Goal: Task Accomplishment & Management: Use online tool/utility

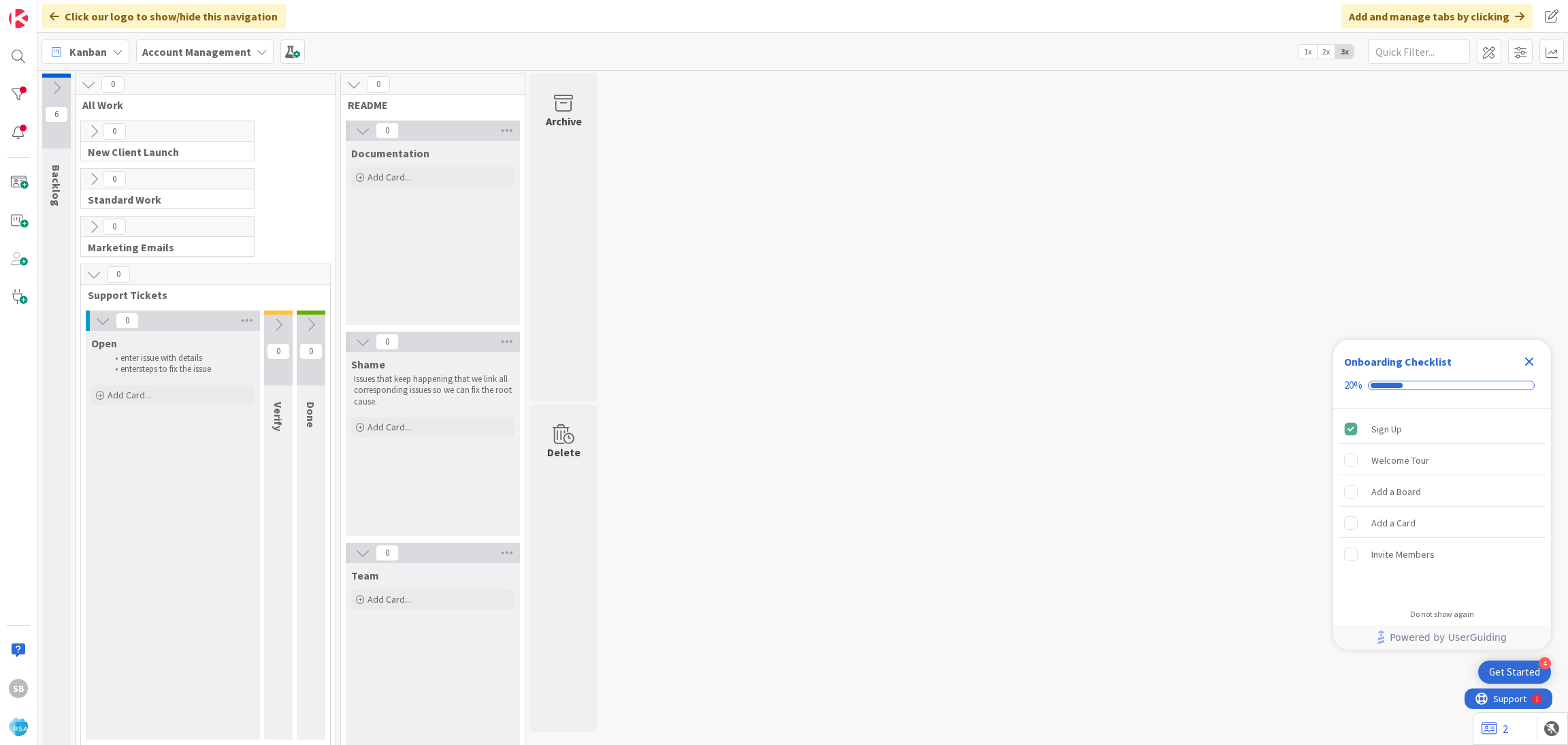
click at [1528, 362] on icon "Close Checklist" at bounding box center [1529, 362] width 9 height 9
click at [16, 58] on div at bounding box center [18, 56] width 28 height 28
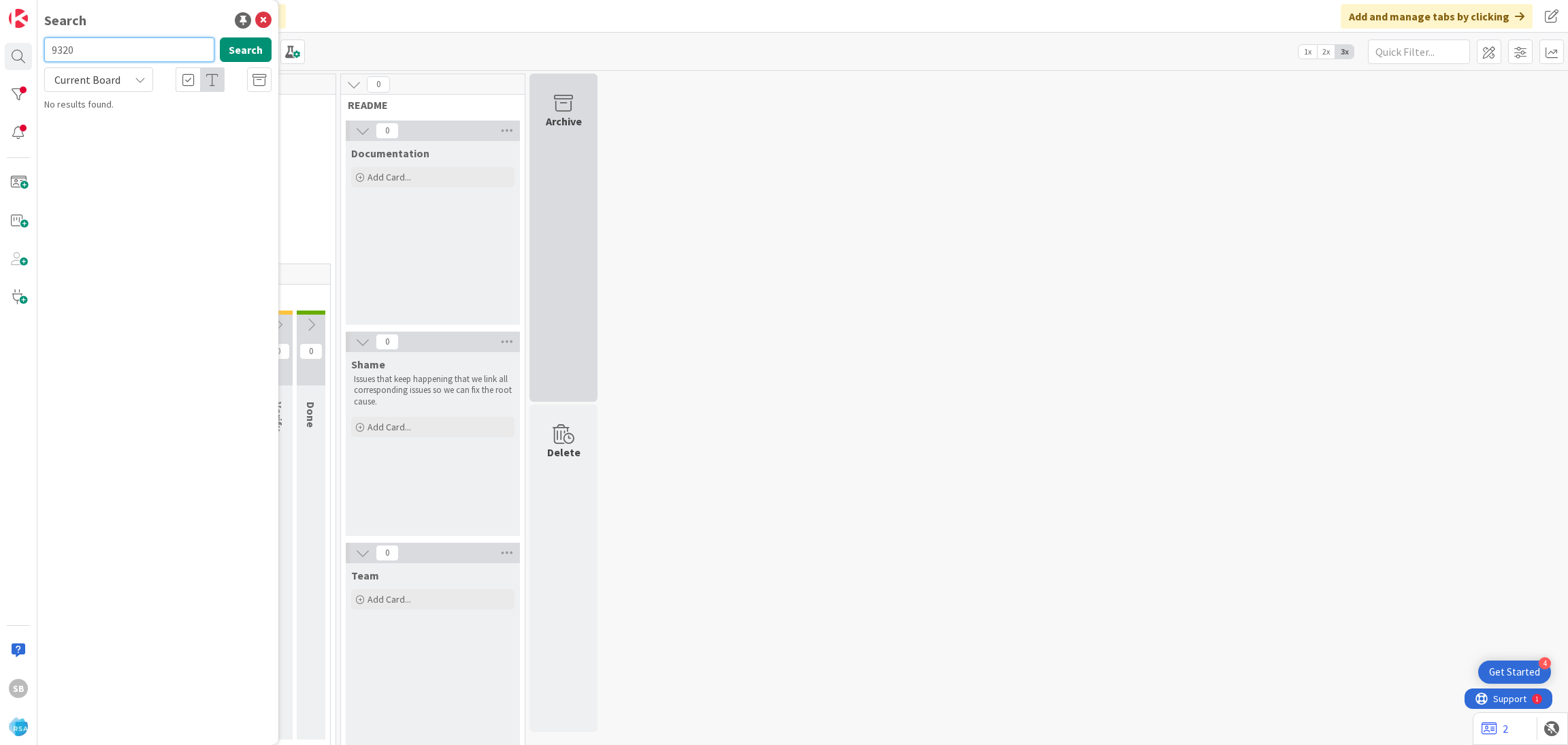
type input "9320"
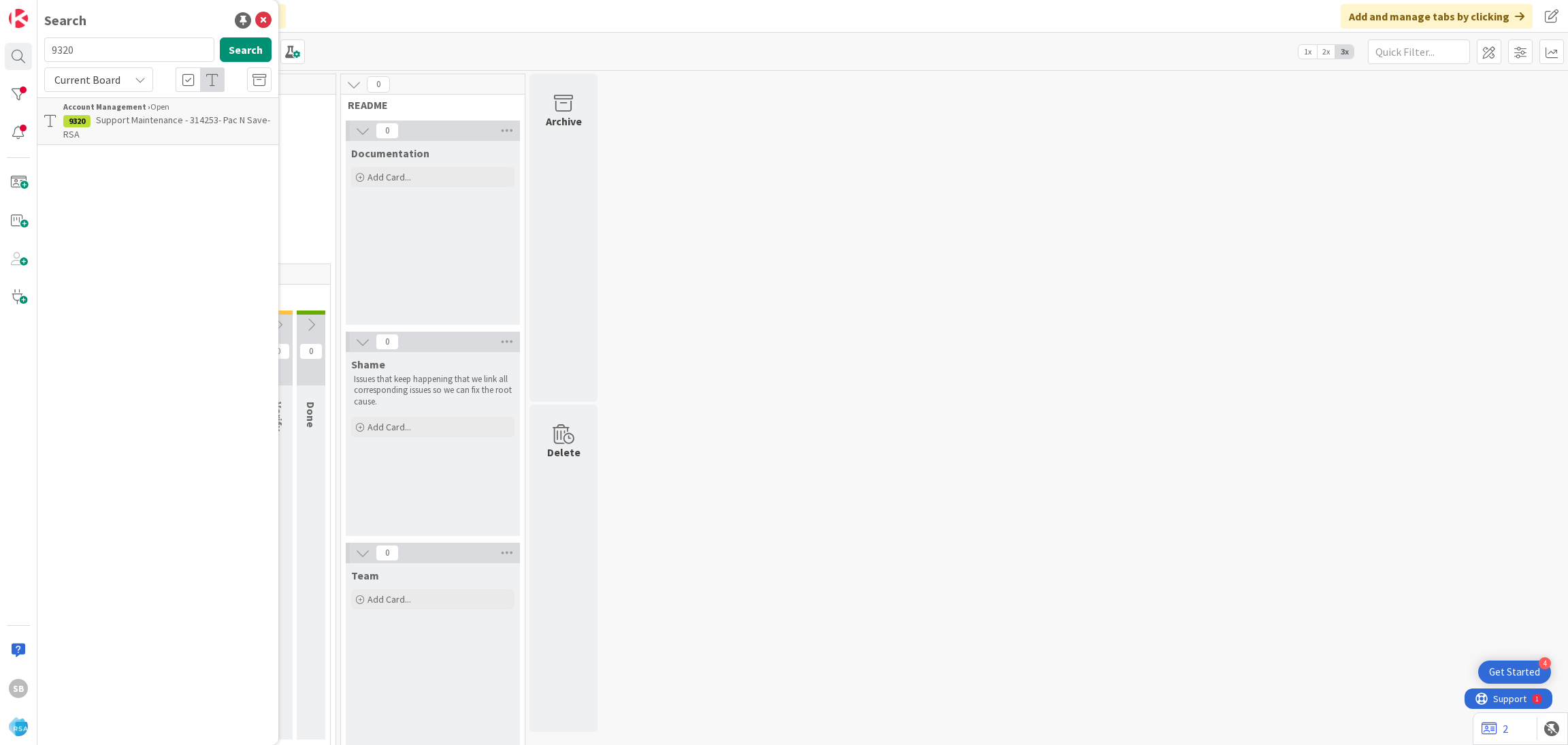
click at [138, 123] on span "Support Maintenance - 314253- Pac N Save- RSA" at bounding box center [167, 127] width 207 height 27
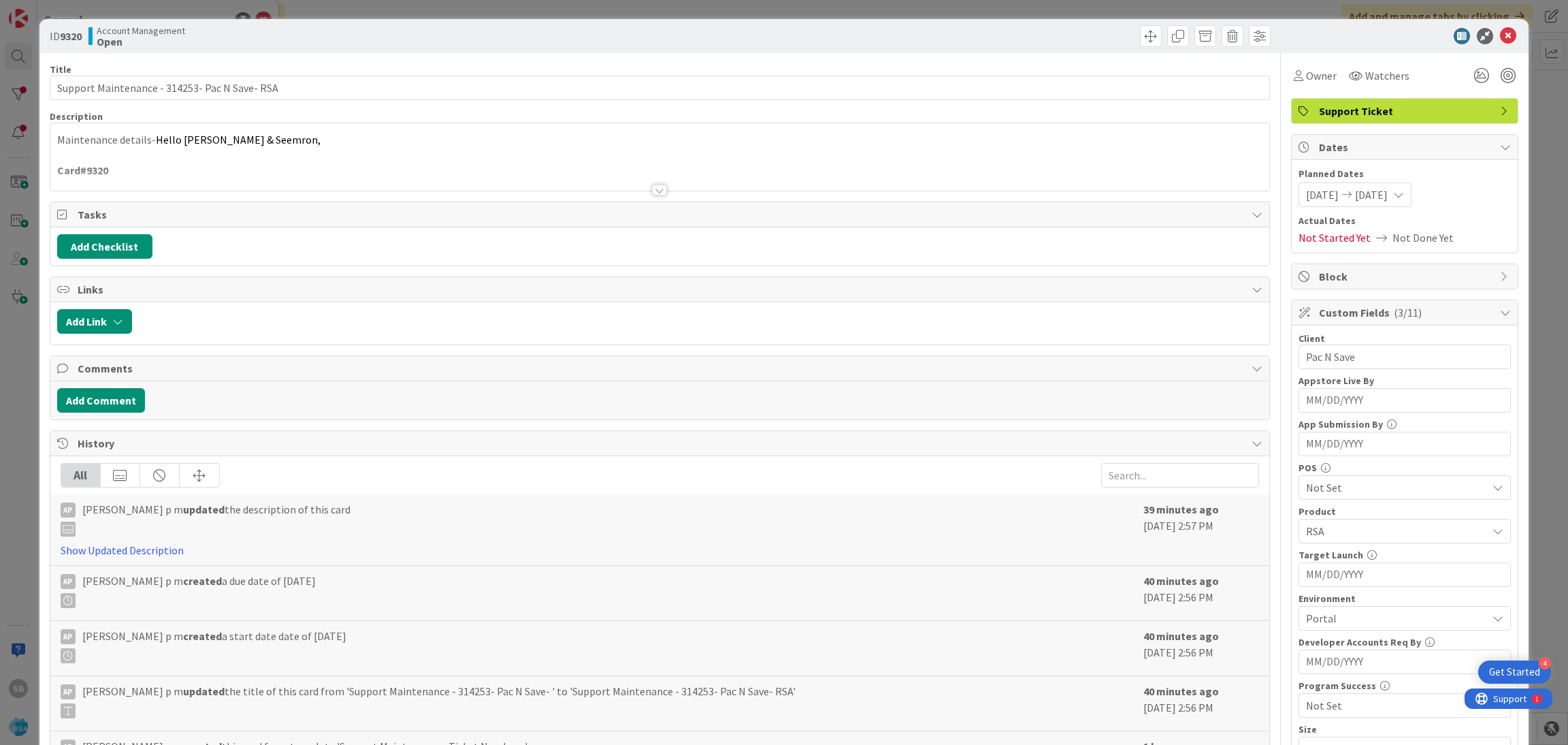
scroll to position [334, 0]
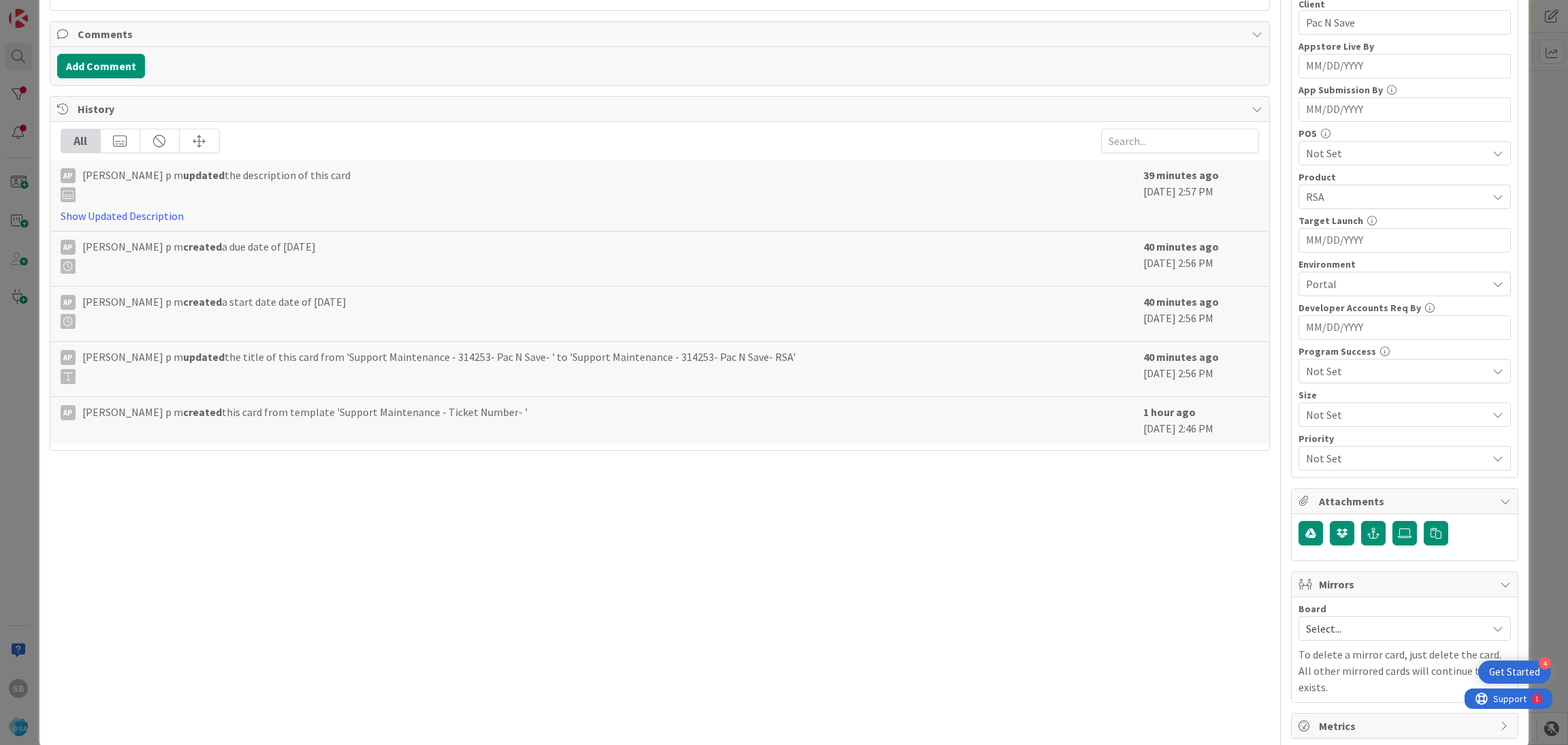
click at [1316, 640] on div "Select..." at bounding box center [1405, 628] width 213 height 24
click at [1324, 715] on span "Software Development" at bounding box center [1413, 717] width 180 height 20
drag, startPoint x: 1309, startPoint y: 715, endPoint x: 1309, endPoint y: 706, distance: 9.0
click at [1320, 715] on span "Select Owner" at bounding box center [1351, 716] width 62 height 17
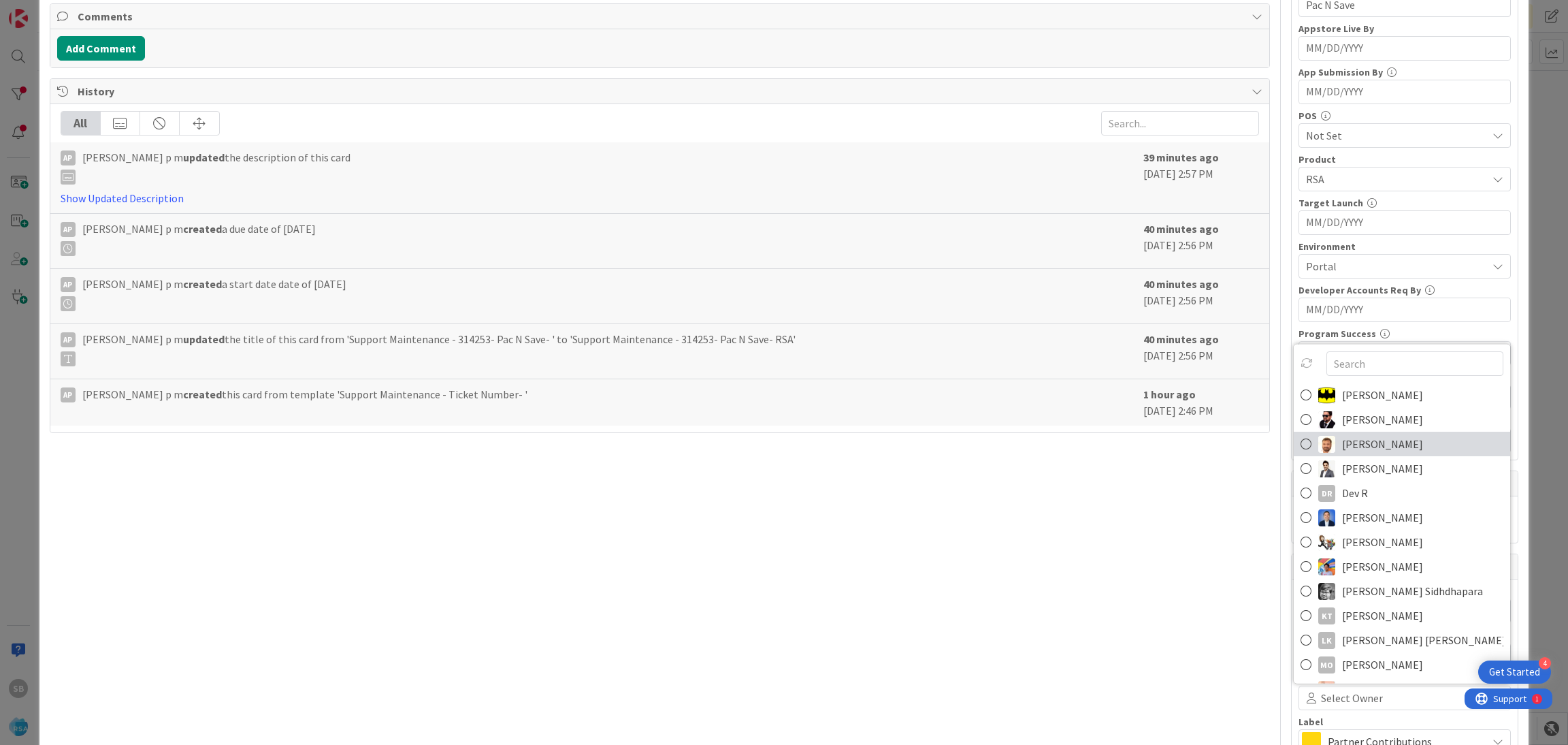
click at [1324, 443] on link "[PERSON_NAME]" at bounding box center [1401, 444] width 217 height 24
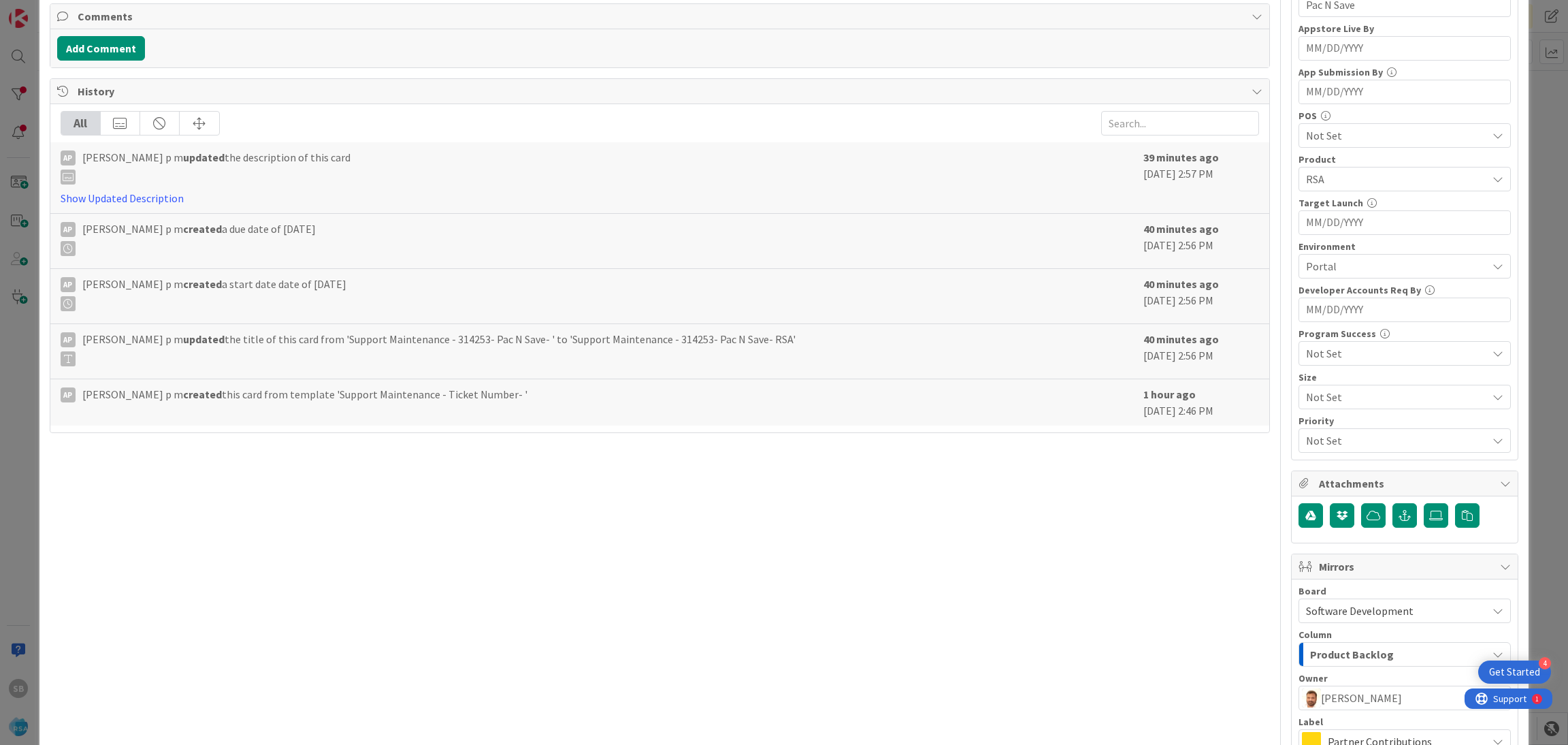
scroll to position [506, 0]
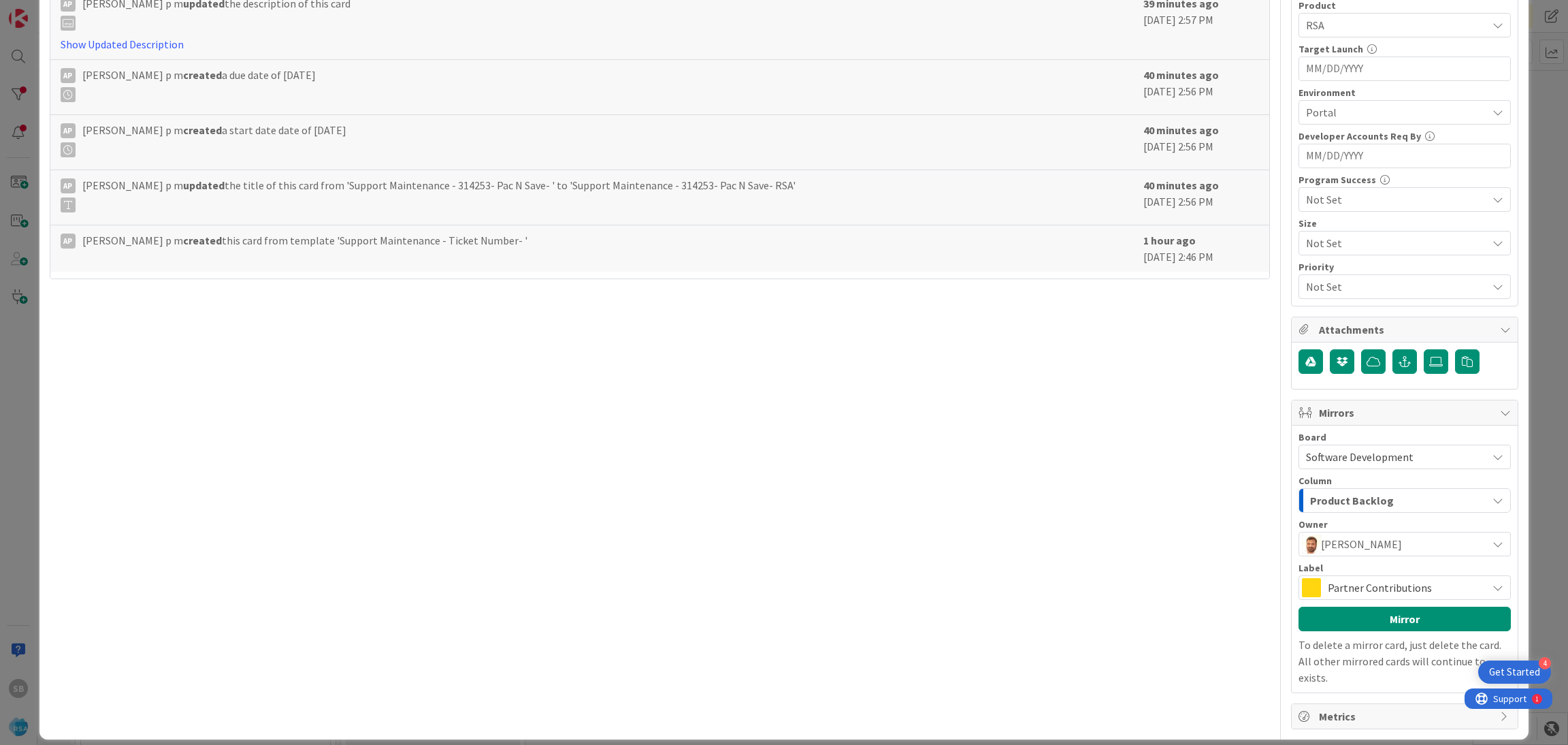
click at [1413, 590] on span "Partner Contributions" at bounding box center [1403, 587] width 152 height 19
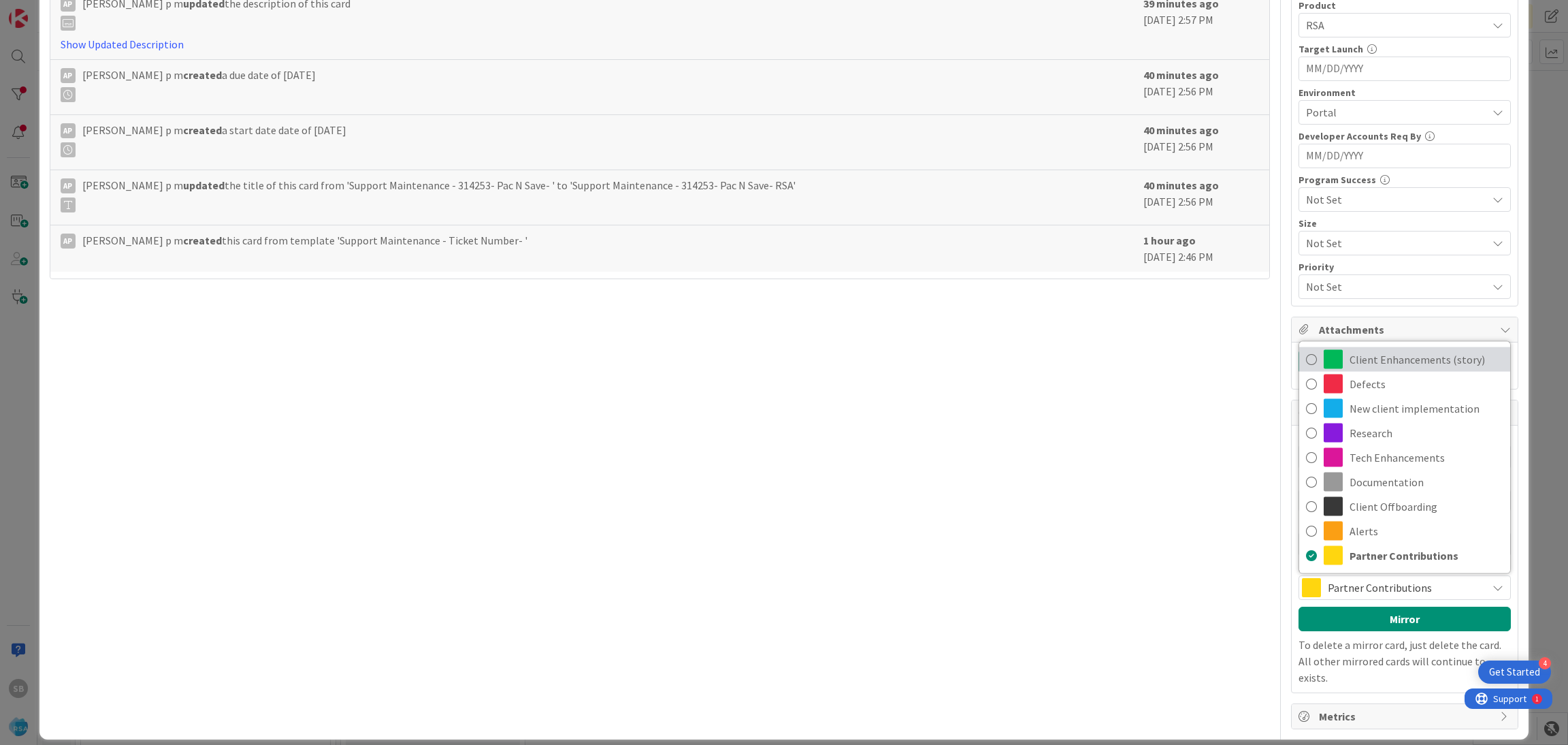
click at [1372, 355] on span "Client Enhancements (story)" at bounding box center [1426, 359] width 154 height 20
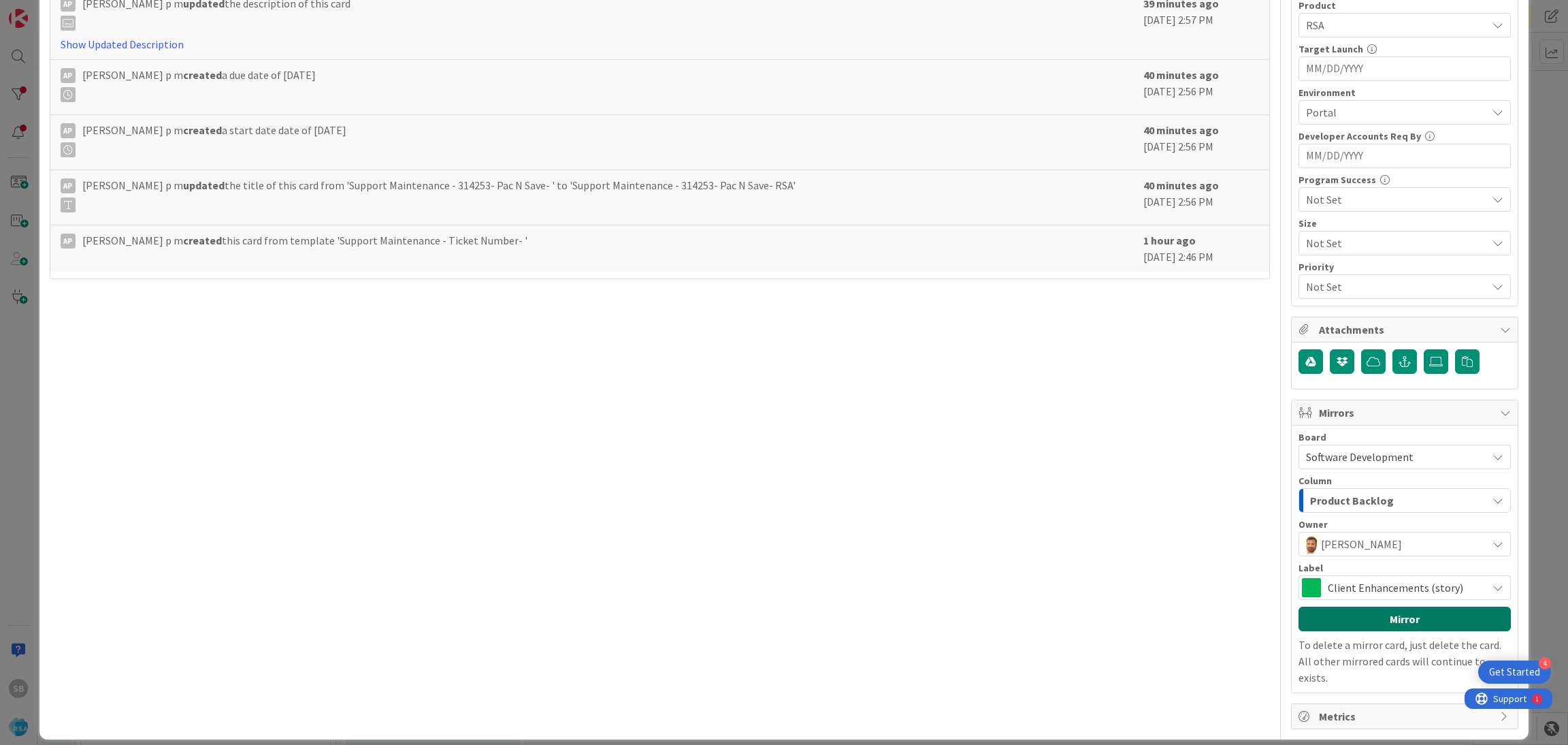
click at [1383, 622] on button "Mirror" at bounding box center [1405, 619] width 213 height 24
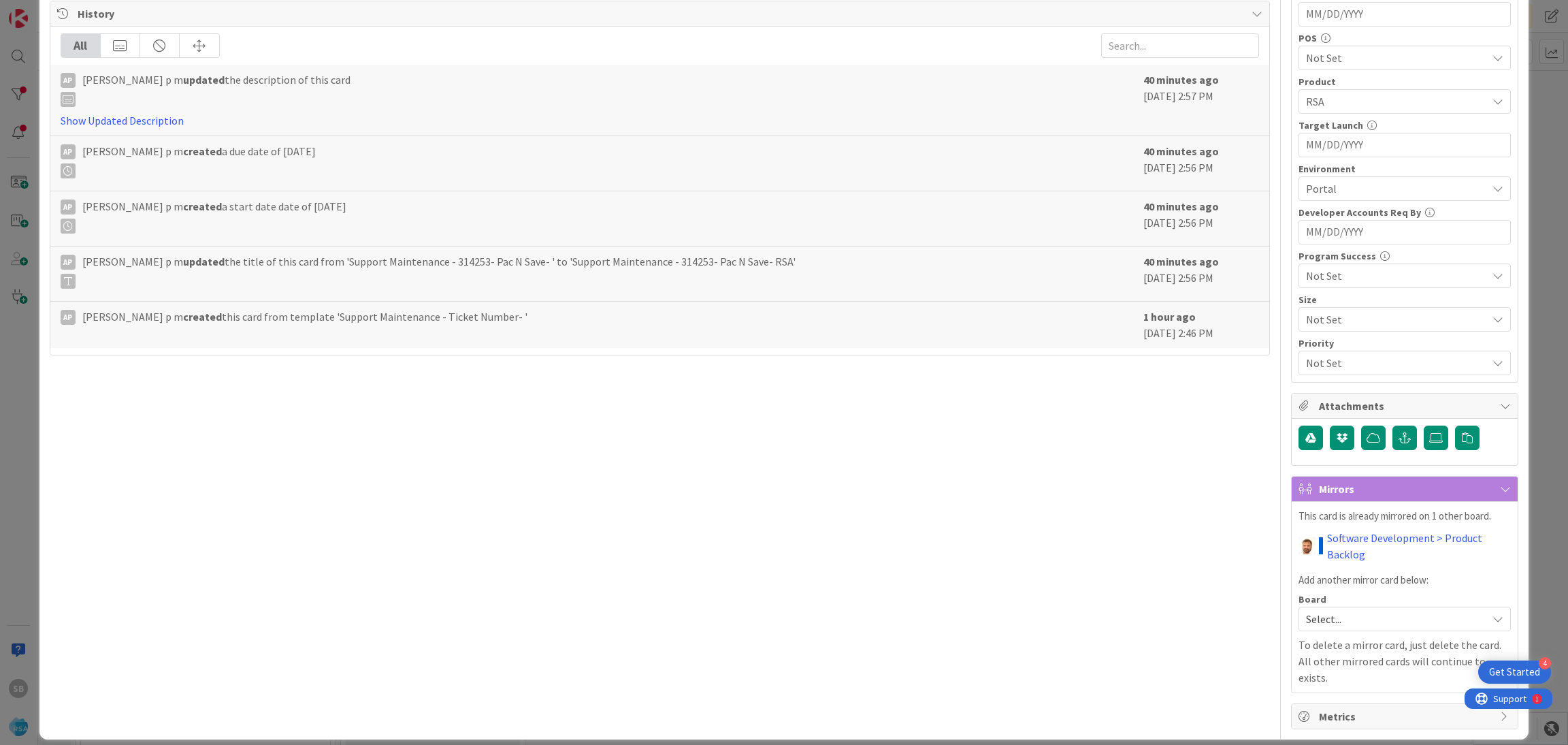
scroll to position [0, 0]
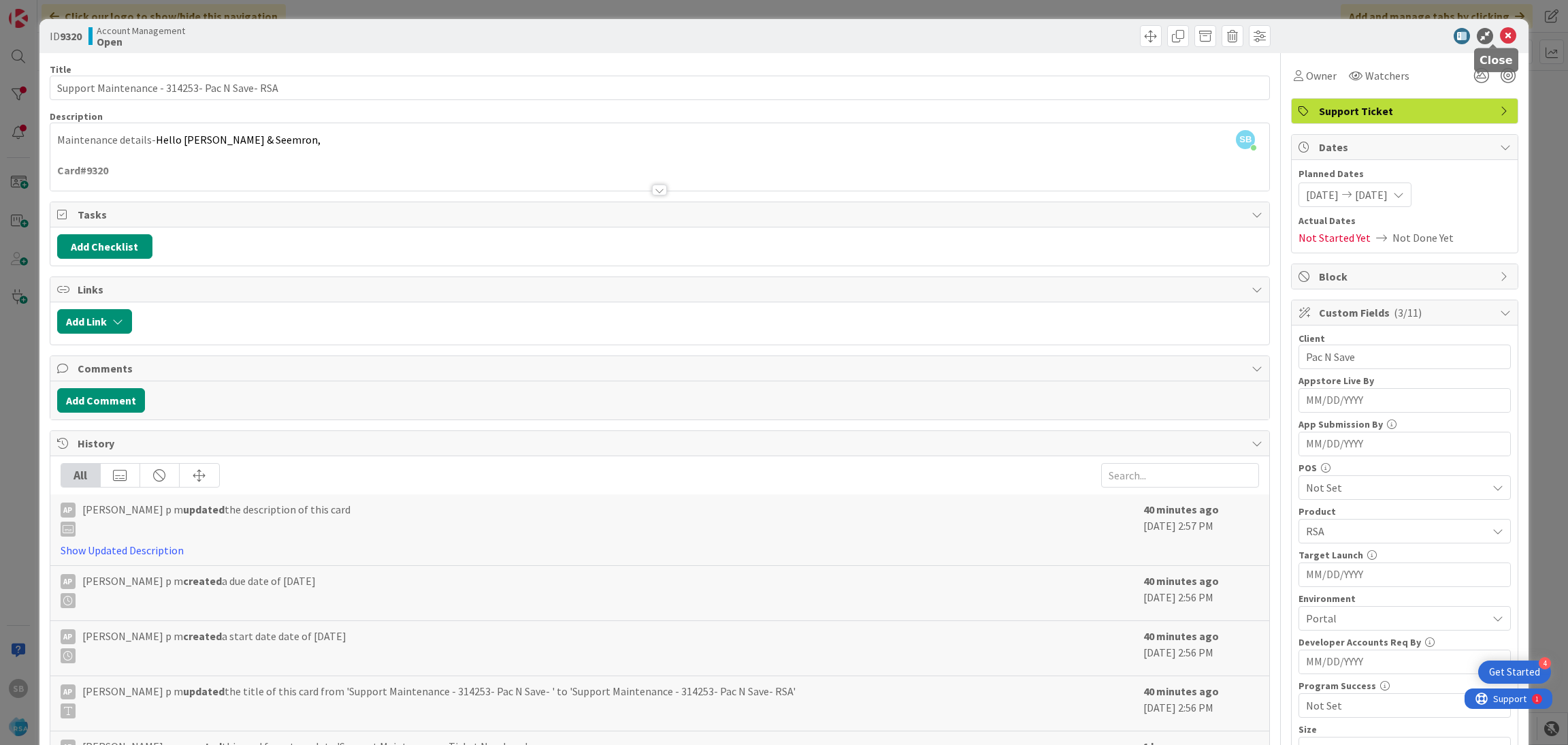
click at [1499, 36] on icon at bounding box center [1508, 36] width 17 height 17
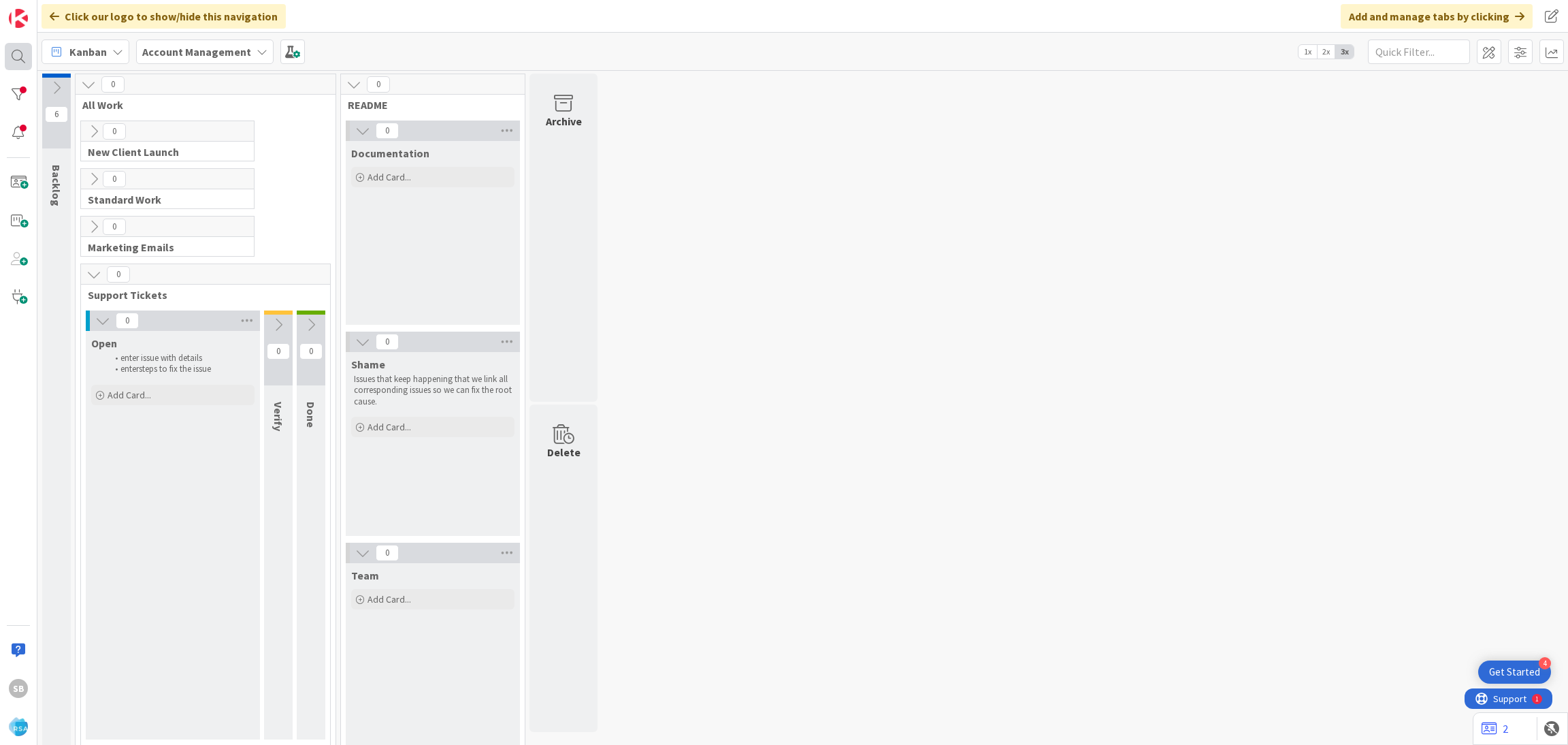
click at [22, 65] on div at bounding box center [18, 56] width 28 height 28
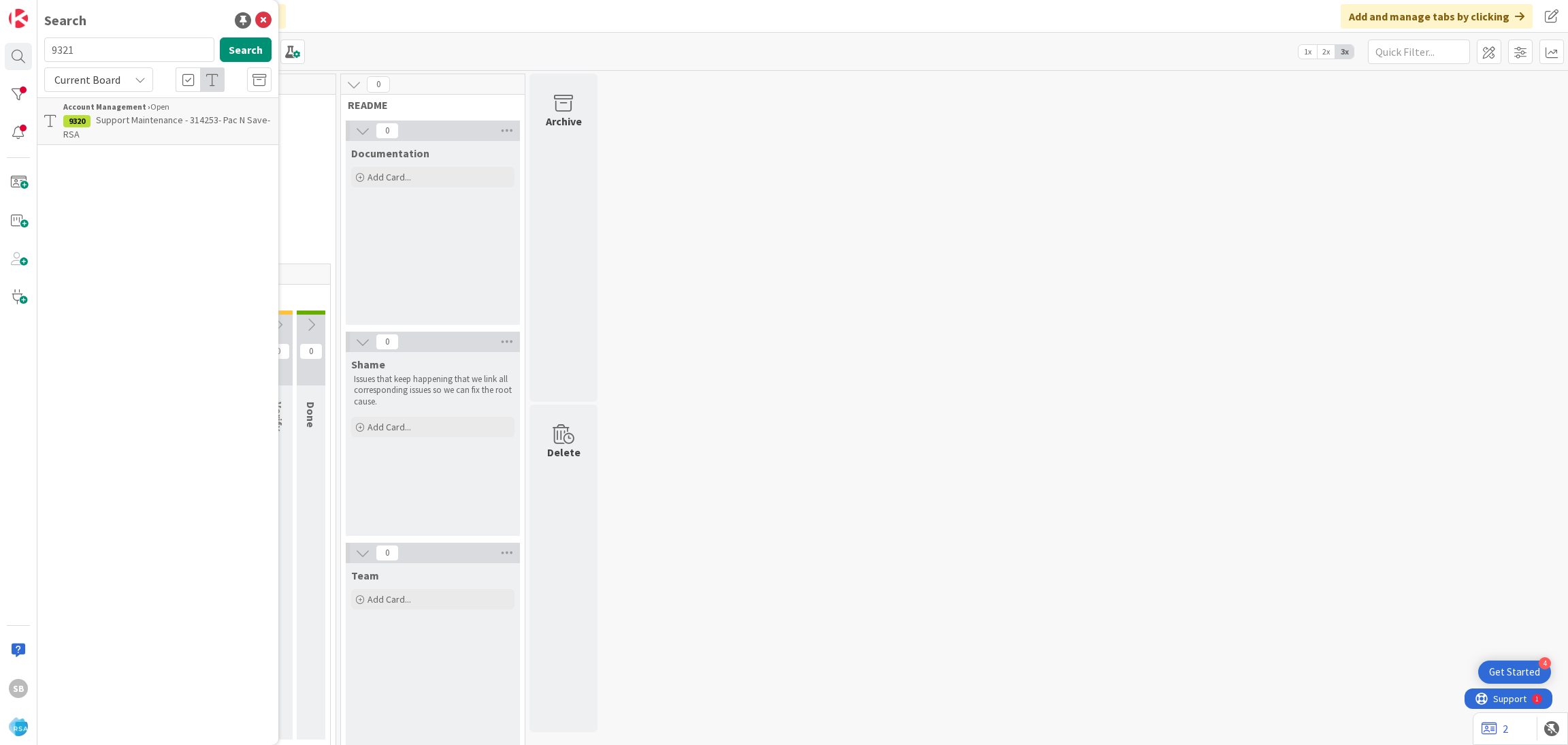
type input "9321"
click at [107, 130] on p "Support Maintenance - 314252- [PERSON_NAME] IGA-RSA" at bounding box center [167, 127] width 208 height 28
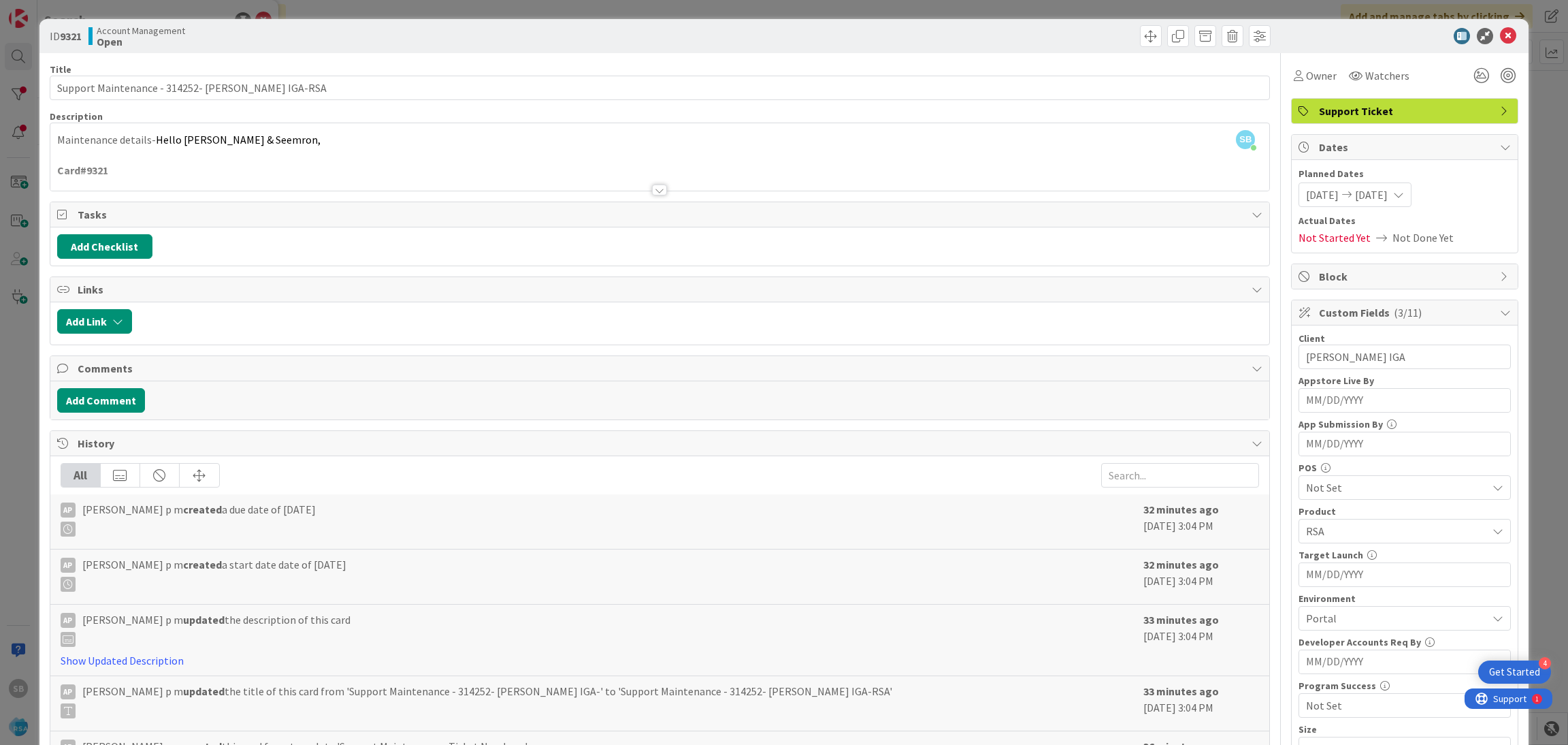
scroll to position [344, 0]
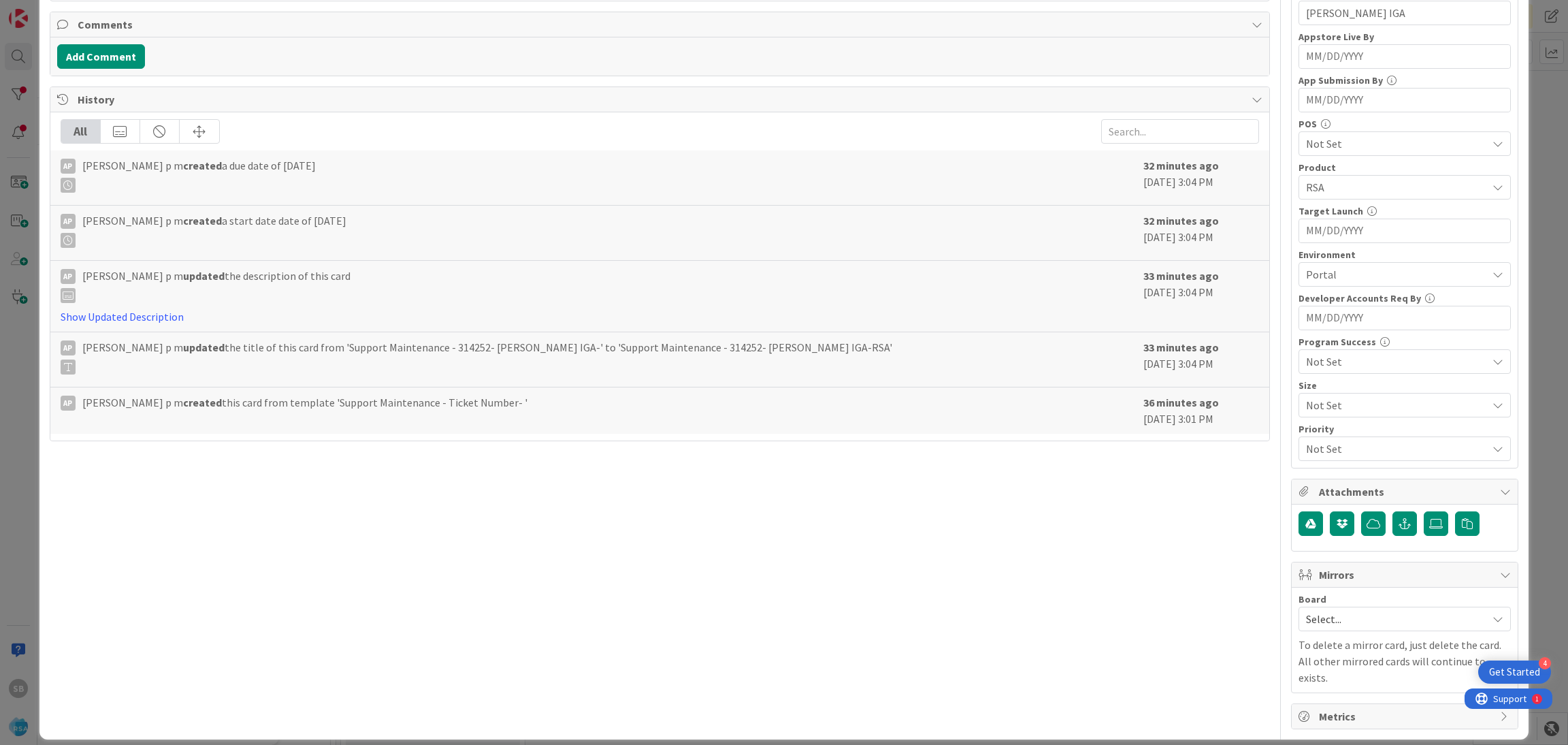
click at [1315, 618] on span "Select..." at bounding box center [1392, 619] width 174 height 19
click at [1324, 710] on span "Software Development" at bounding box center [1413, 707] width 180 height 20
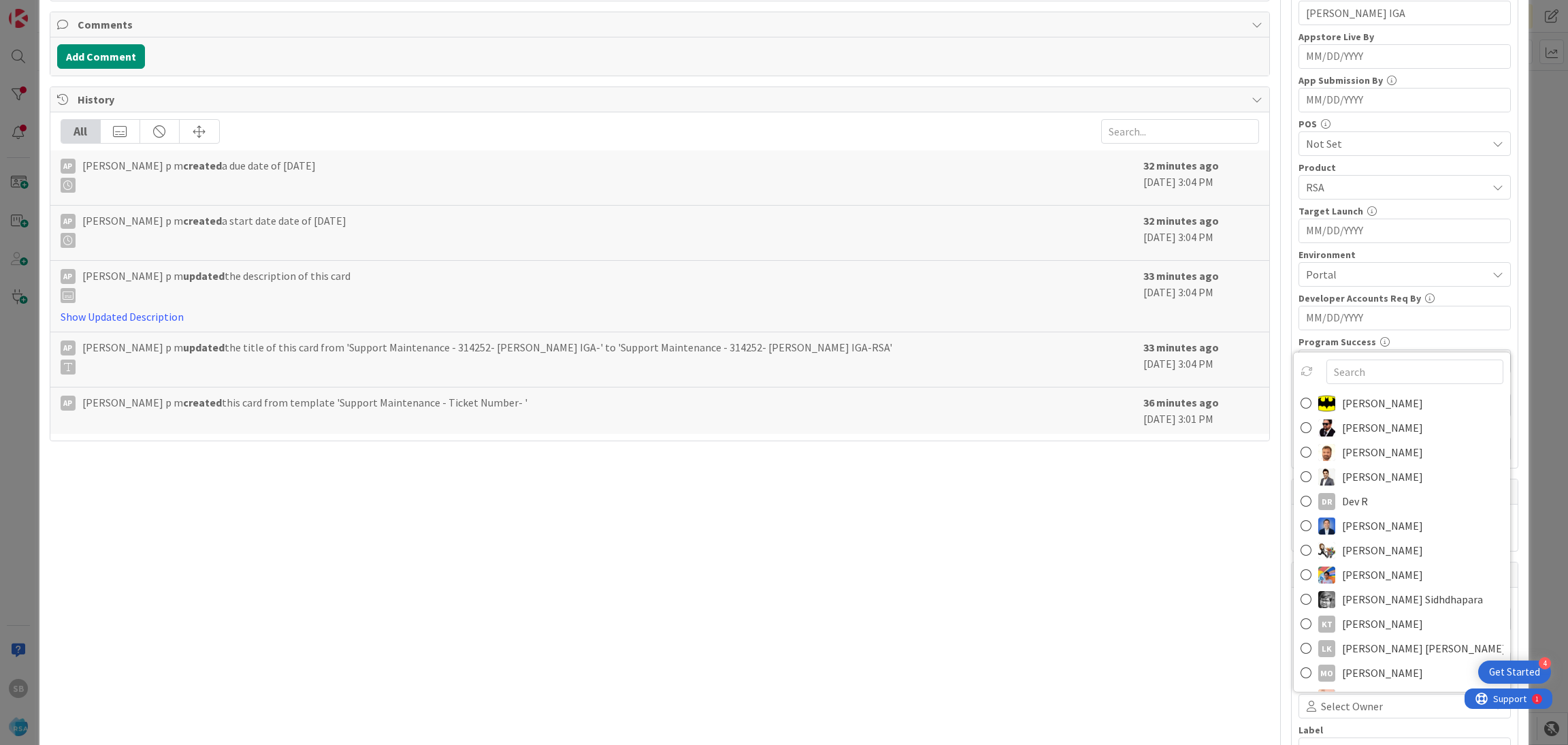
scroll to position [352, 0]
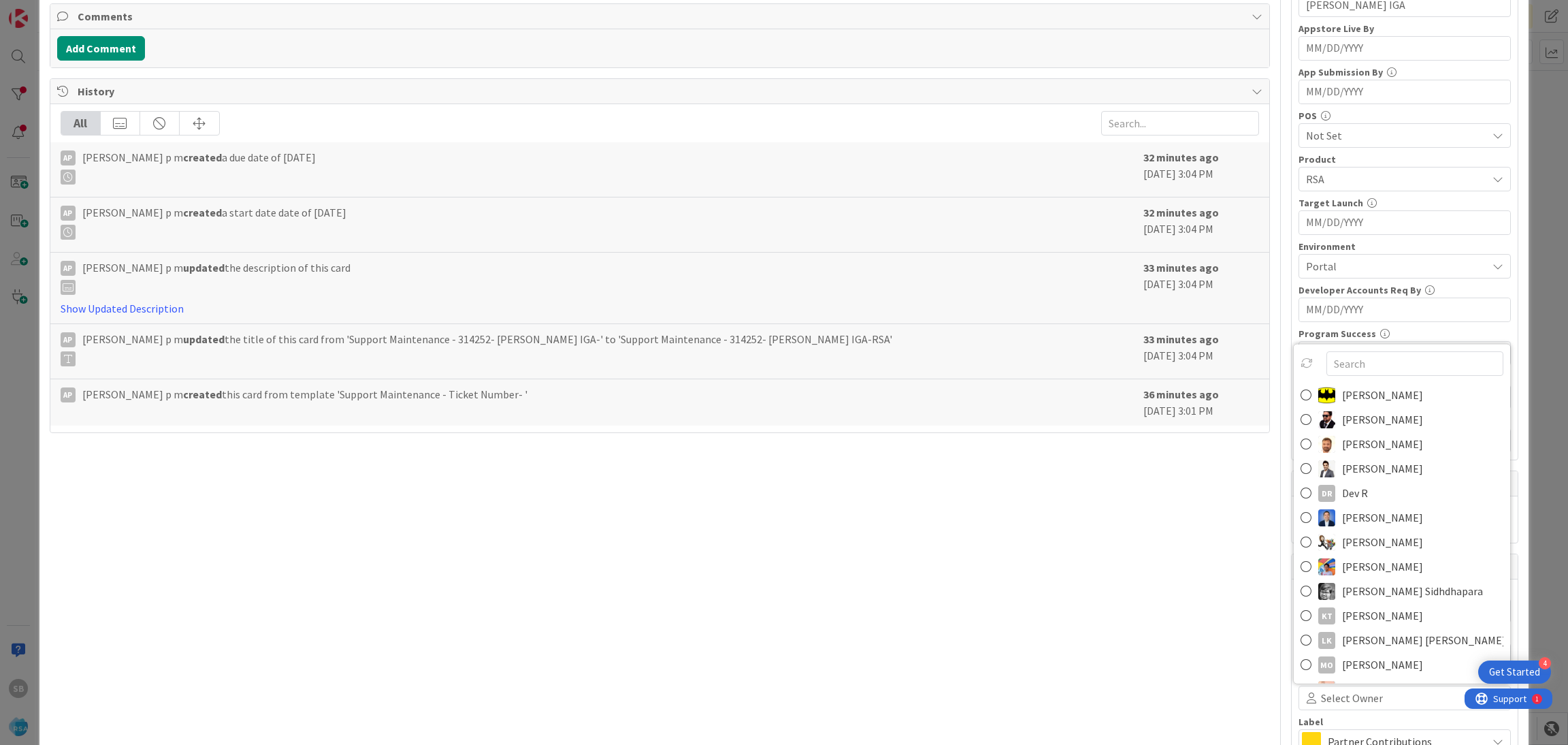
click at [1318, 450] on img at bounding box center [1326, 444] width 17 height 17
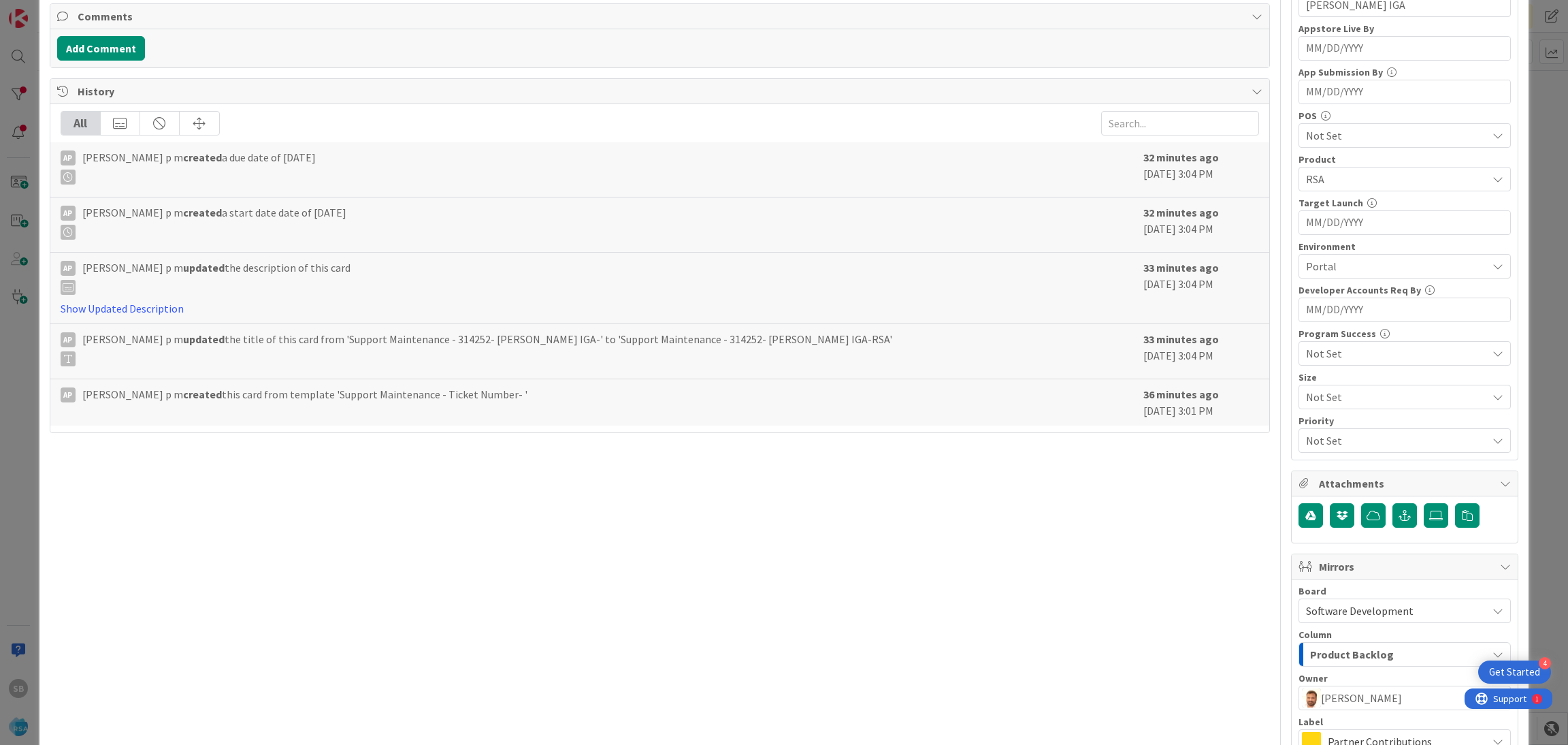
scroll to position [506, 0]
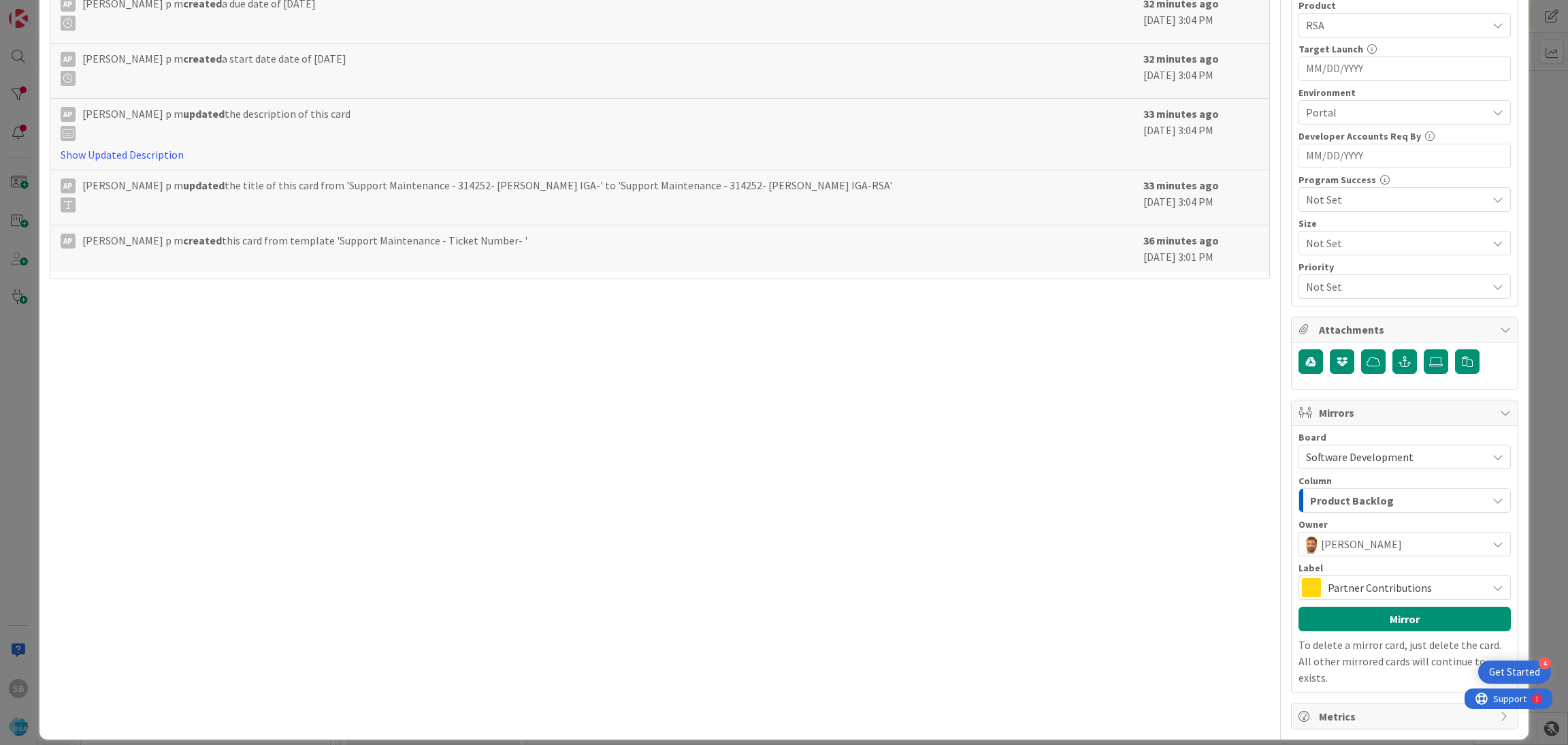
click at [1431, 597] on span "Partner Contributions" at bounding box center [1403, 587] width 152 height 19
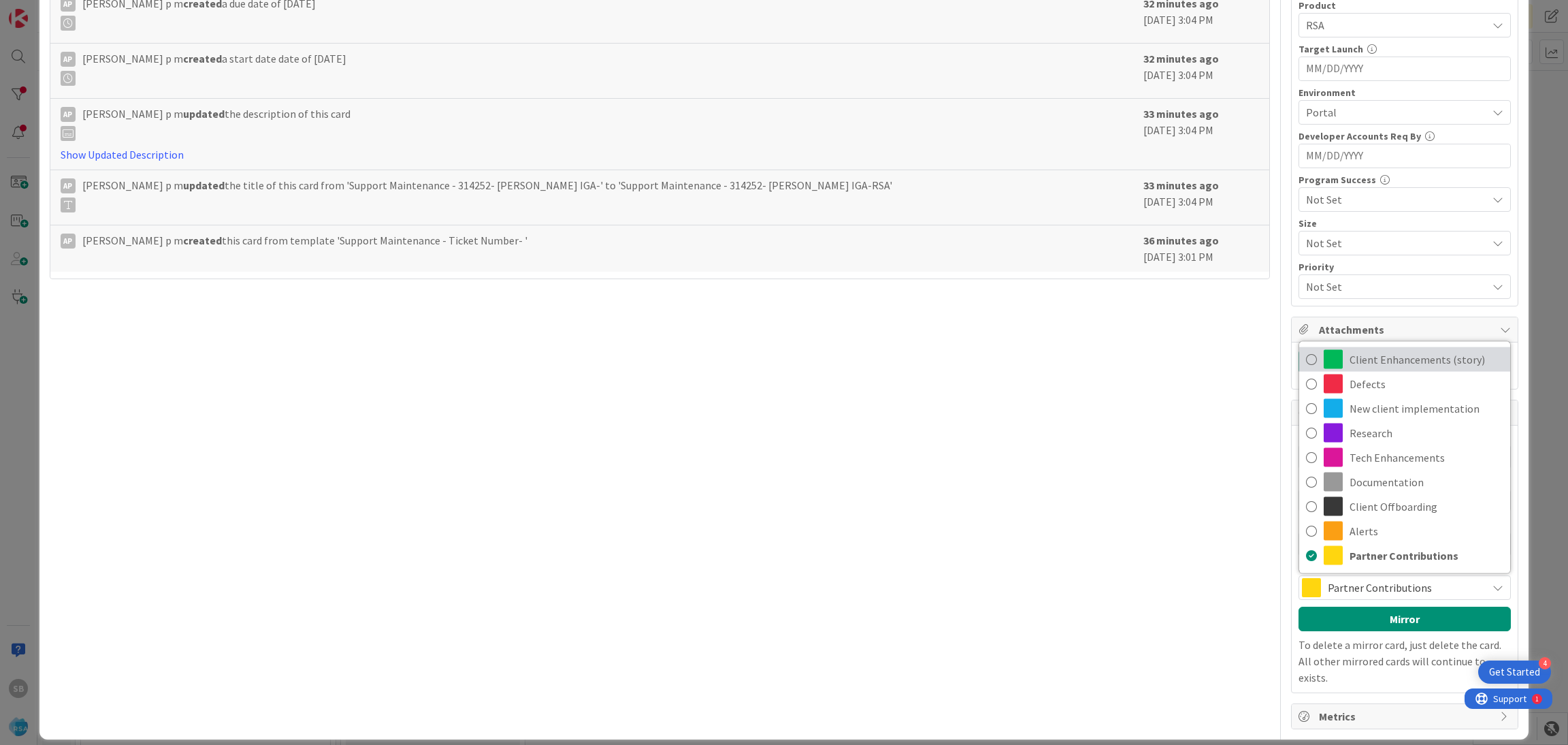
click at [1403, 359] on span "Client Enhancements (story)" at bounding box center [1426, 359] width 154 height 20
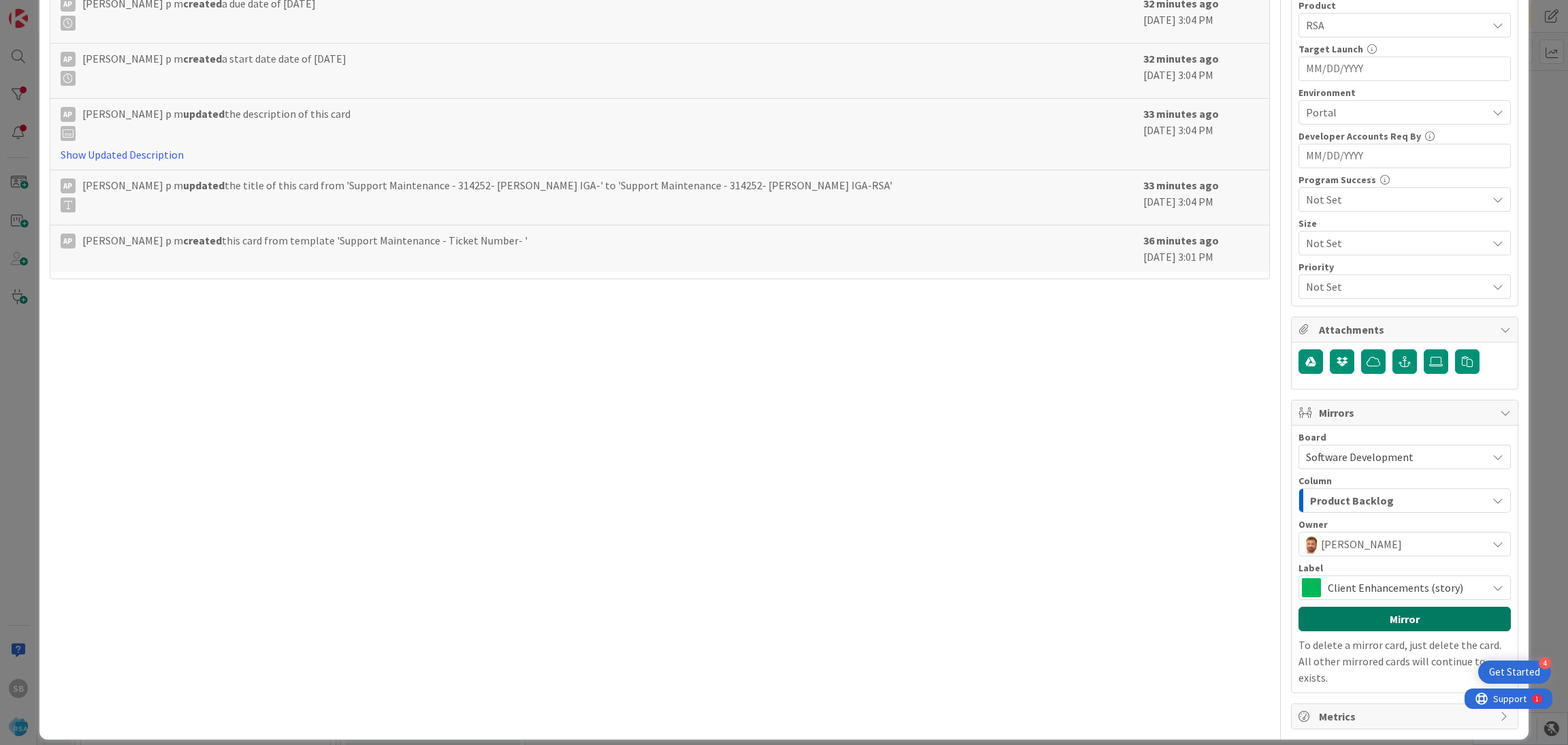
click at [1394, 621] on button "Mirror" at bounding box center [1405, 619] width 213 height 24
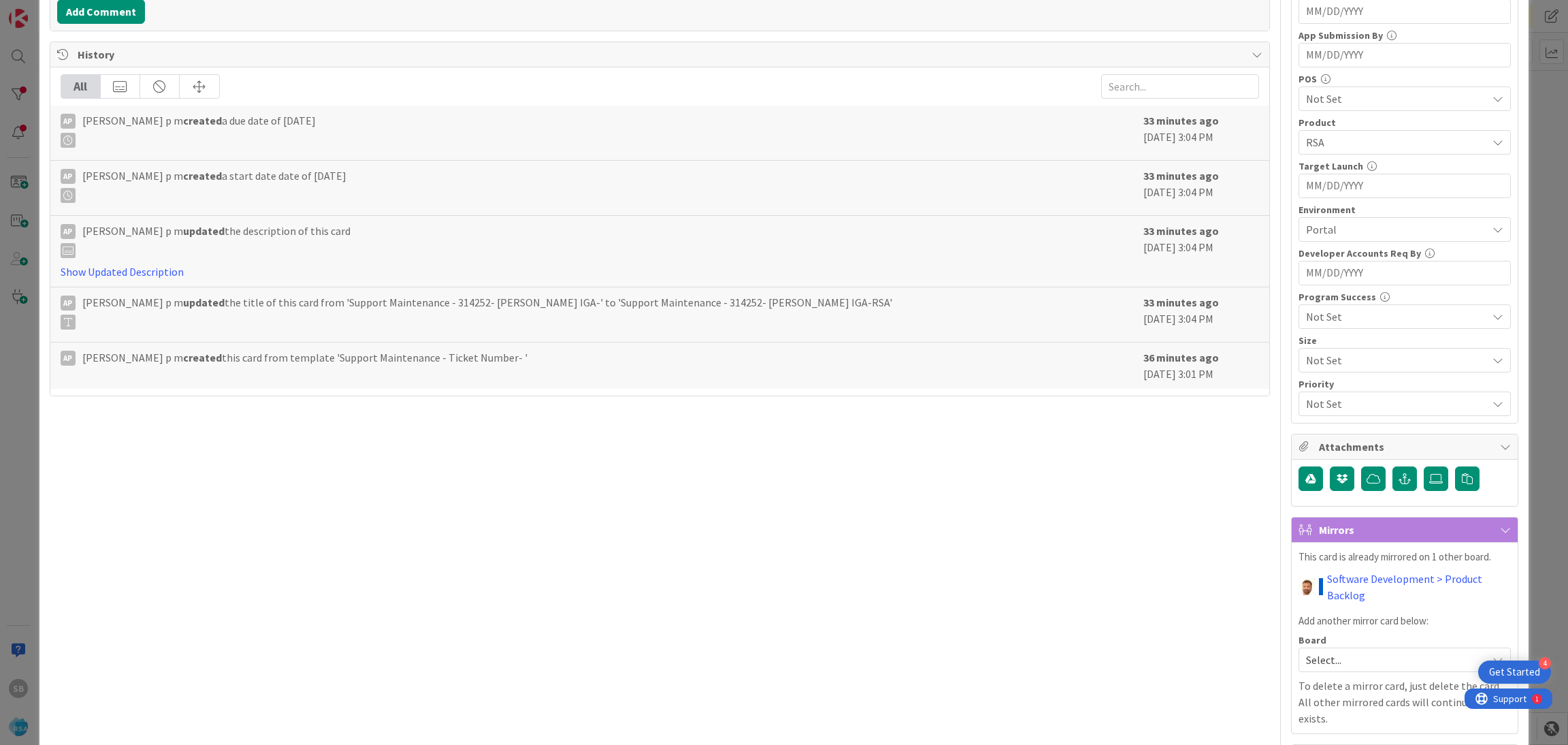
scroll to position [0, 0]
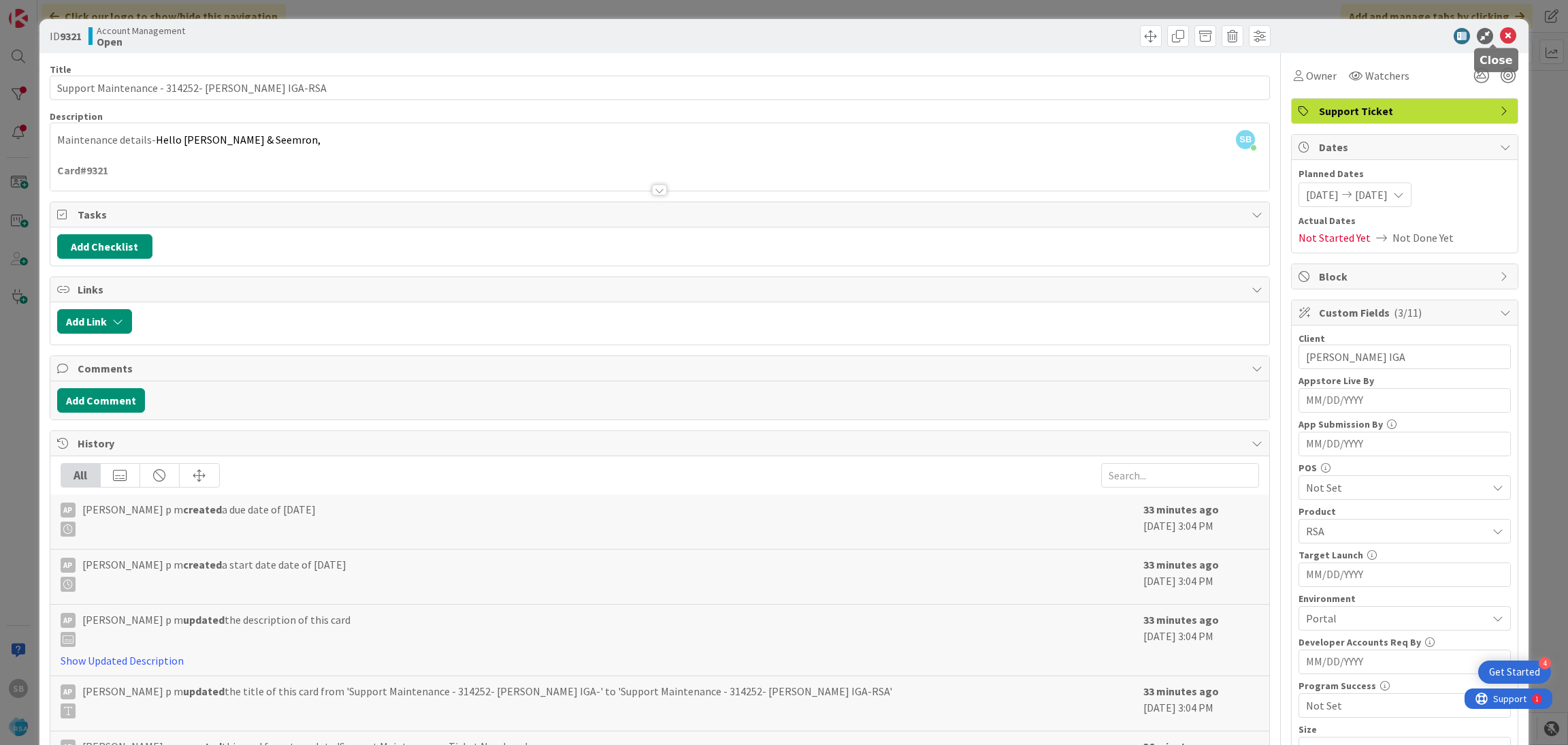
click at [1499, 39] on icon at bounding box center [1508, 36] width 17 height 17
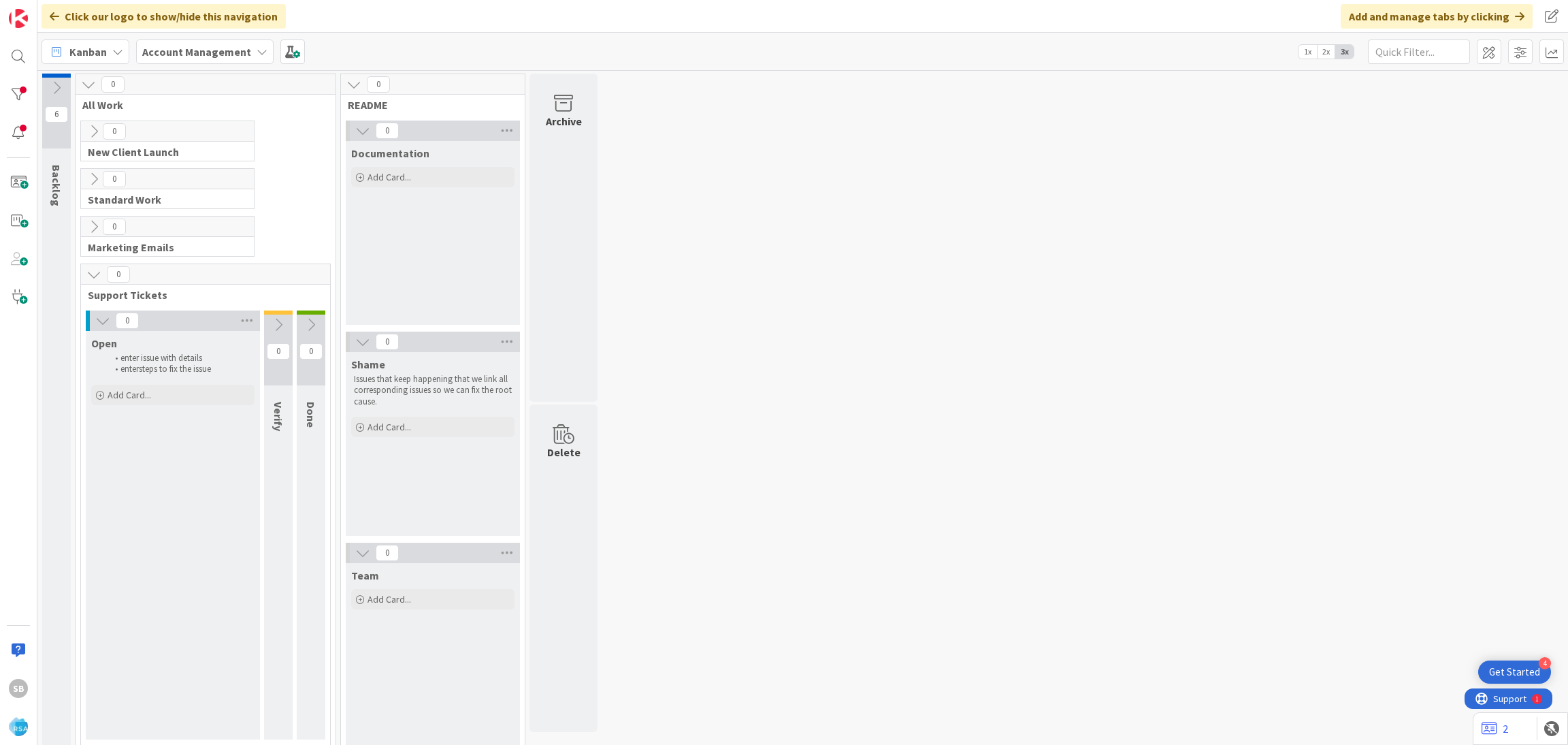
click at [8, 70] on div "SB" at bounding box center [18, 372] width 38 height 745
click at [16, 50] on div at bounding box center [18, 56] width 28 height 28
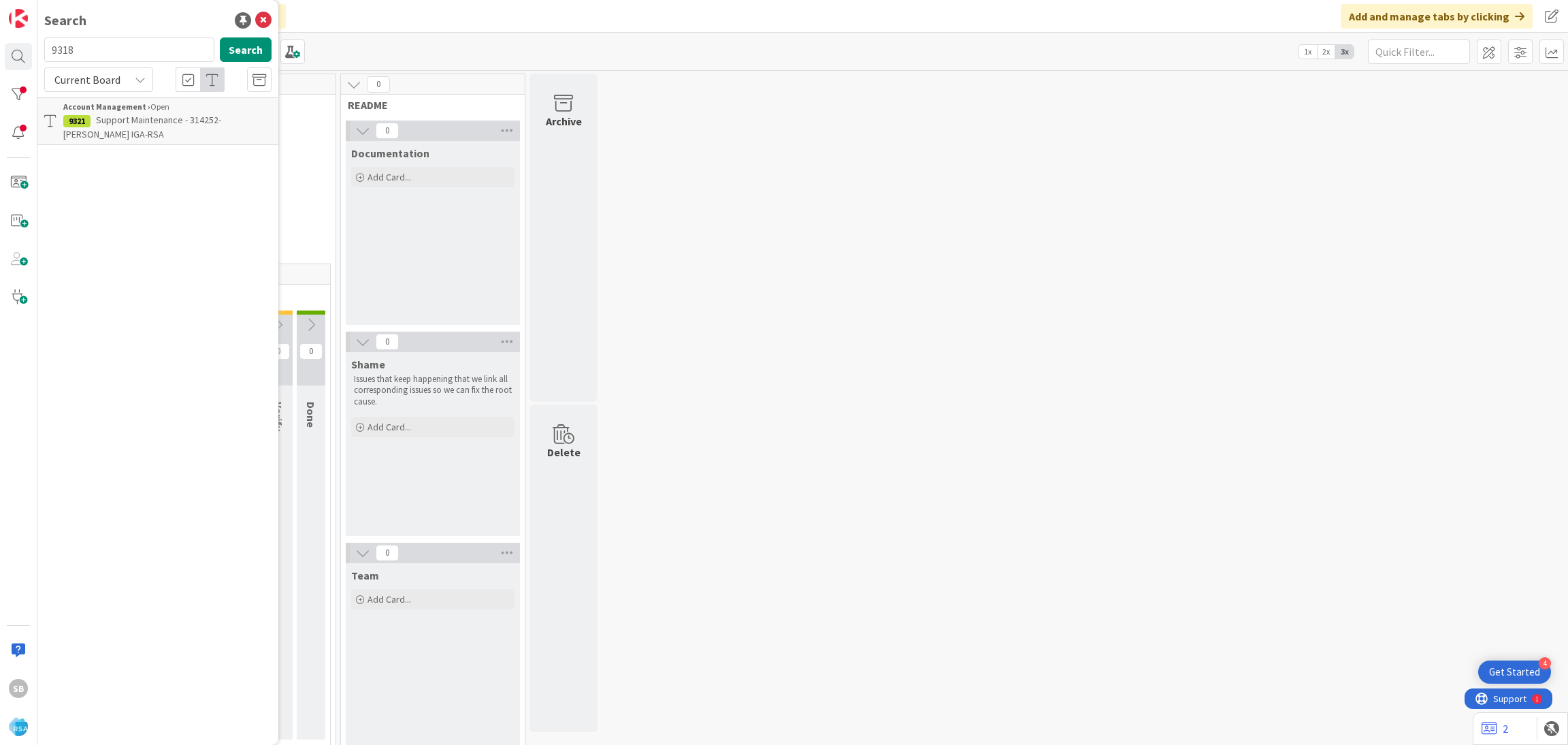
type input "9318"
click at [184, 107] on div "Account Management › Open" at bounding box center [167, 106] width 208 height 13
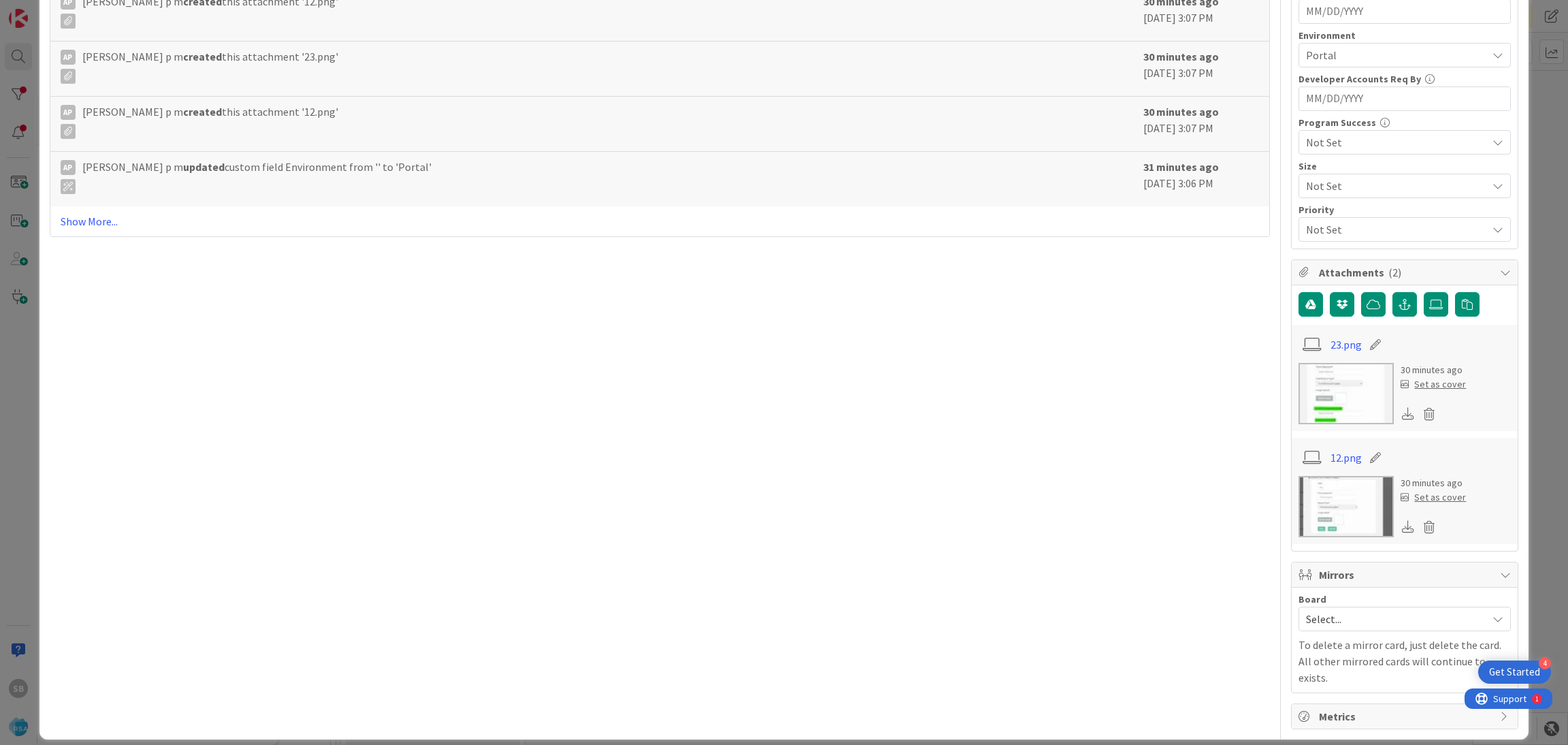
click at [1375, 626] on span "Select..." at bounding box center [1392, 619] width 174 height 19
click at [1338, 708] on span "Software Development" at bounding box center [1413, 707] width 180 height 20
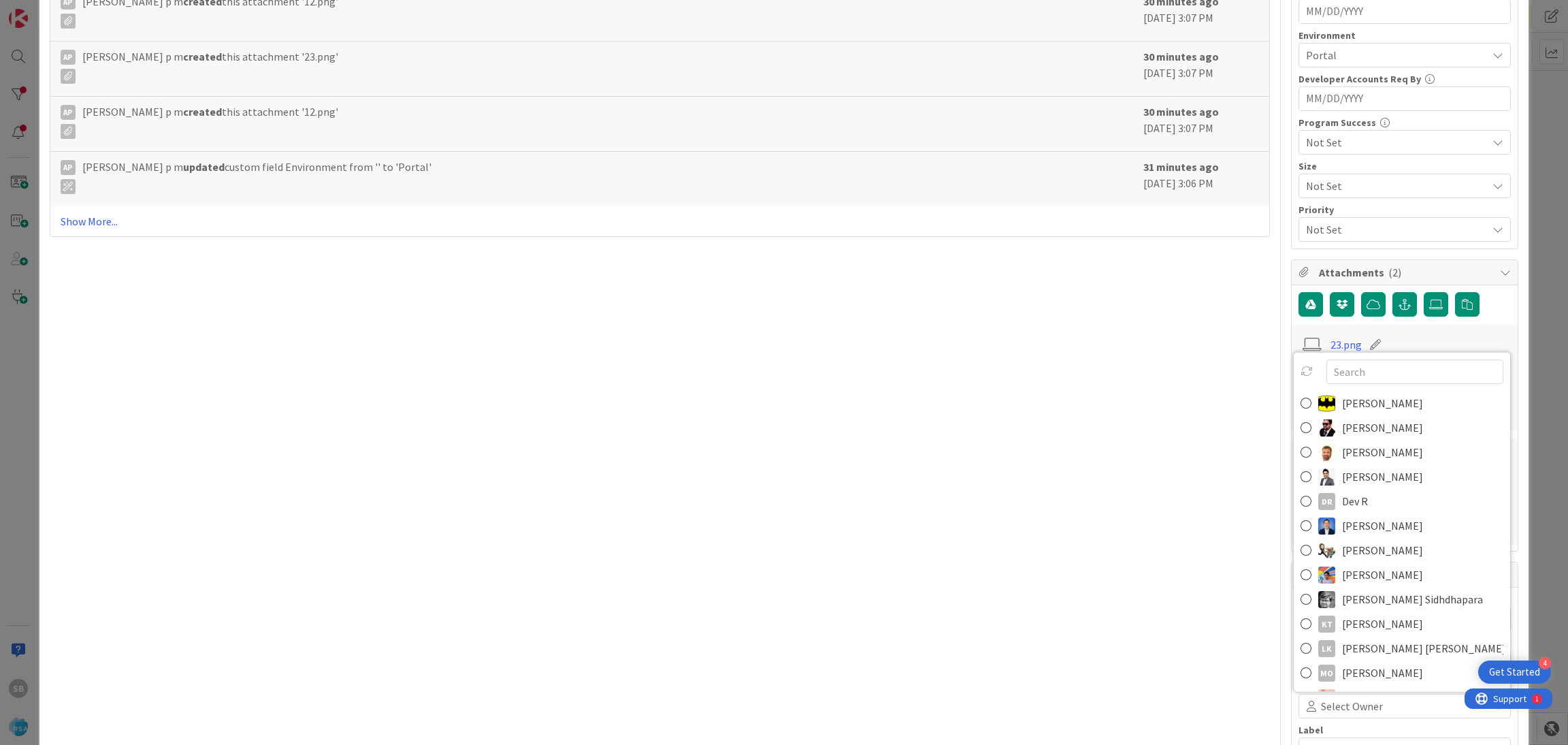
scroll to position [571, 0]
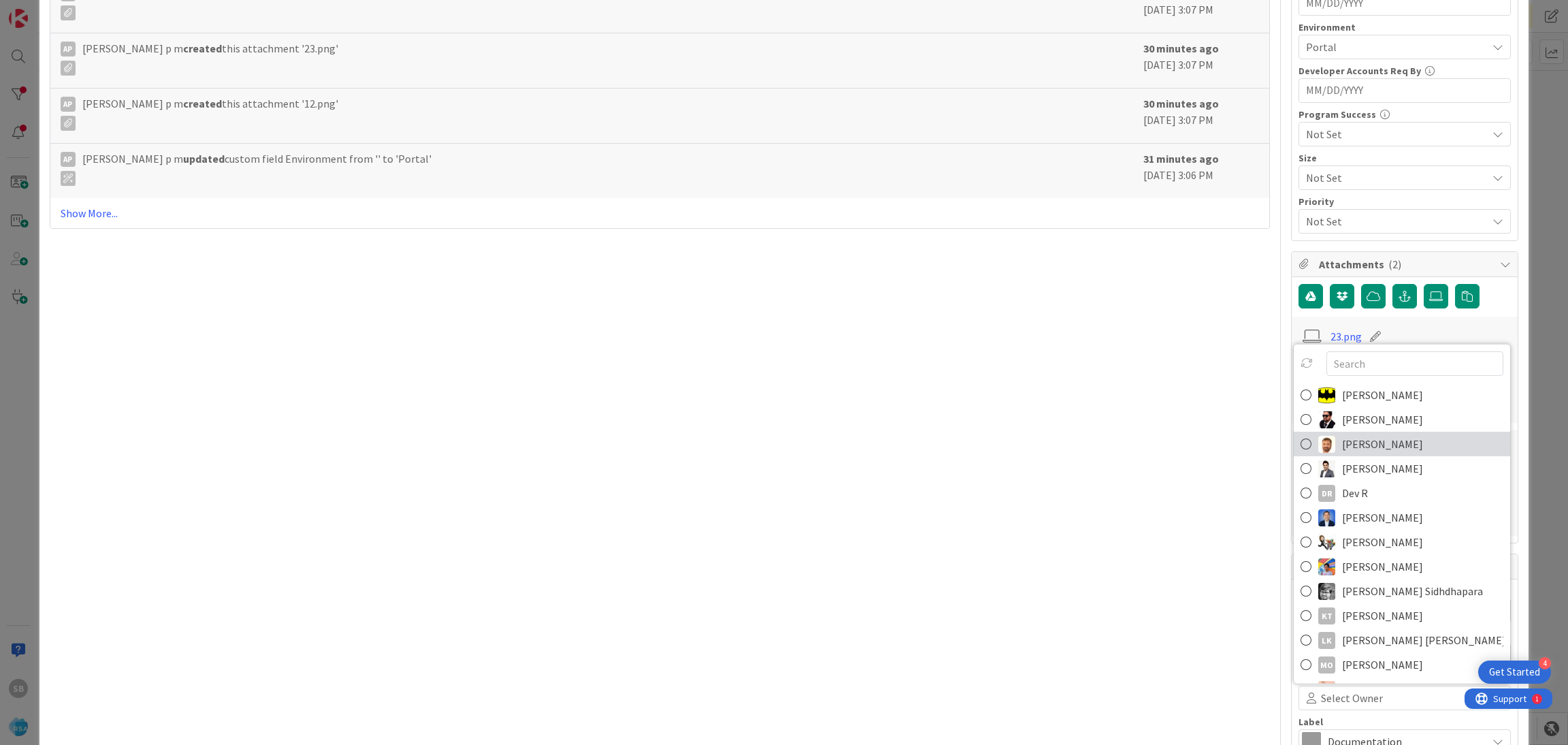
click at [1357, 451] on span "[PERSON_NAME]" at bounding box center [1382, 444] width 81 height 20
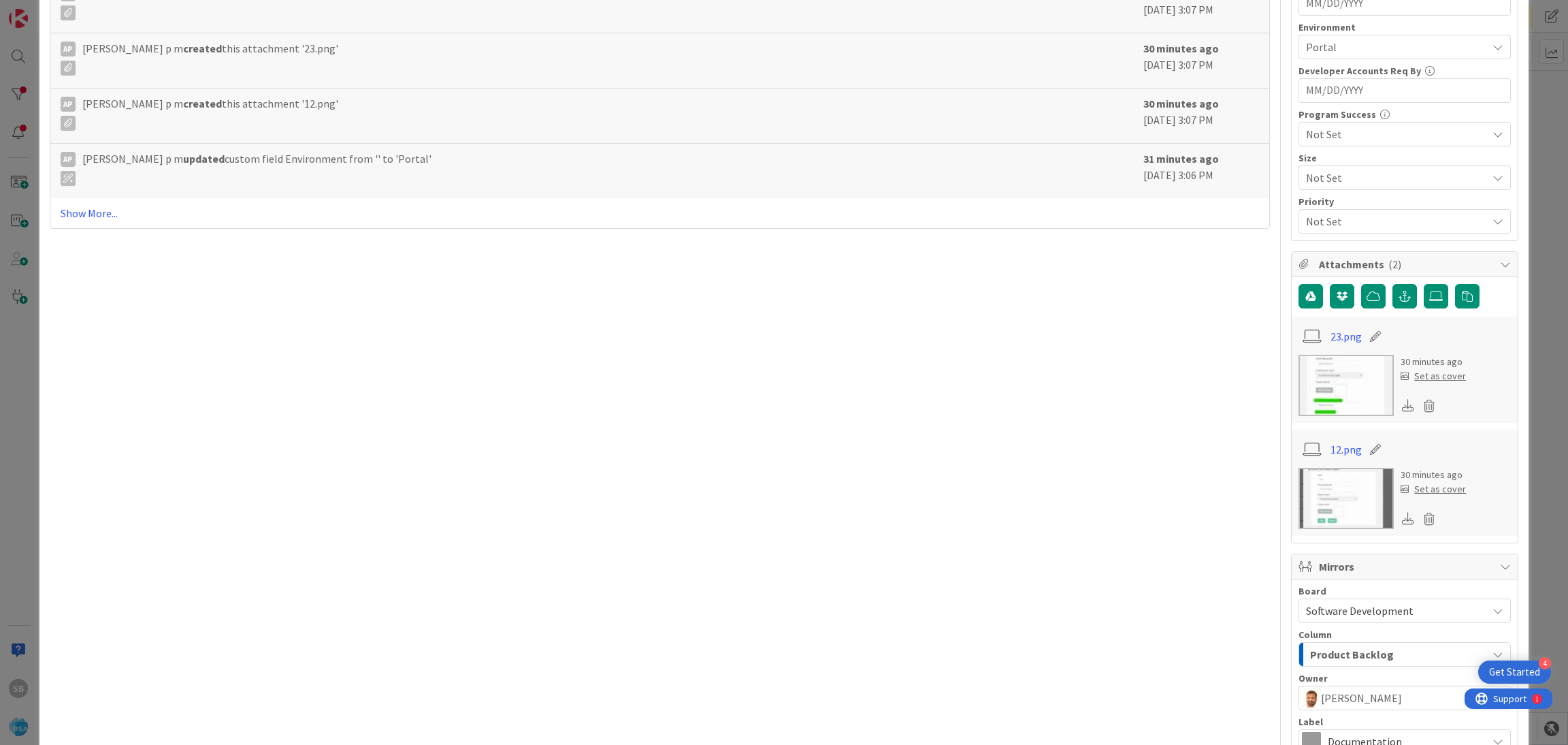
scroll to position [725, 0]
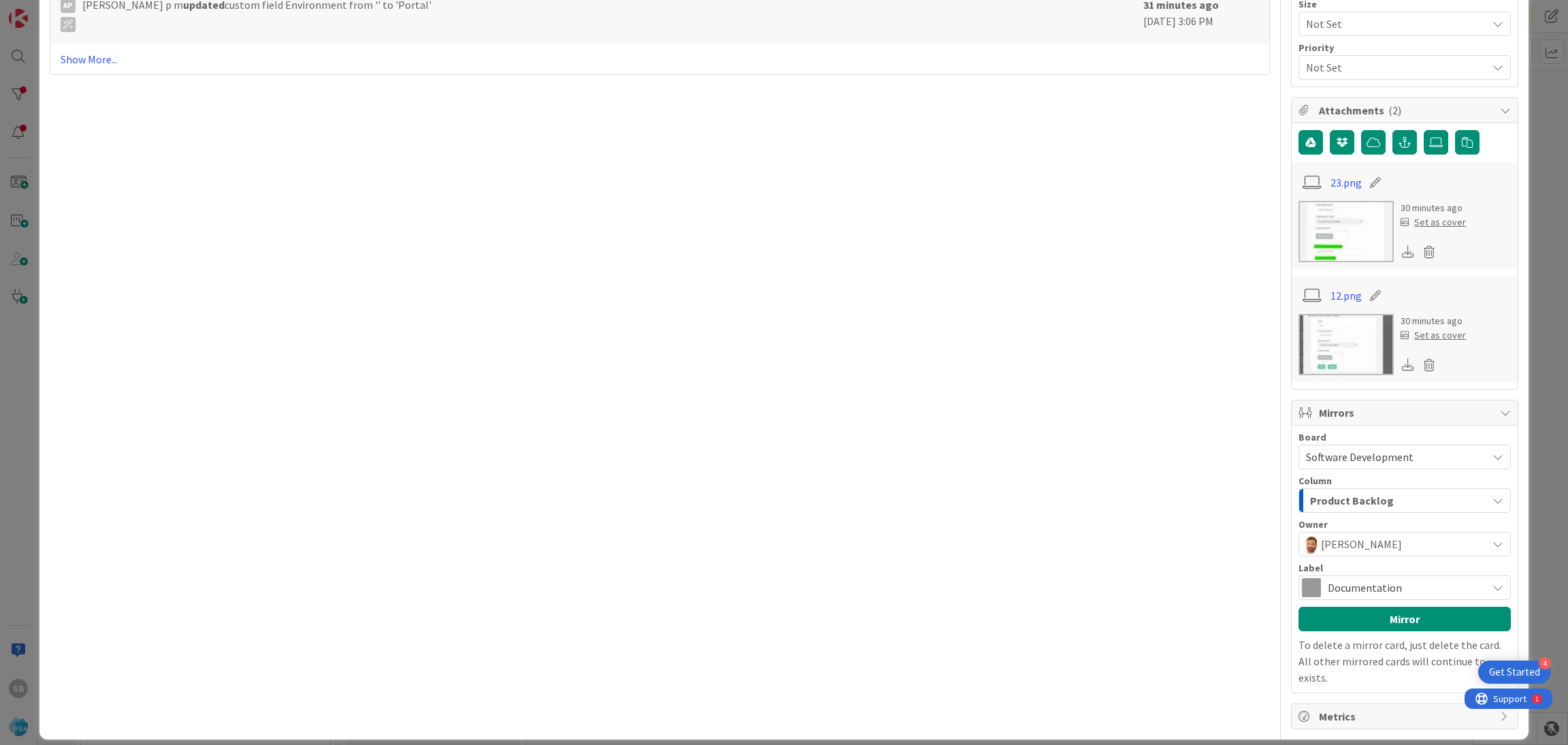
click at [1373, 590] on span "Documentation" at bounding box center [1403, 587] width 152 height 19
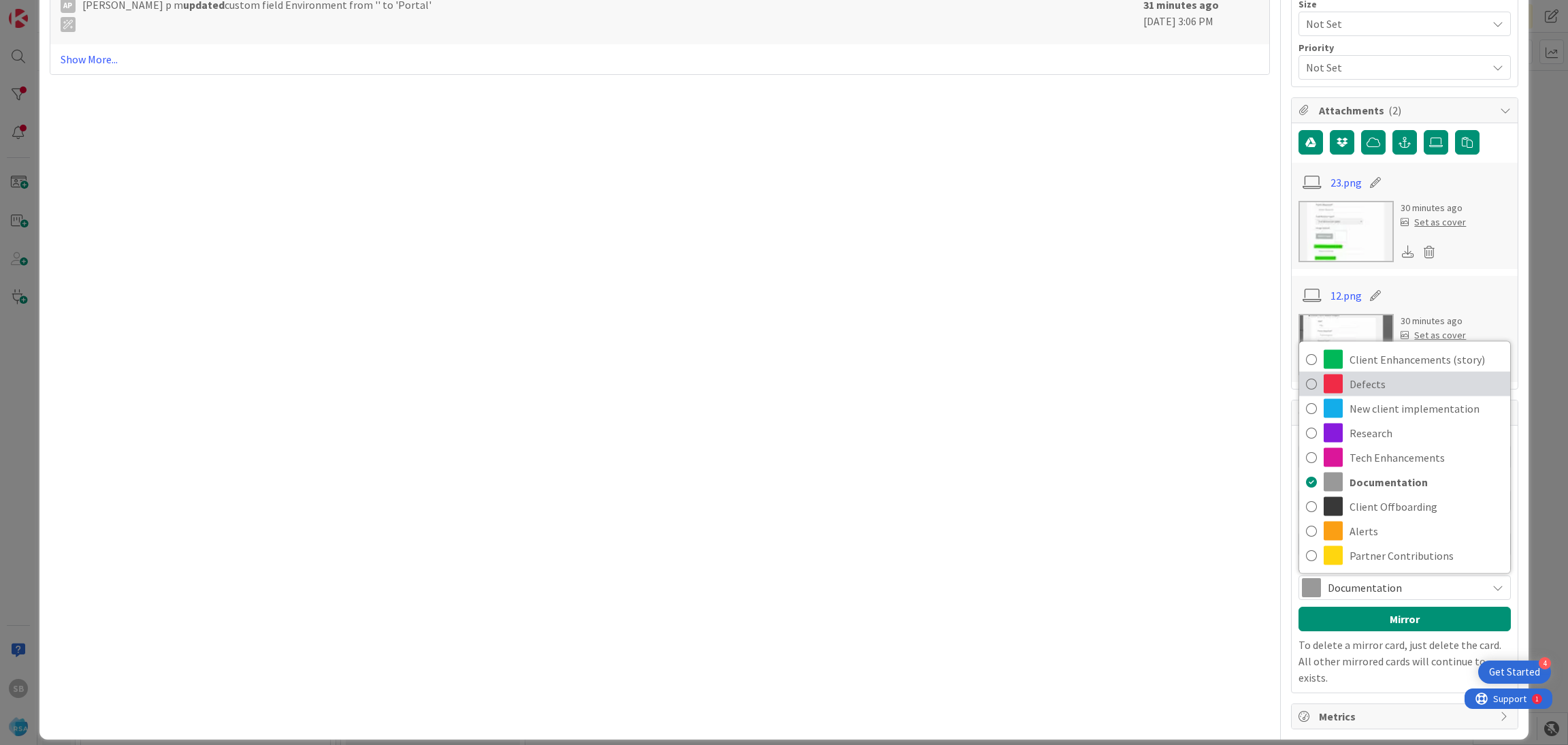
click at [1357, 383] on span "Defects" at bounding box center [1426, 383] width 154 height 20
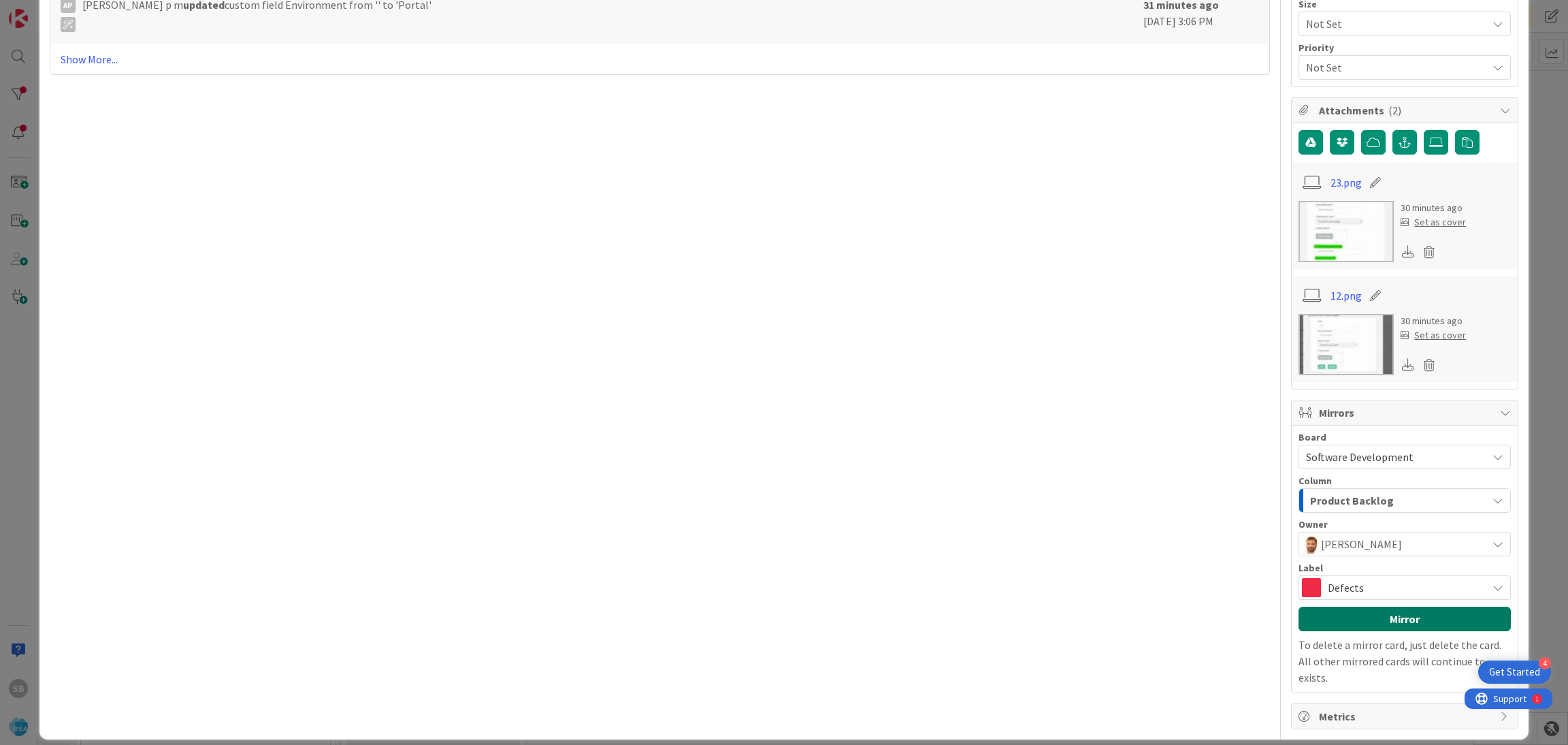
click at [1390, 616] on button "Mirror" at bounding box center [1405, 619] width 213 height 24
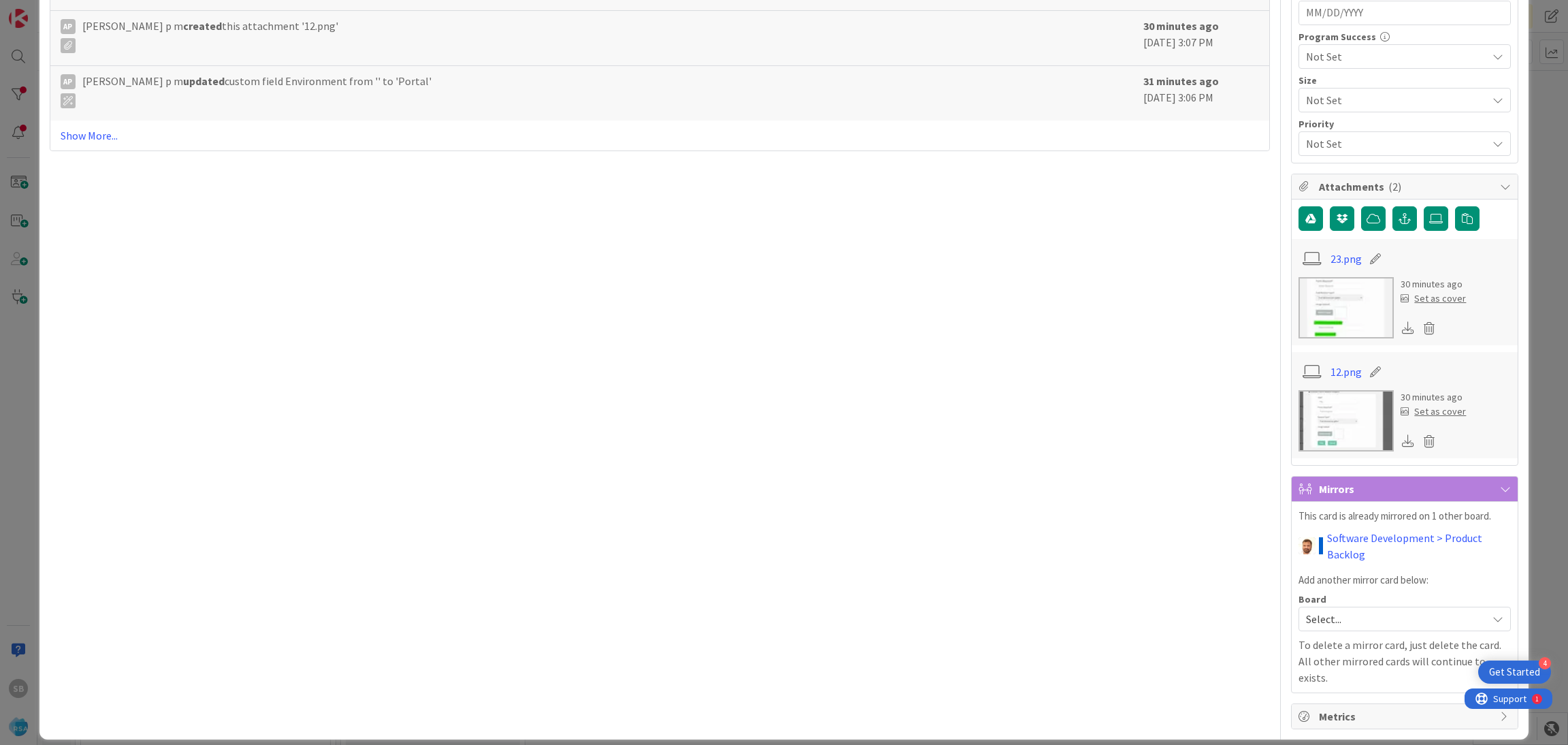
scroll to position [0, 0]
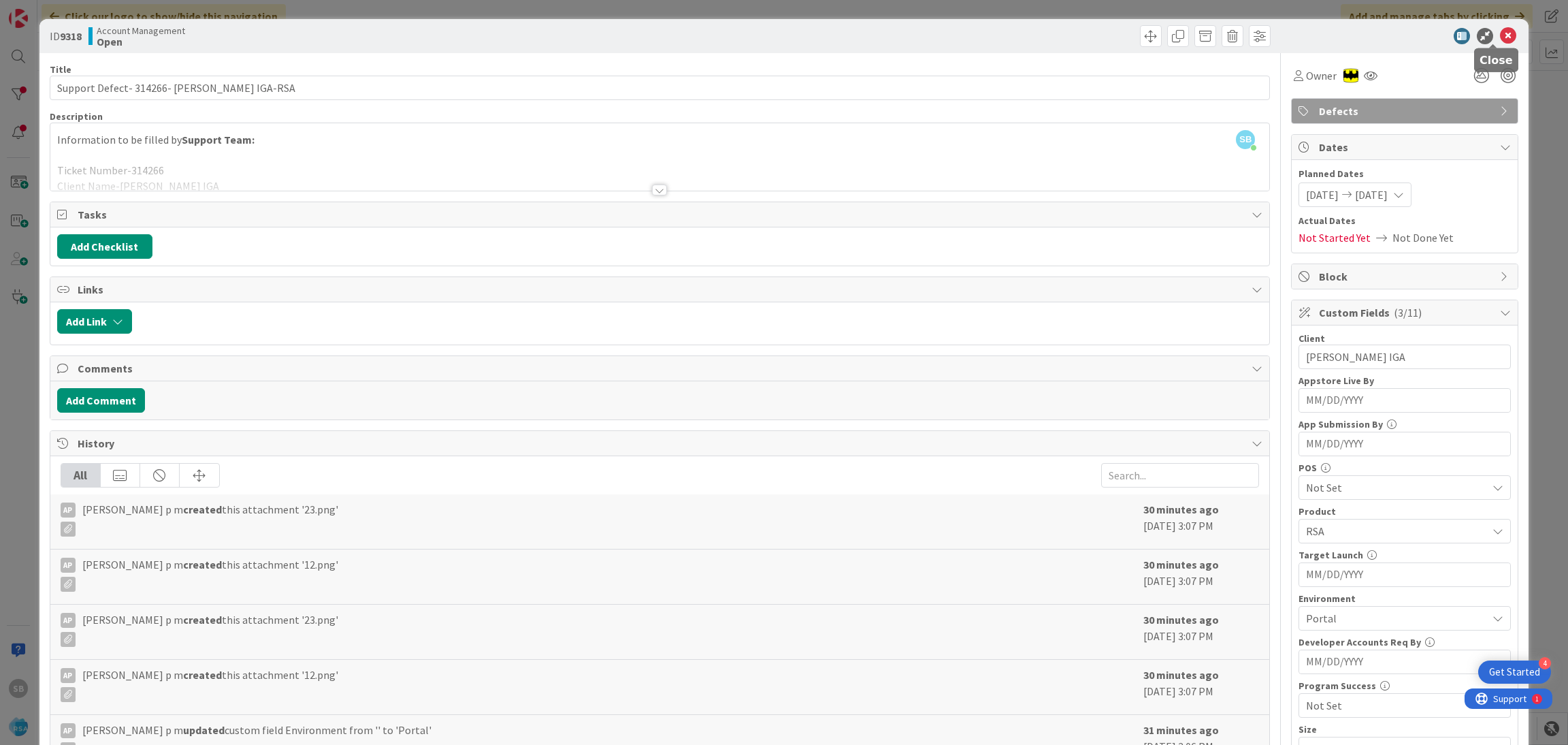
click at [1499, 31] on icon at bounding box center [1508, 36] width 17 height 17
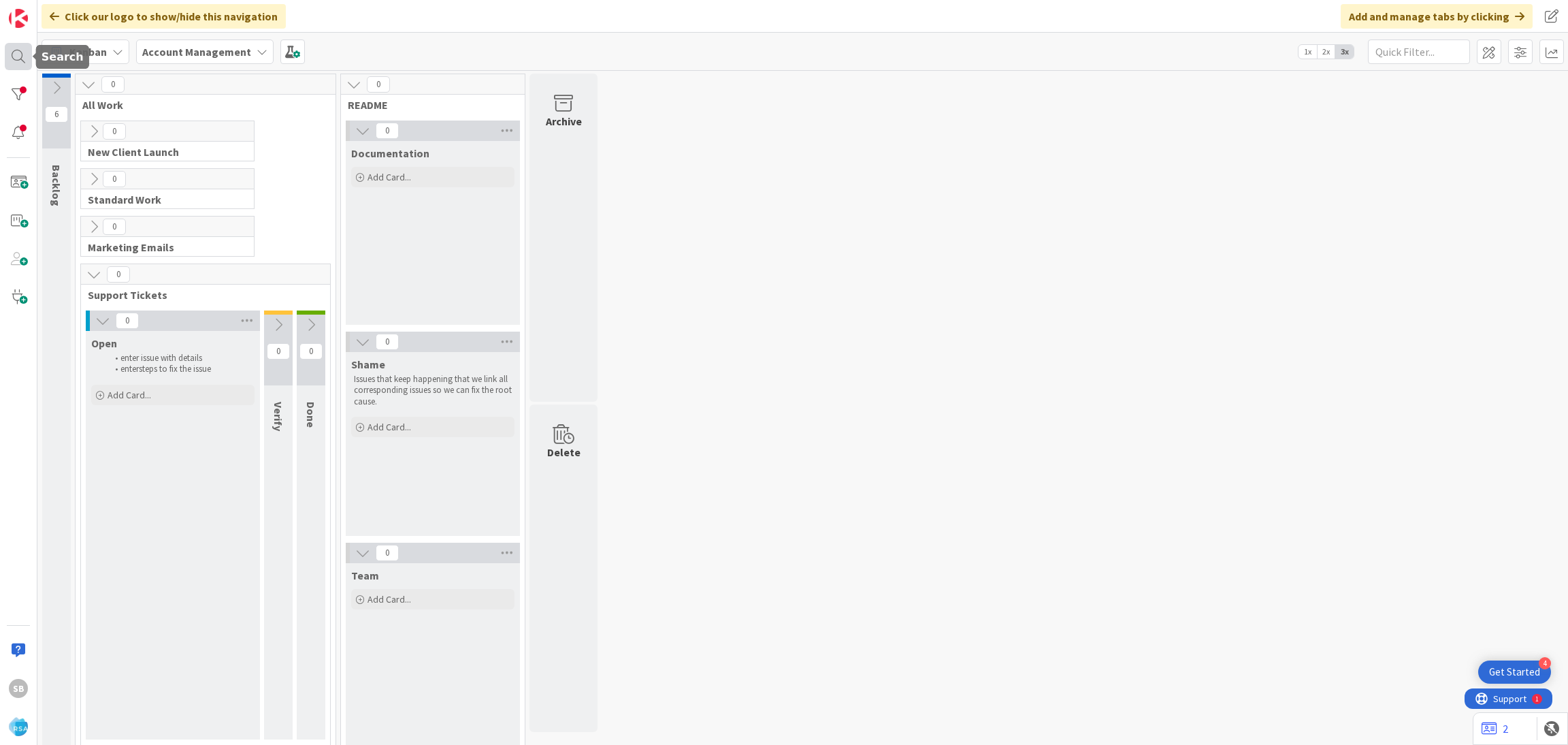
click at [27, 65] on div at bounding box center [18, 56] width 28 height 28
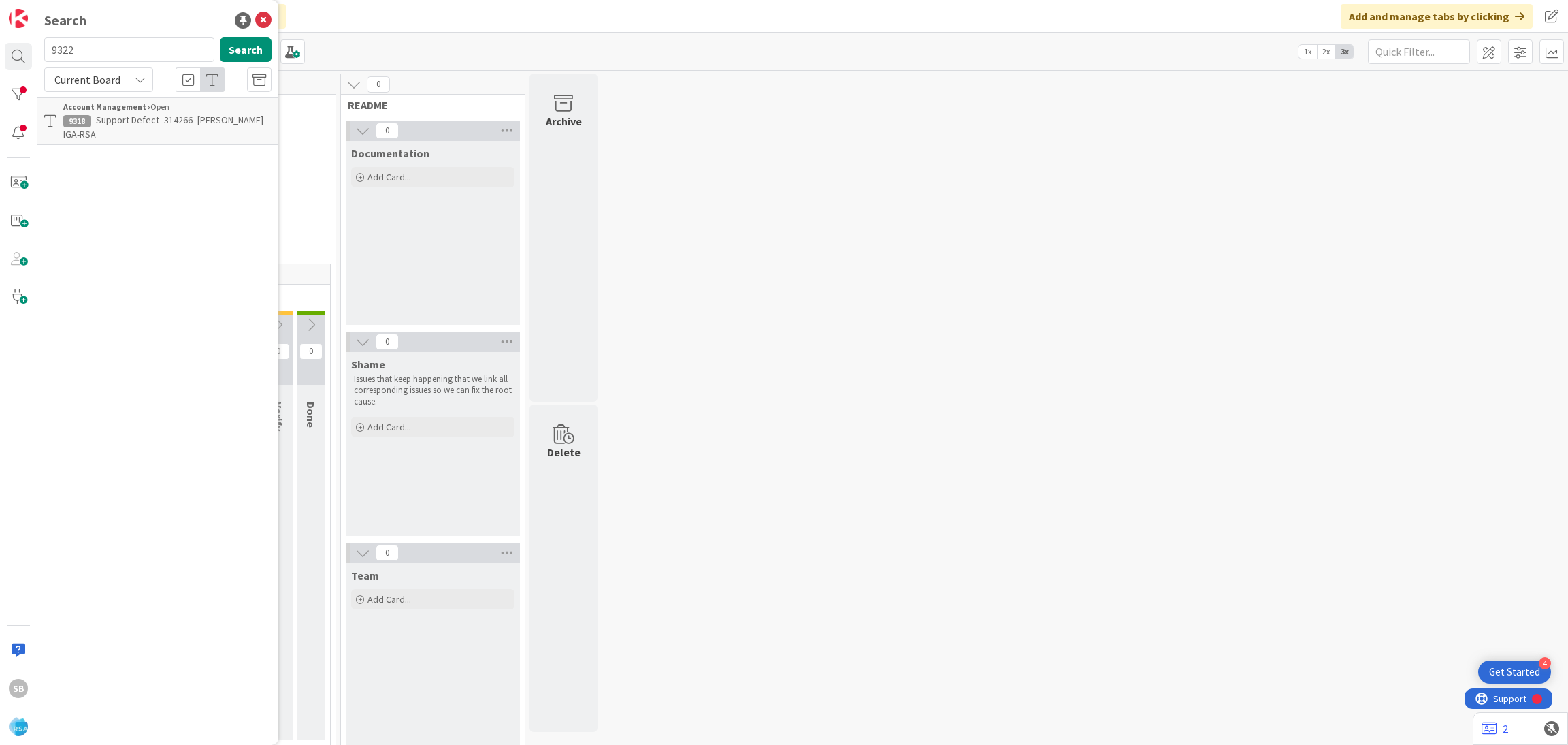
type input "9322"
click at [151, 110] on div "Account Management › Open" at bounding box center [167, 106] width 208 height 13
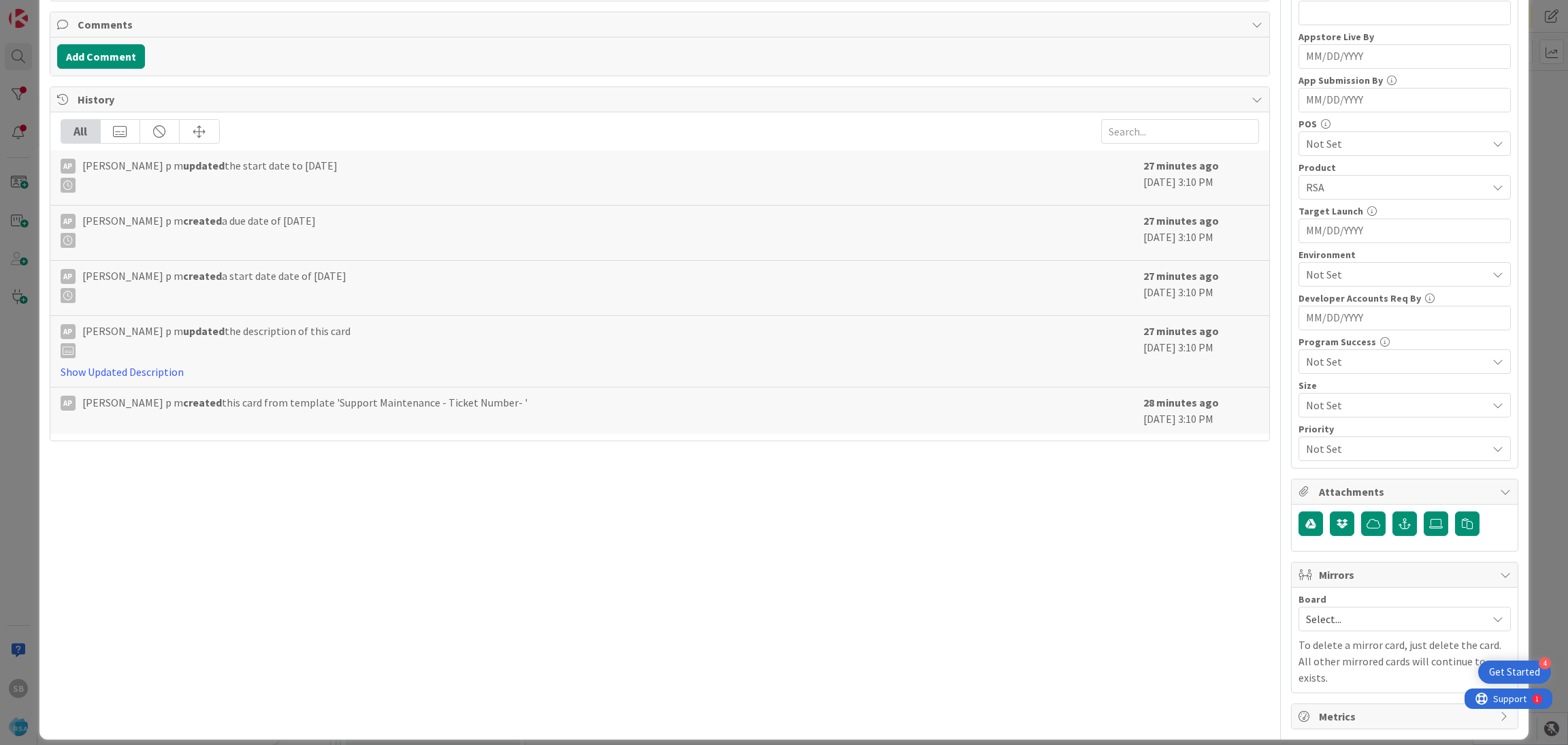
click at [1370, 614] on span "Select..." at bounding box center [1392, 619] width 174 height 19
click at [1353, 696] on div "Select... Account Management Software Development" at bounding box center [1405, 678] width 213 height 93
click at [1324, 703] on span "Software Development" at bounding box center [1413, 707] width 180 height 20
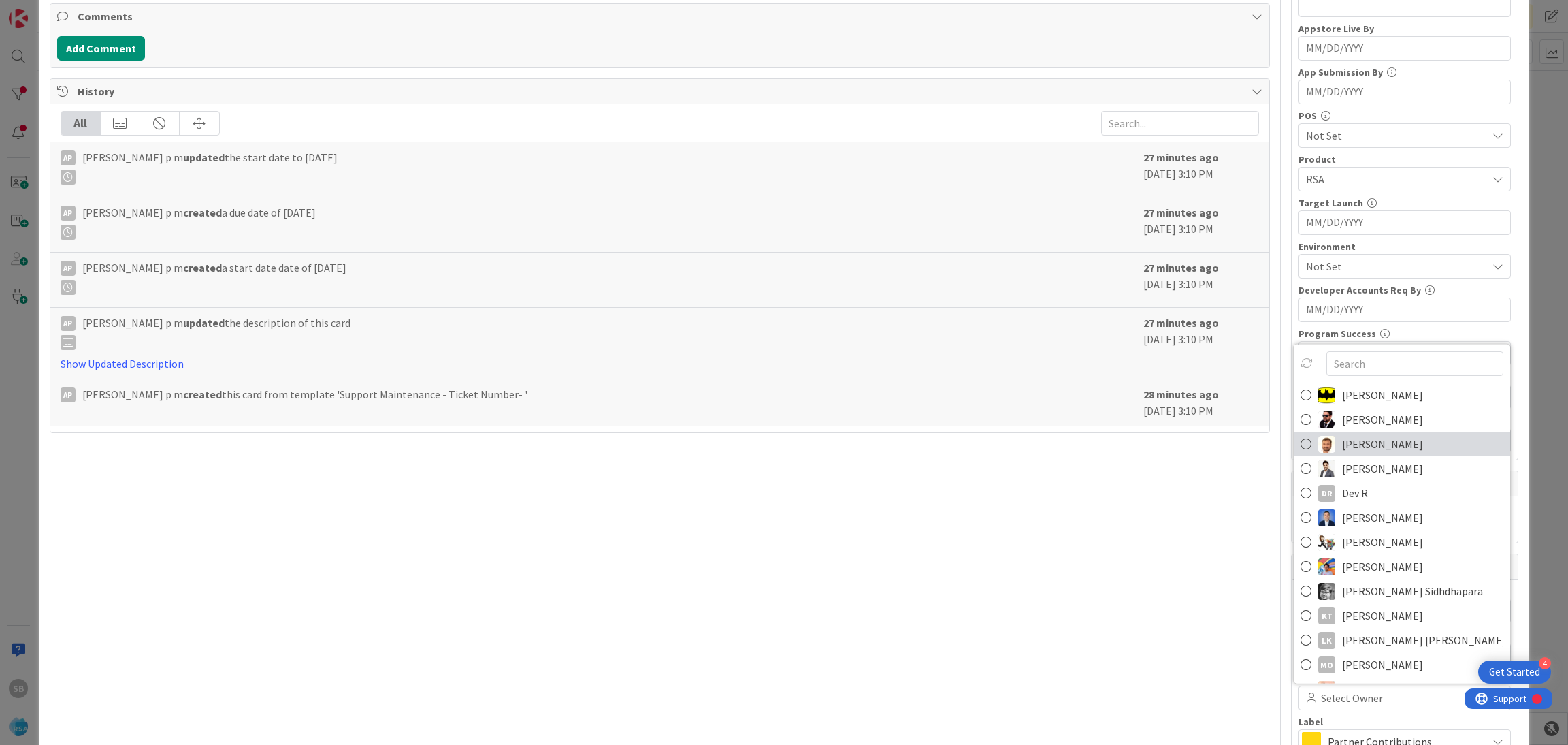
click at [1350, 449] on span "[PERSON_NAME]" at bounding box center [1382, 444] width 81 height 20
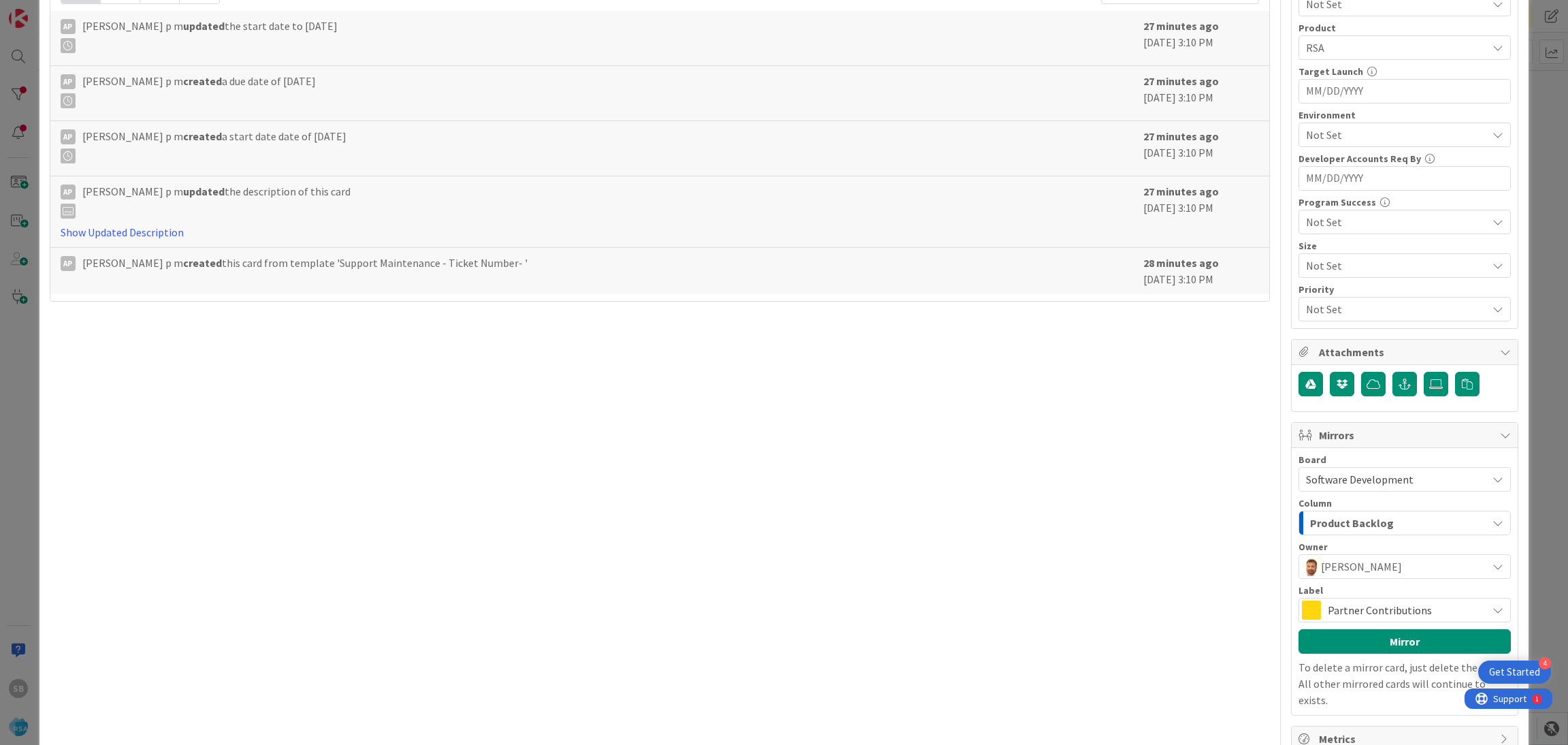
click at [1356, 613] on span "Partner Contributions" at bounding box center [1403, 609] width 152 height 19
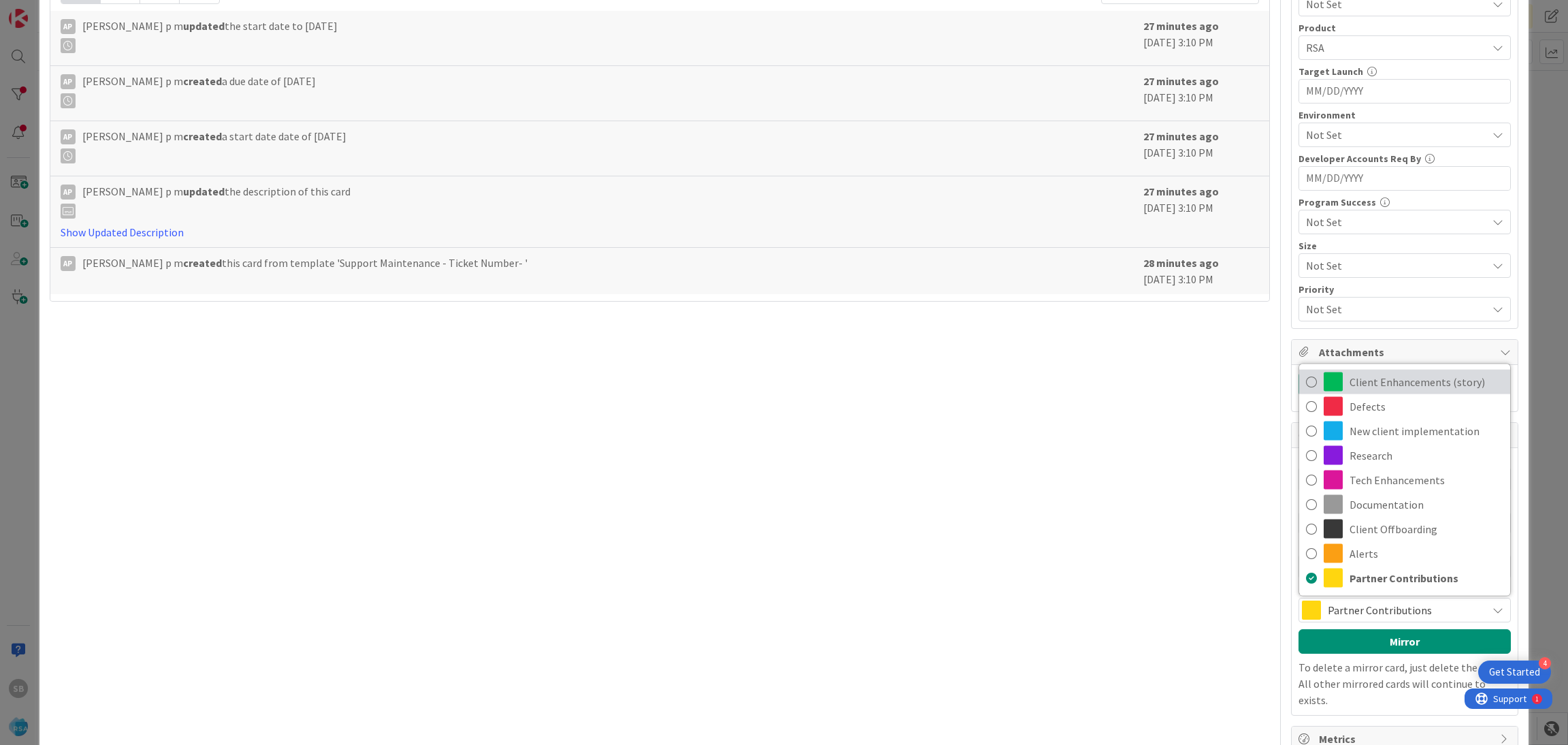
click at [1363, 381] on span "Client Enhancements (story)" at bounding box center [1426, 382] width 154 height 20
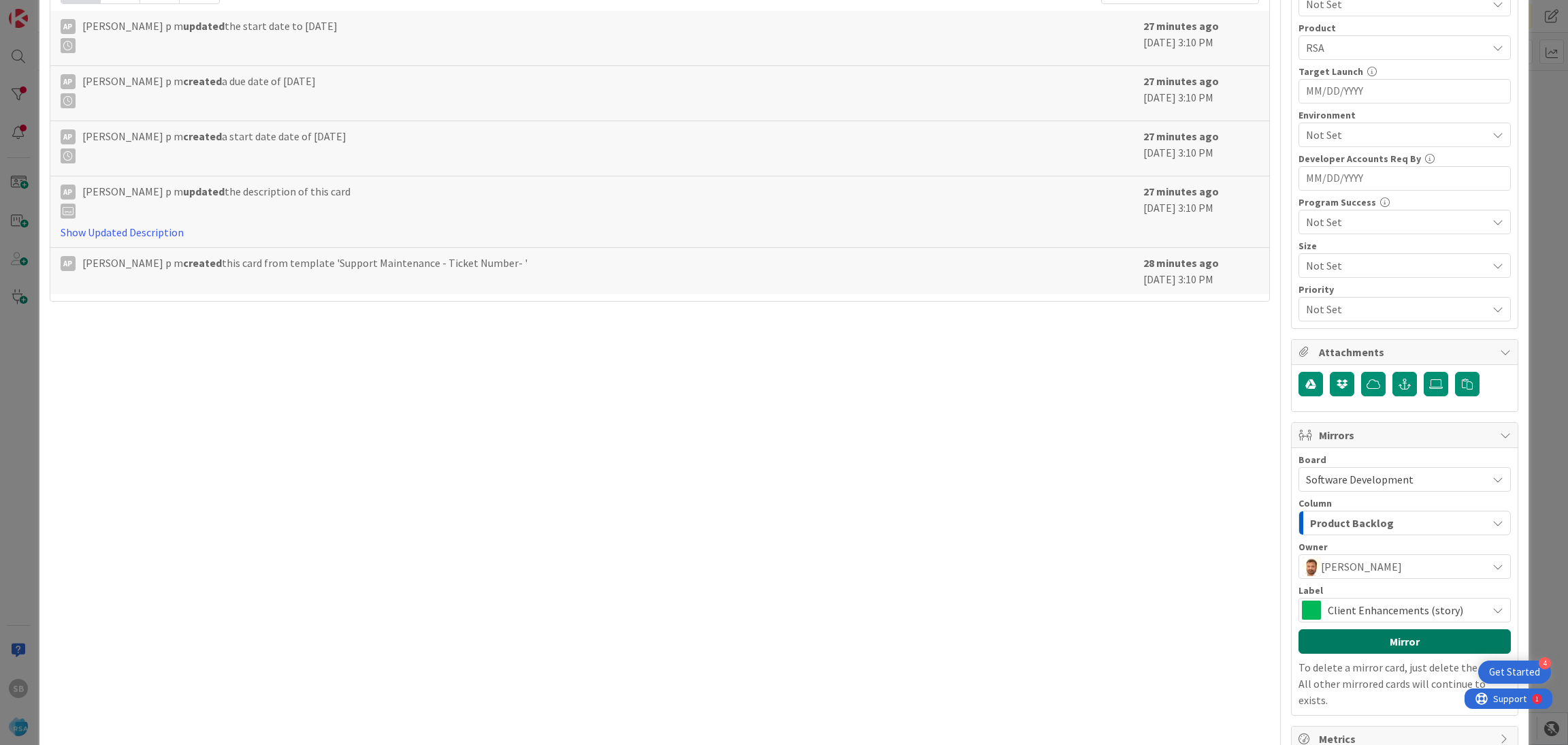
click at [1353, 650] on button "Mirror" at bounding box center [1405, 640] width 213 height 24
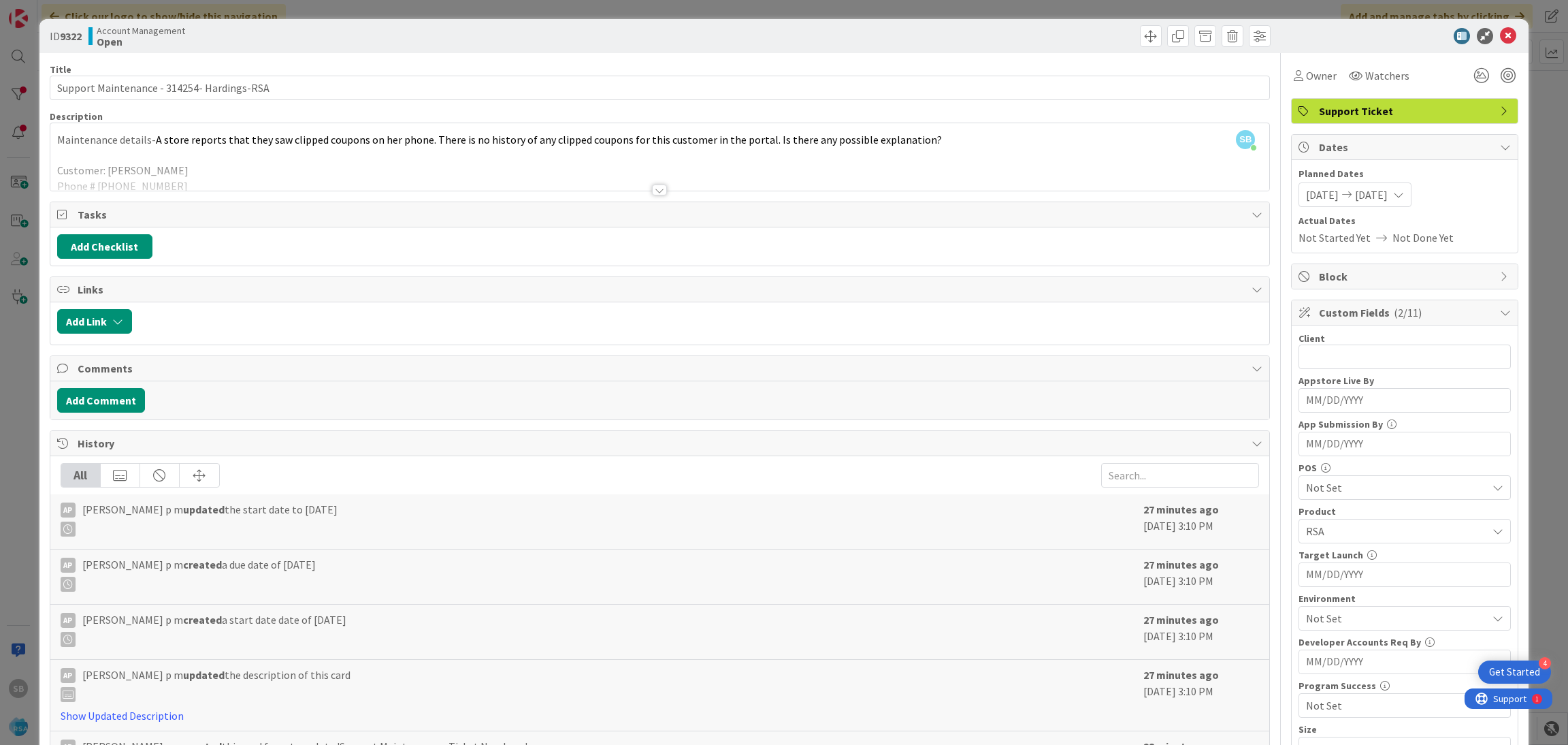
click at [1499, 42] on icon at bounding box center [1508, 36] width 17 height 17
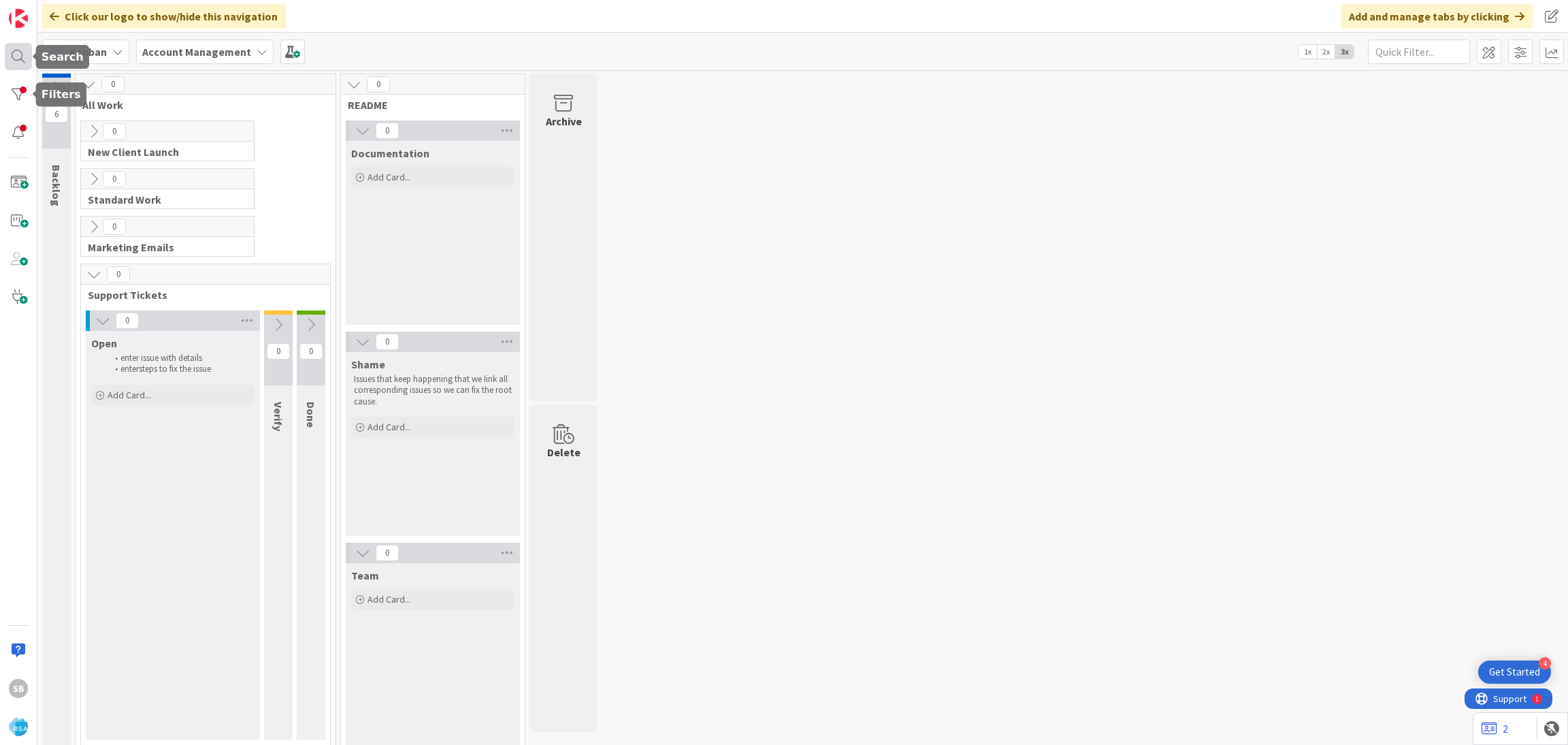
click at [9, 58] on div at bounding box center [18, 56] width 28 height 28
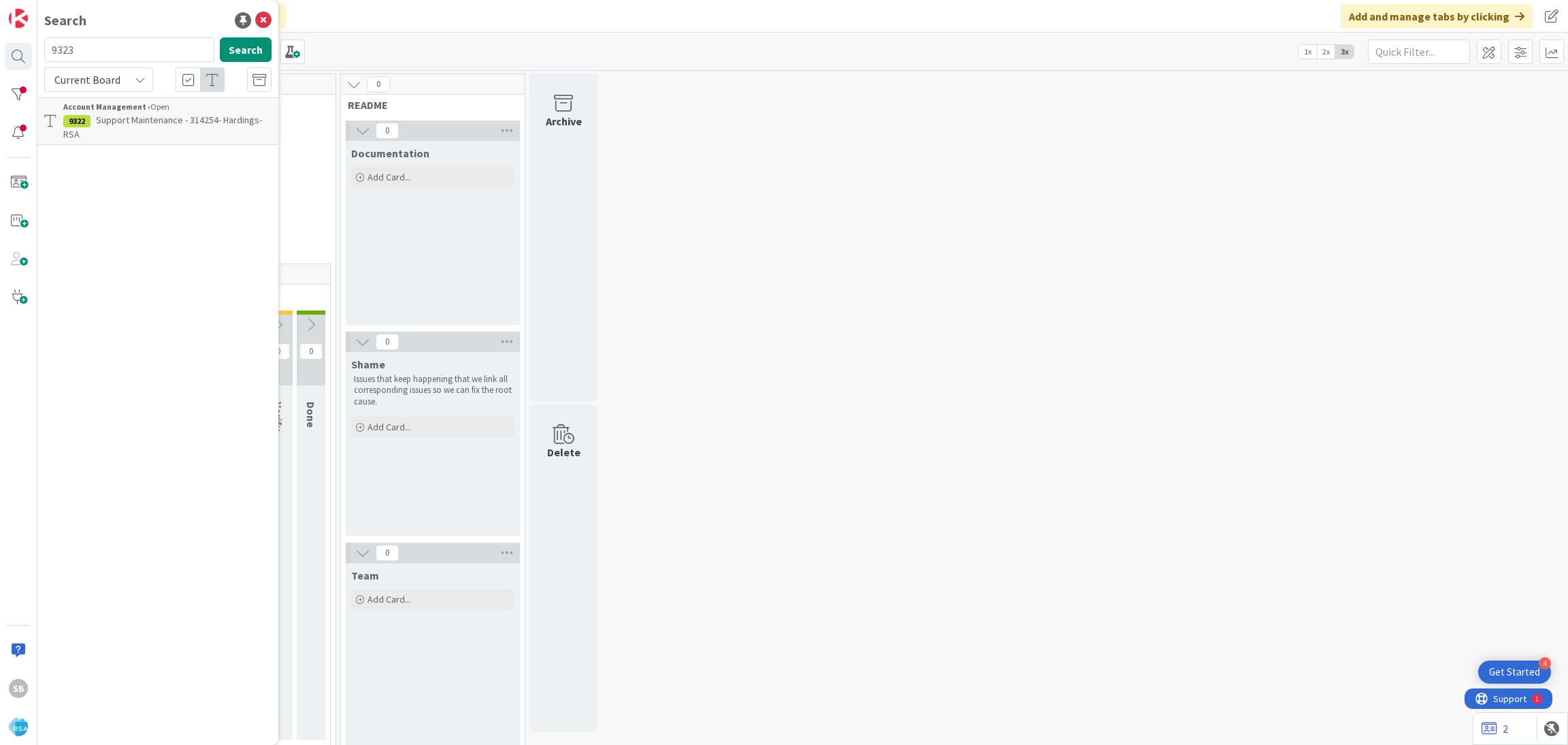
type input "9323"
click at [161, 115] on span "Support Defect- 314315-Moose's Market - RSA" at bounding box center [165, 127] width 202 height 27
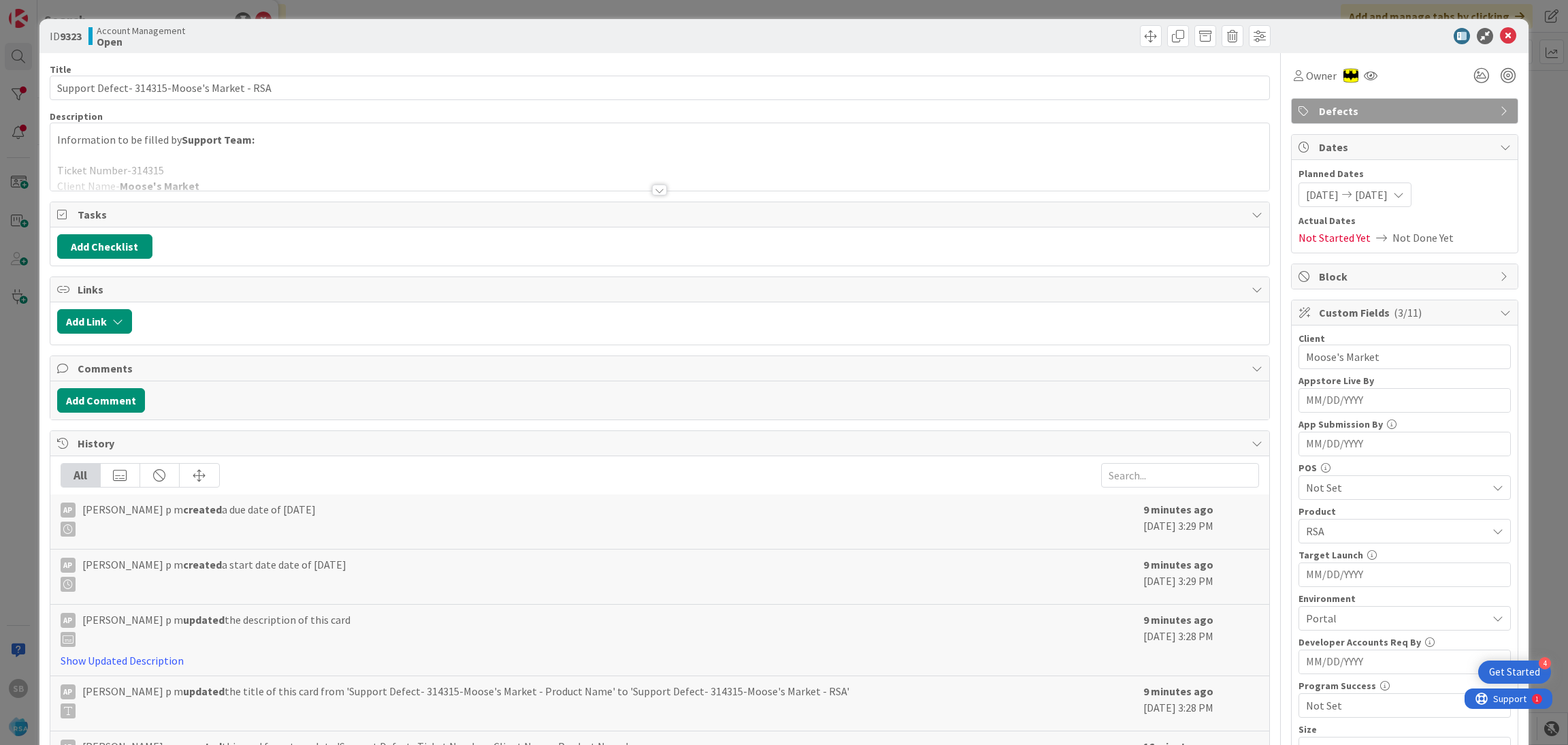
scroll to position [344, 0]
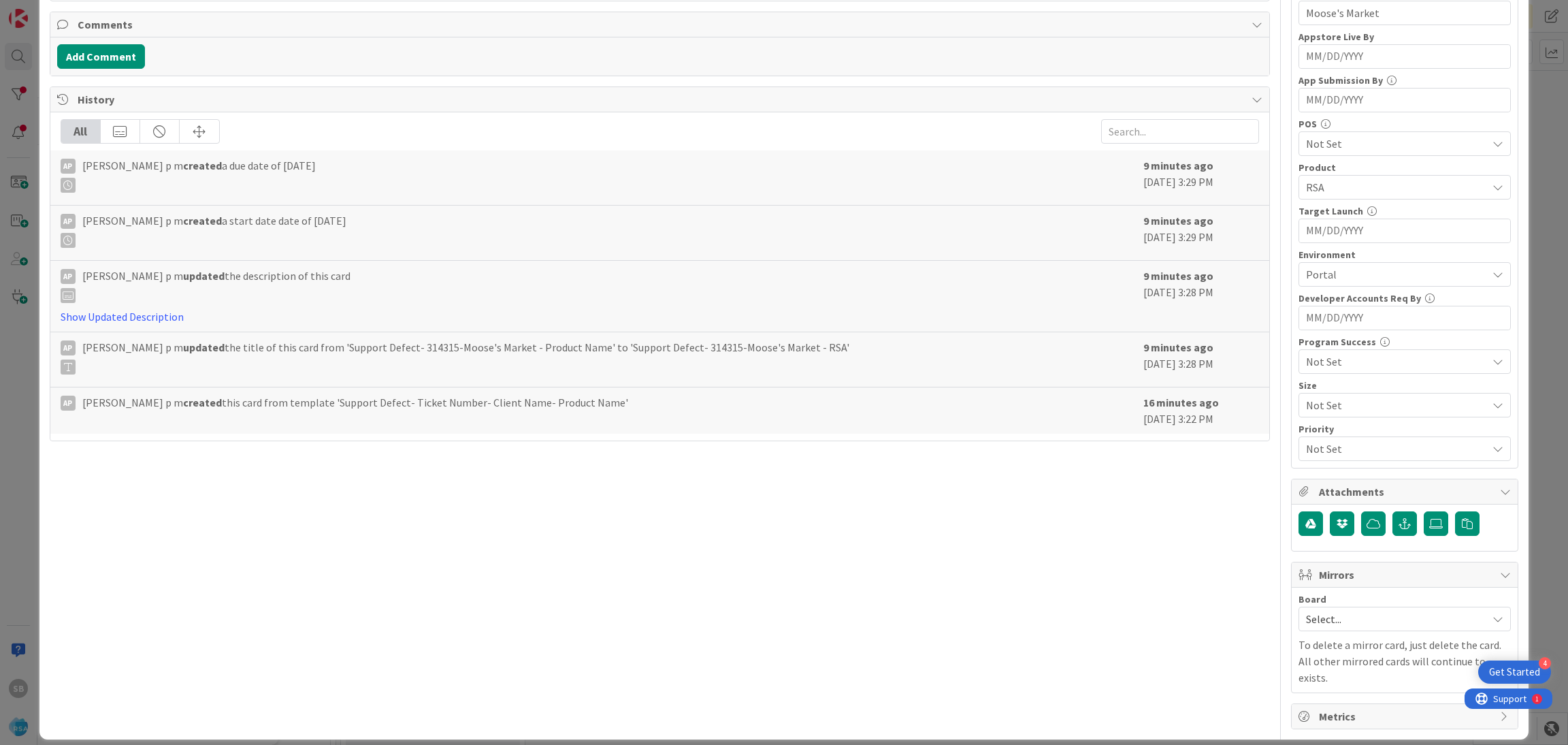
click at [1337, 616] on span "Select..." at bounding box center [1392, 619] width 174 height 19
click at [1324, 712] on span "Software Development" at bounding box center [1413, 707] width 180 height 20
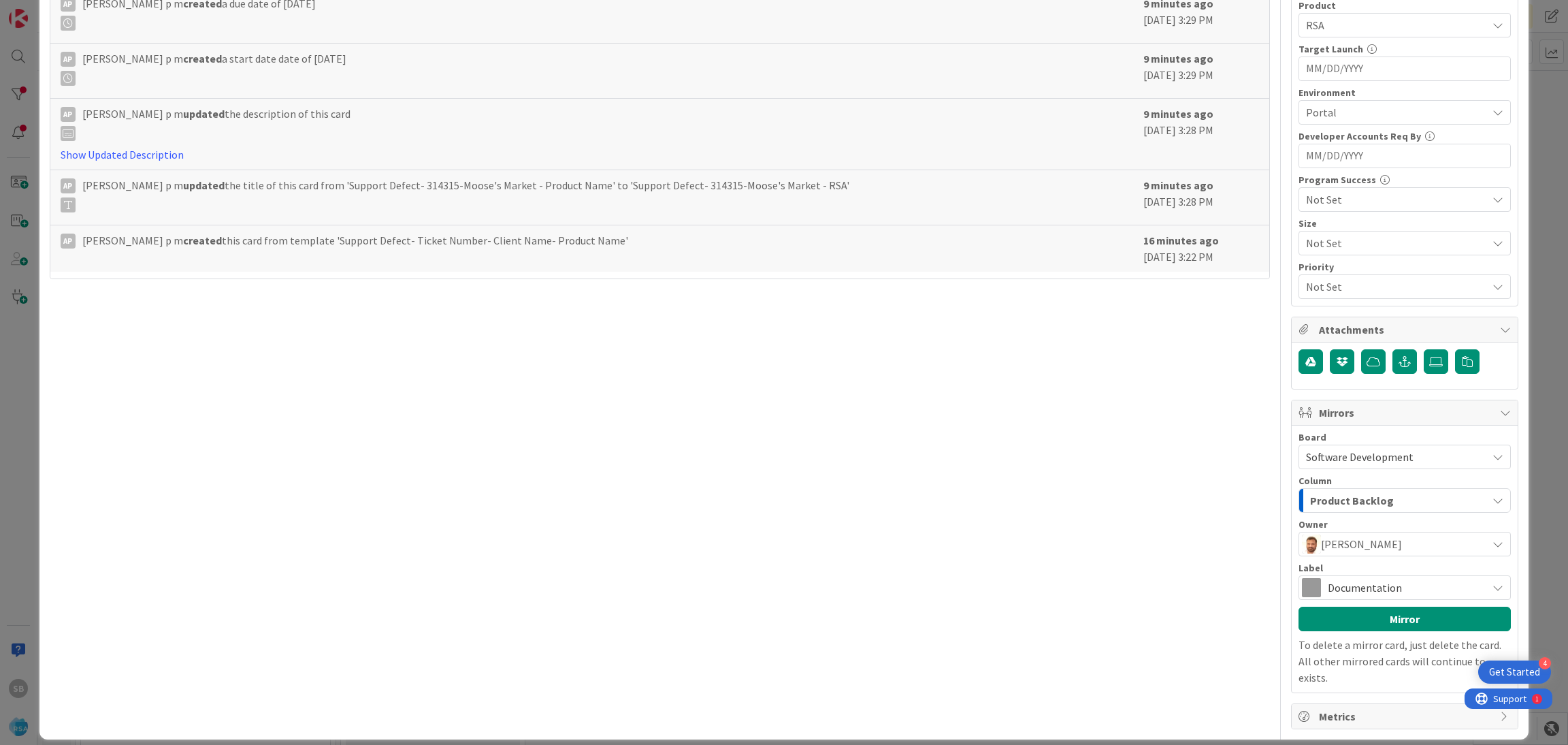
click at [1411, 597] on span "Documentation" at bounding box center [1403, 587] width 152 height 19
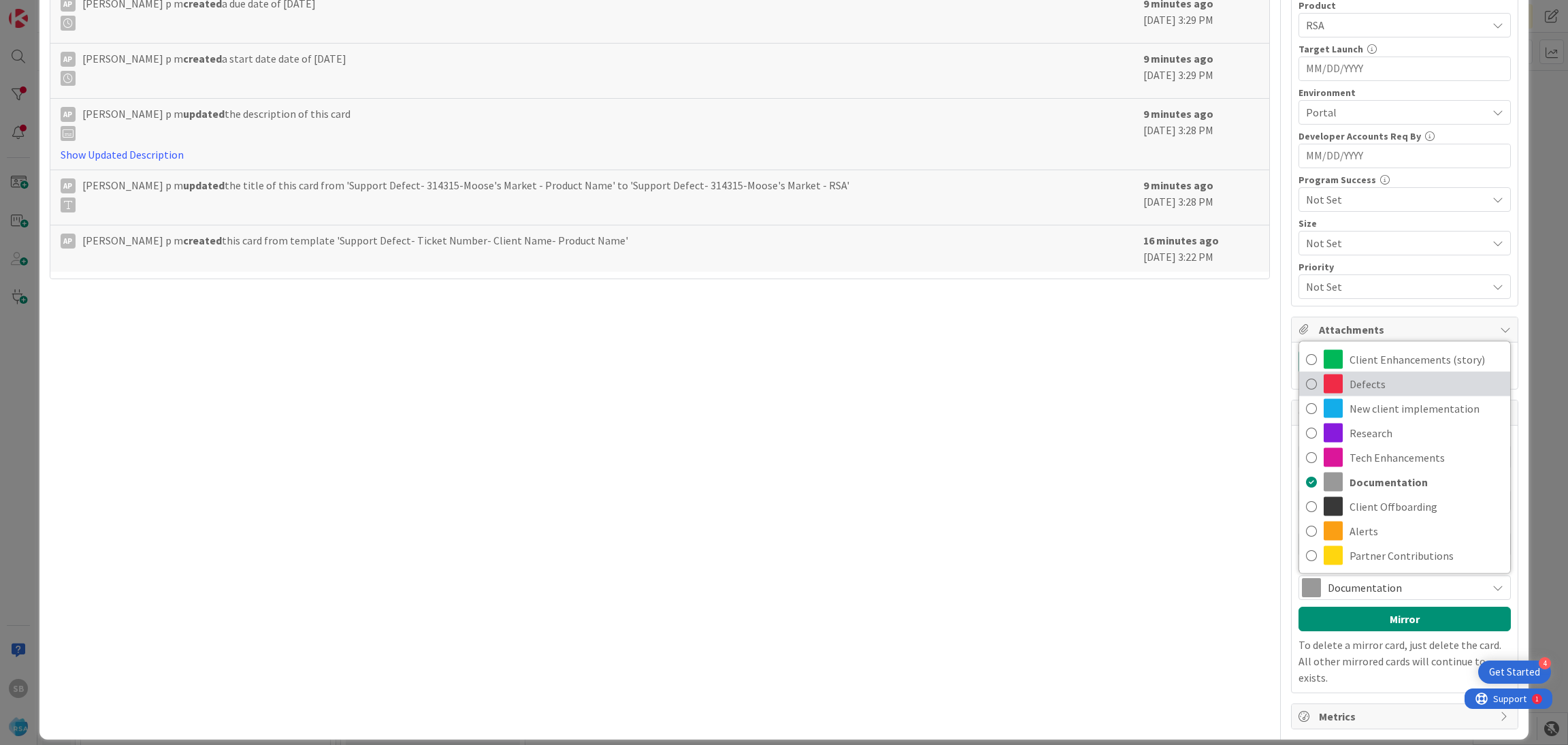
click at [1349, 389] on span "Defects" at bounding box center [1426, 383] width 154 height 20
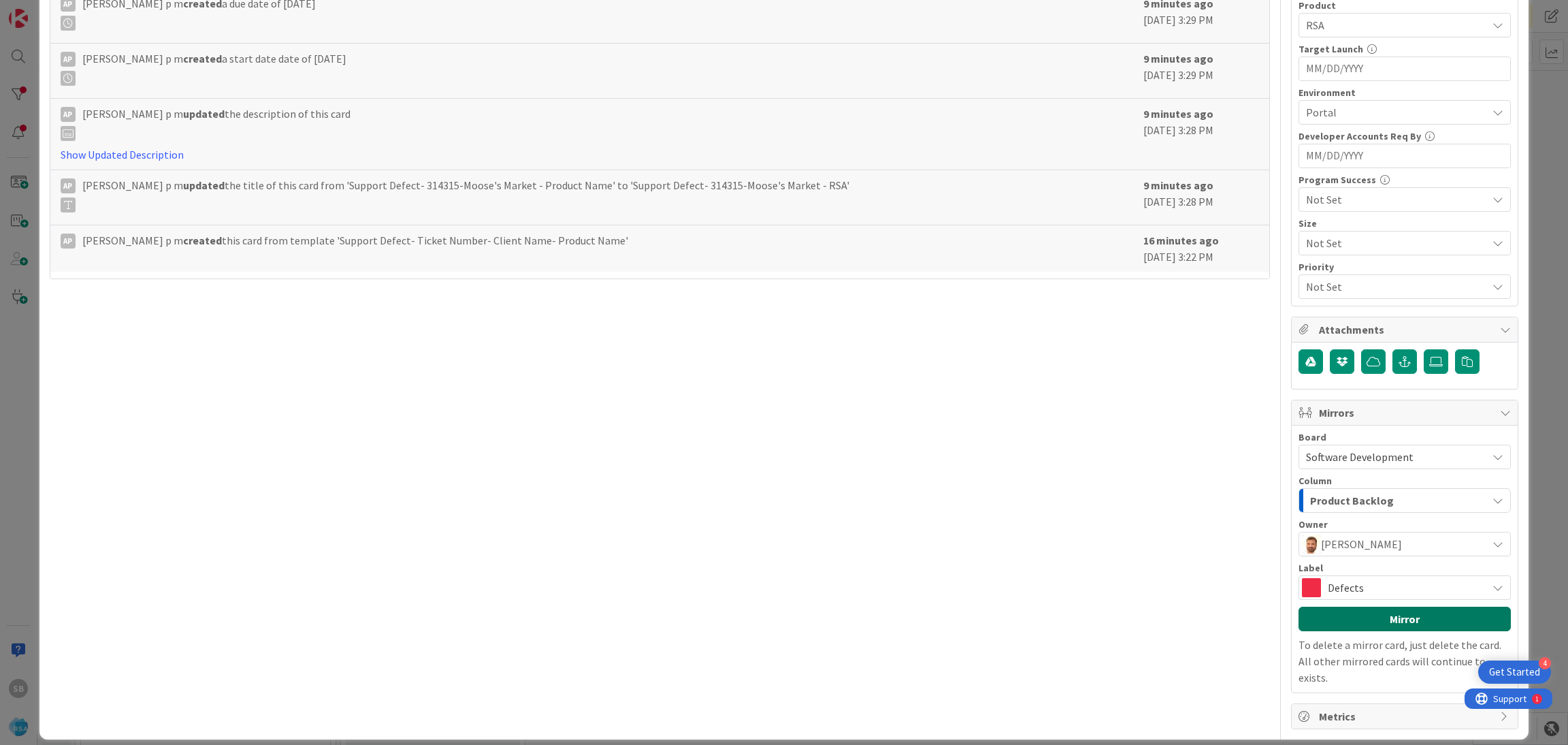
click at [1396, 625] on button "Mirror" at bounding box center [1405, 619] width 213 height 24
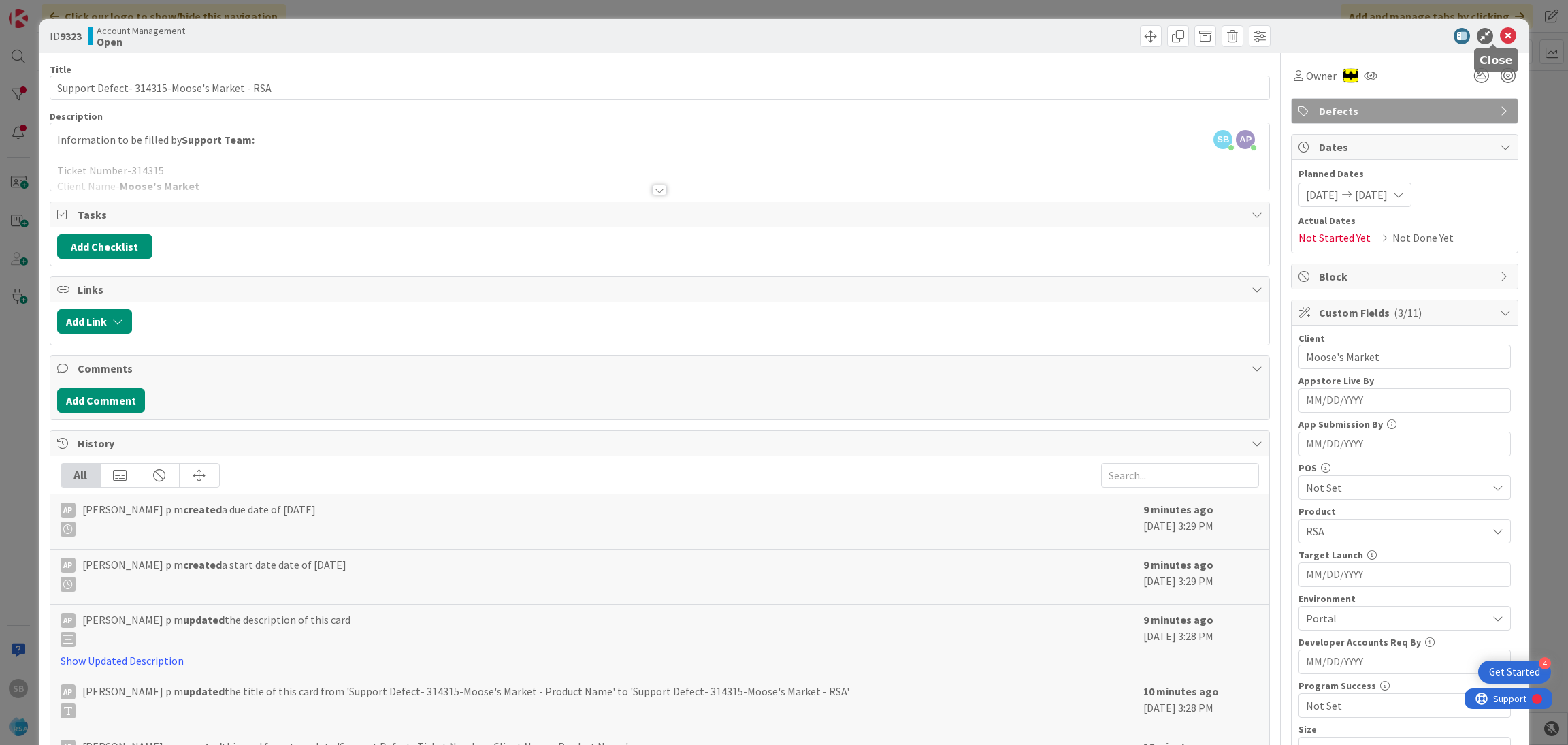
click at [1499, 33] on icon at bounding box center [1508, 36] width 17 height 17
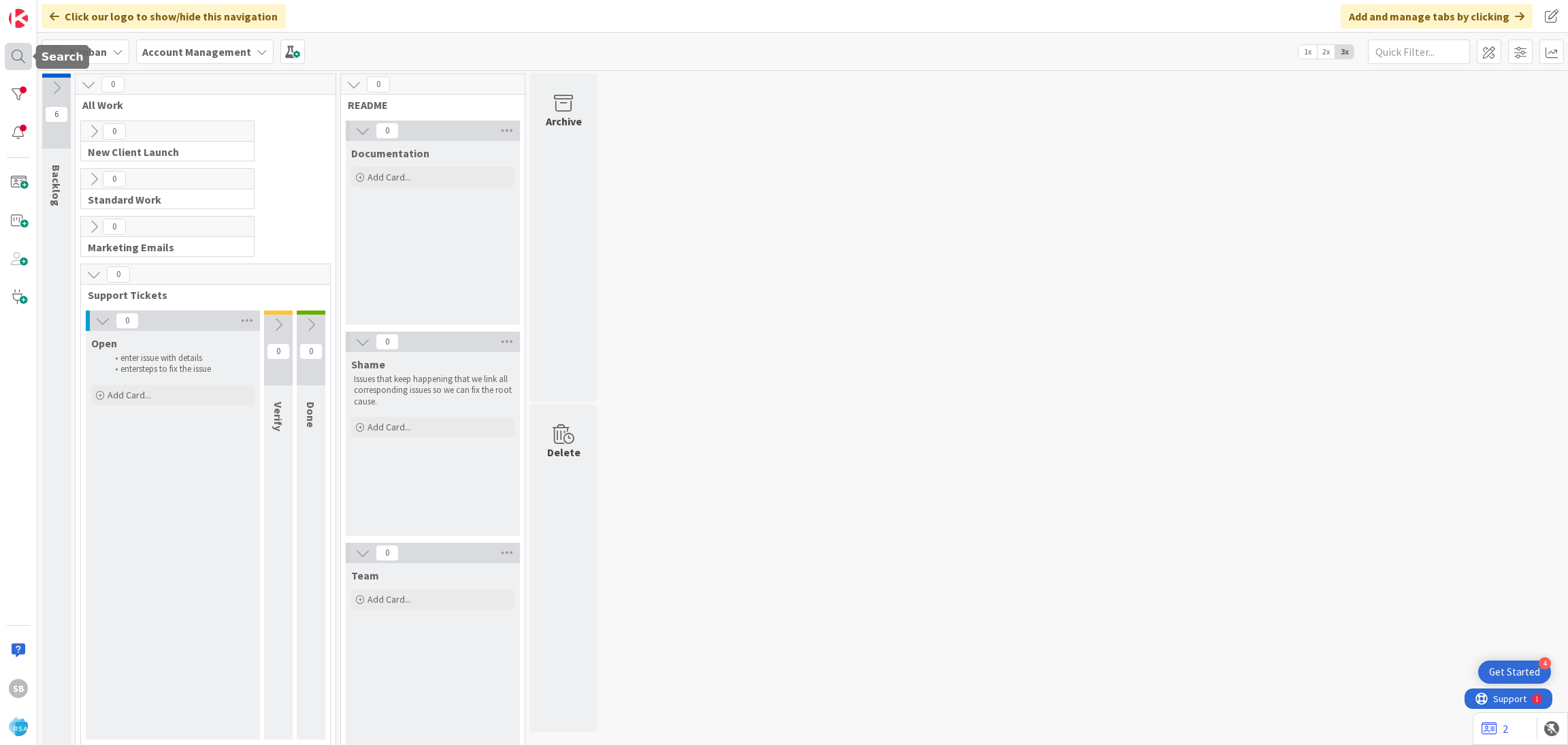
click at [13, 55] on div at bounding box center [18, 56] width 28 height 28
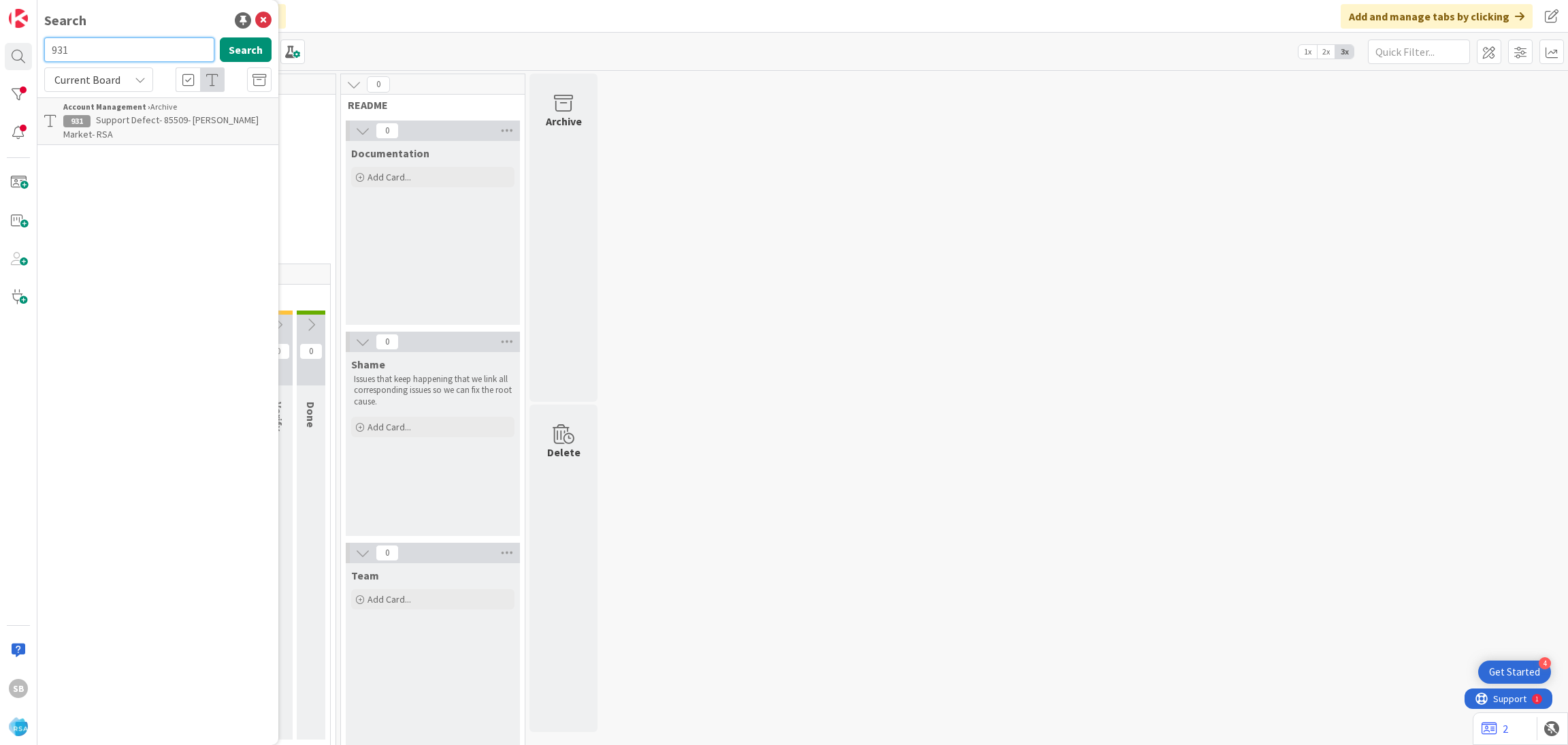
click at [85, 40] on input "931" at bounding box center [129, 49] width 170 height 24
type input "9319"
click at [121, 122] on span "Support Maintenance - 314275" at bounding box center [157, 120] width 122 height 13
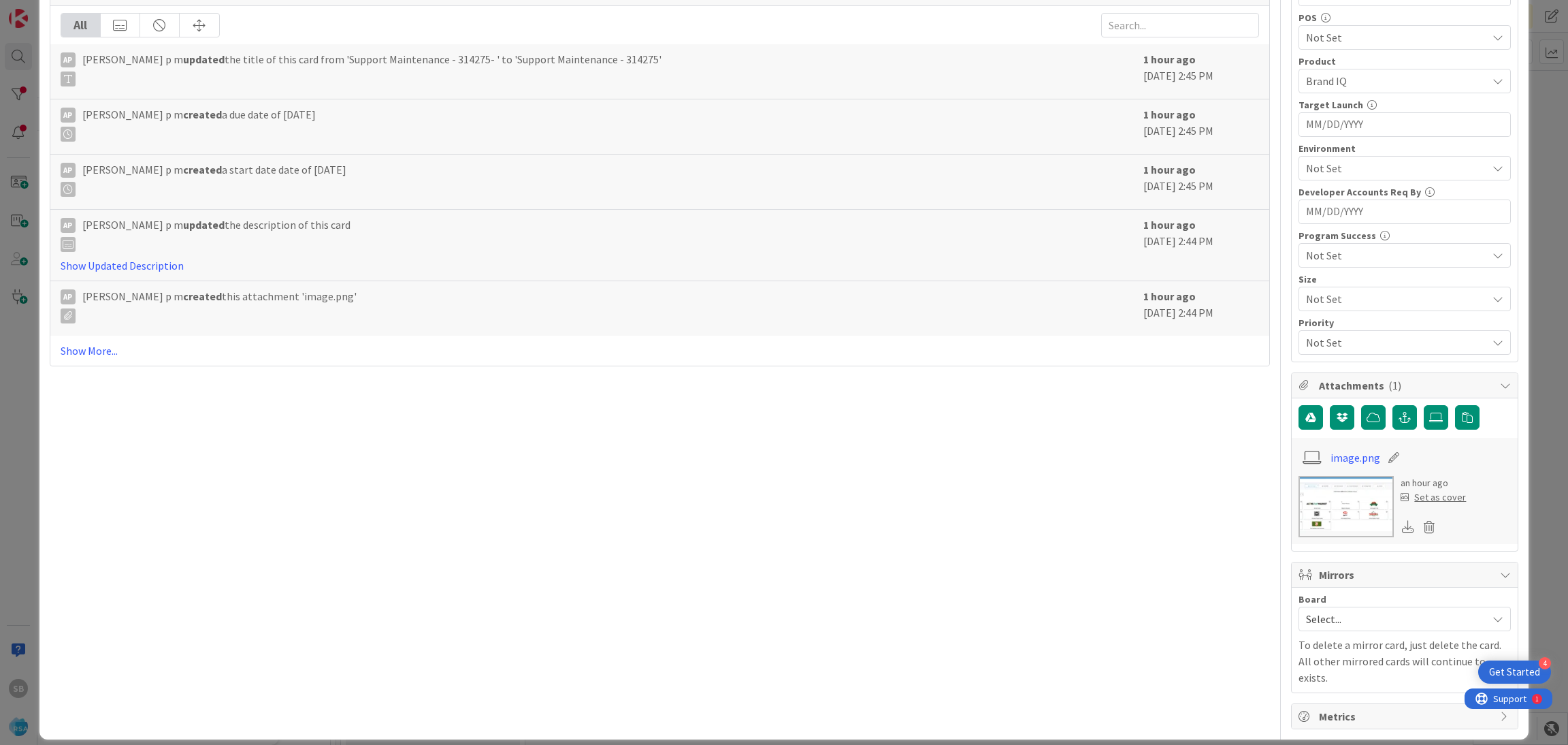
click at [1308, 622] on span "Select..." at bounding box center [1392, 619] width 174 height 19
click at [1324, 732] on div "ID 9319 Account Management Open Title 28 / 128 Support Maintenance - 314275 Des…" at bounding box center [784, 372] width 1568 height 745
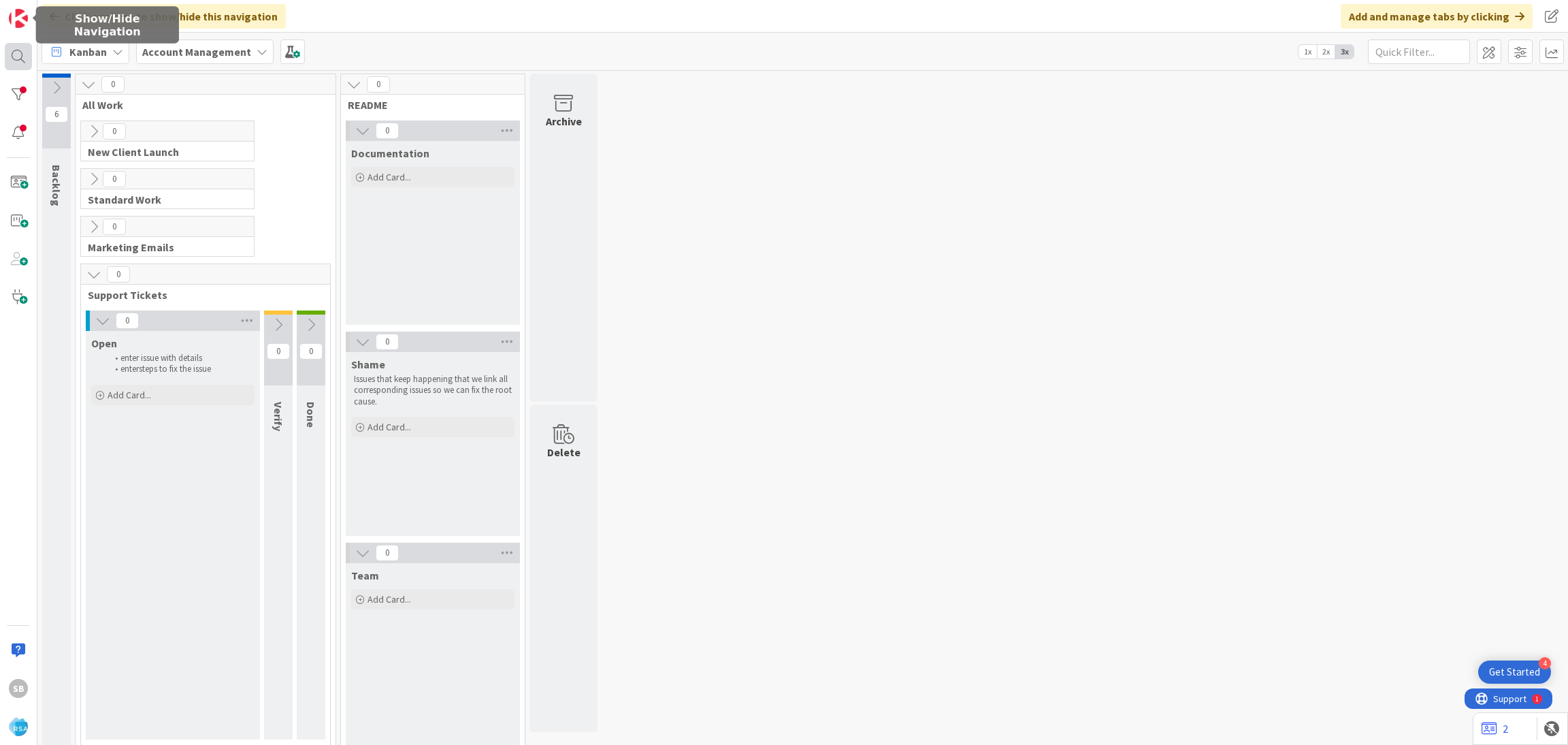
click at [11, 47] on div at bounding box center [18, 56] width 28 height 28
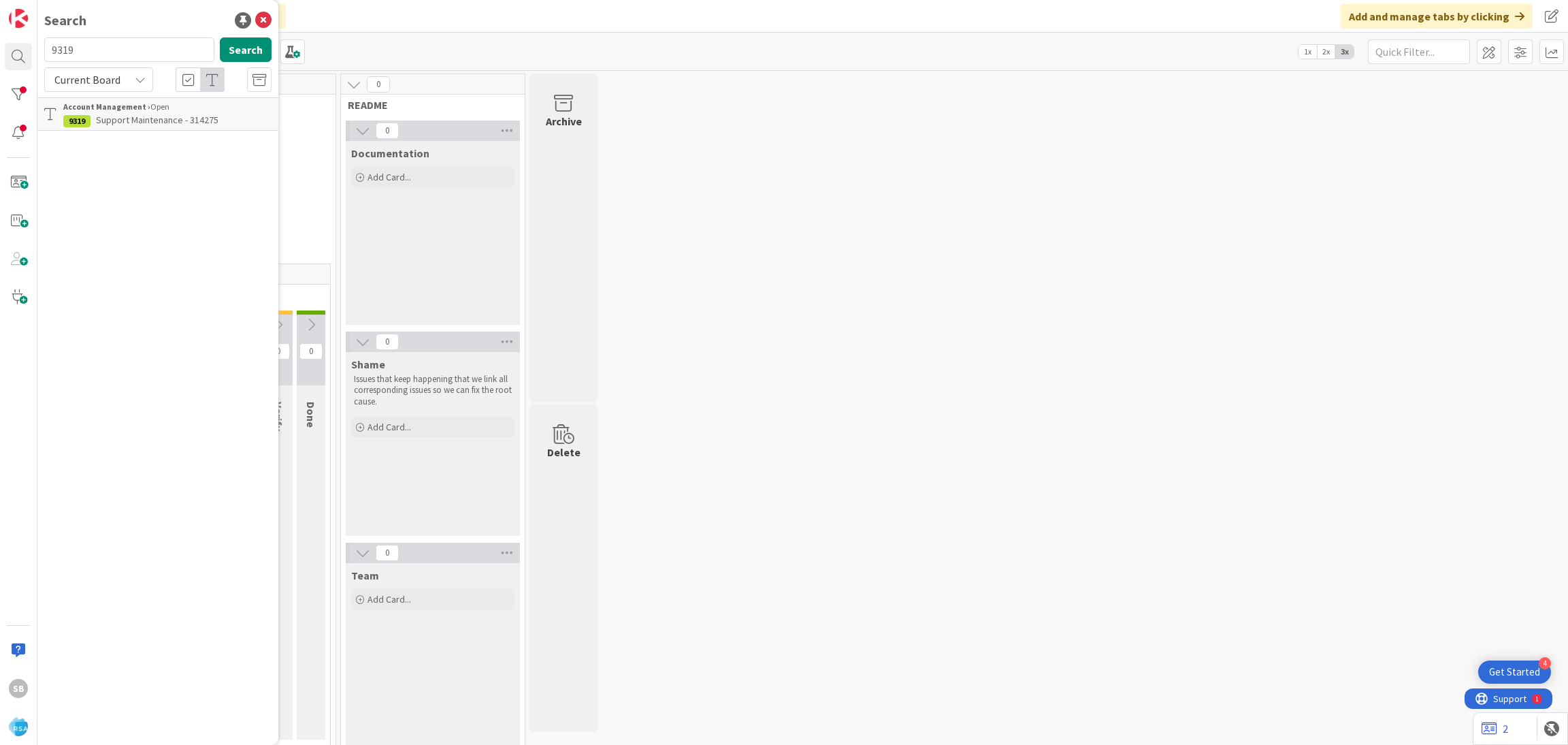
click at [145, 111] on b "Account Management ›" at bounding box center [107, 106] width 87 height 10
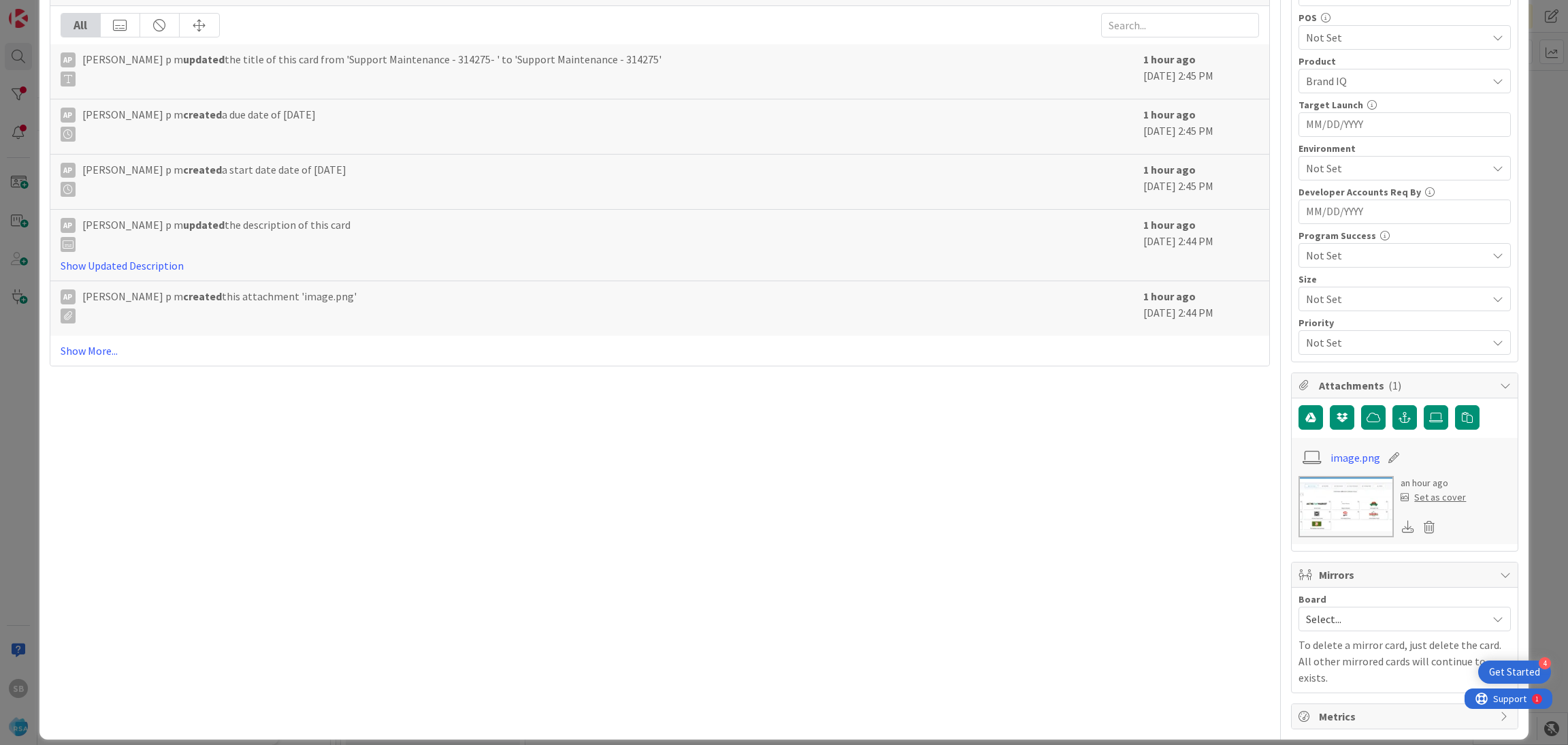
click at [1329, 600] on div "Board" at bounding box center [1405, 599] width 213 height 9
click at [1320, 624] on span "Select..." at bounding box center [1392, 619] width 174 height 19
click at [1329, 715] on span "Software Development" at bounding box center [1413, 707] width 180 height 20
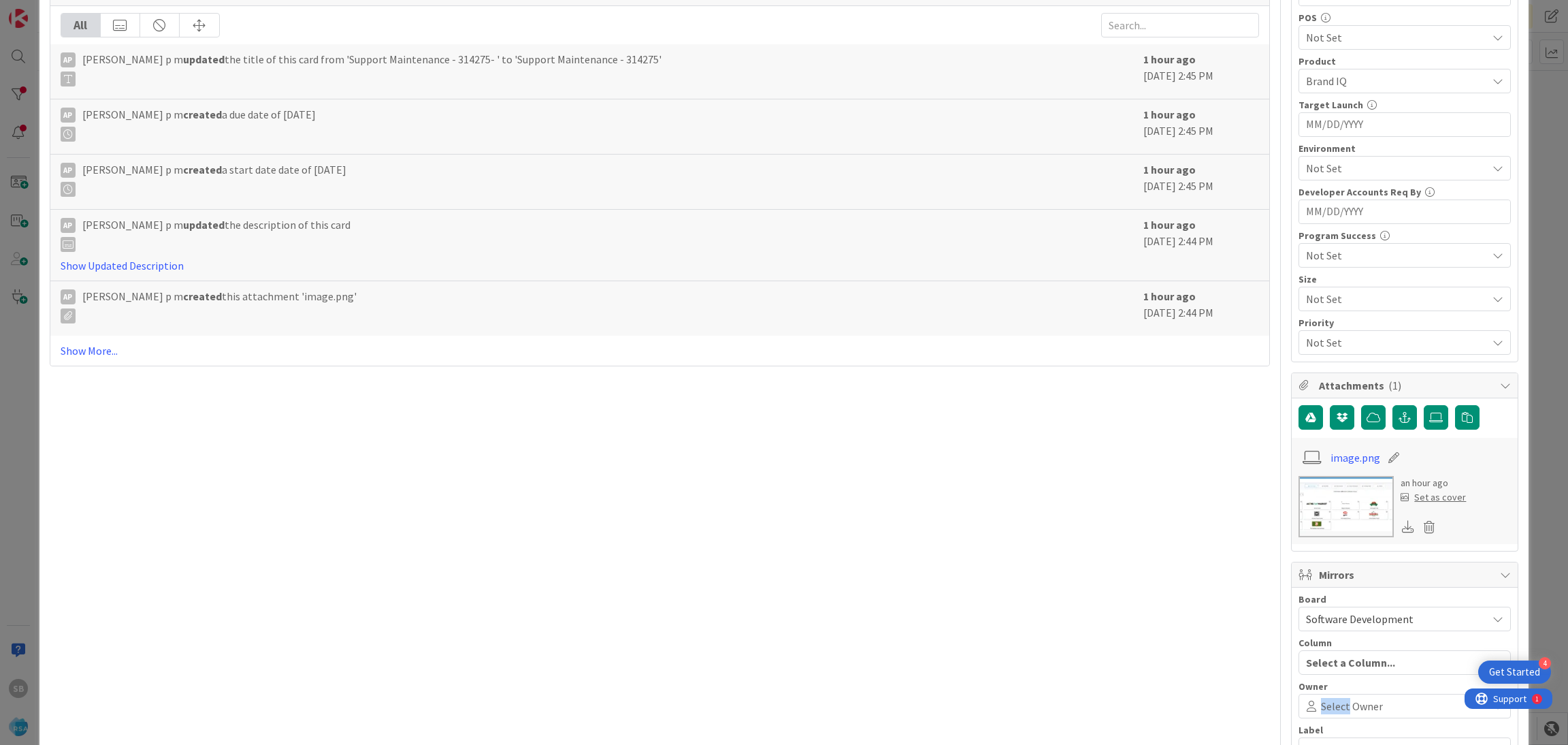
click at [1329, 714] on span "Select Owner" at bounding box center [1351, 706] width 62 height 17
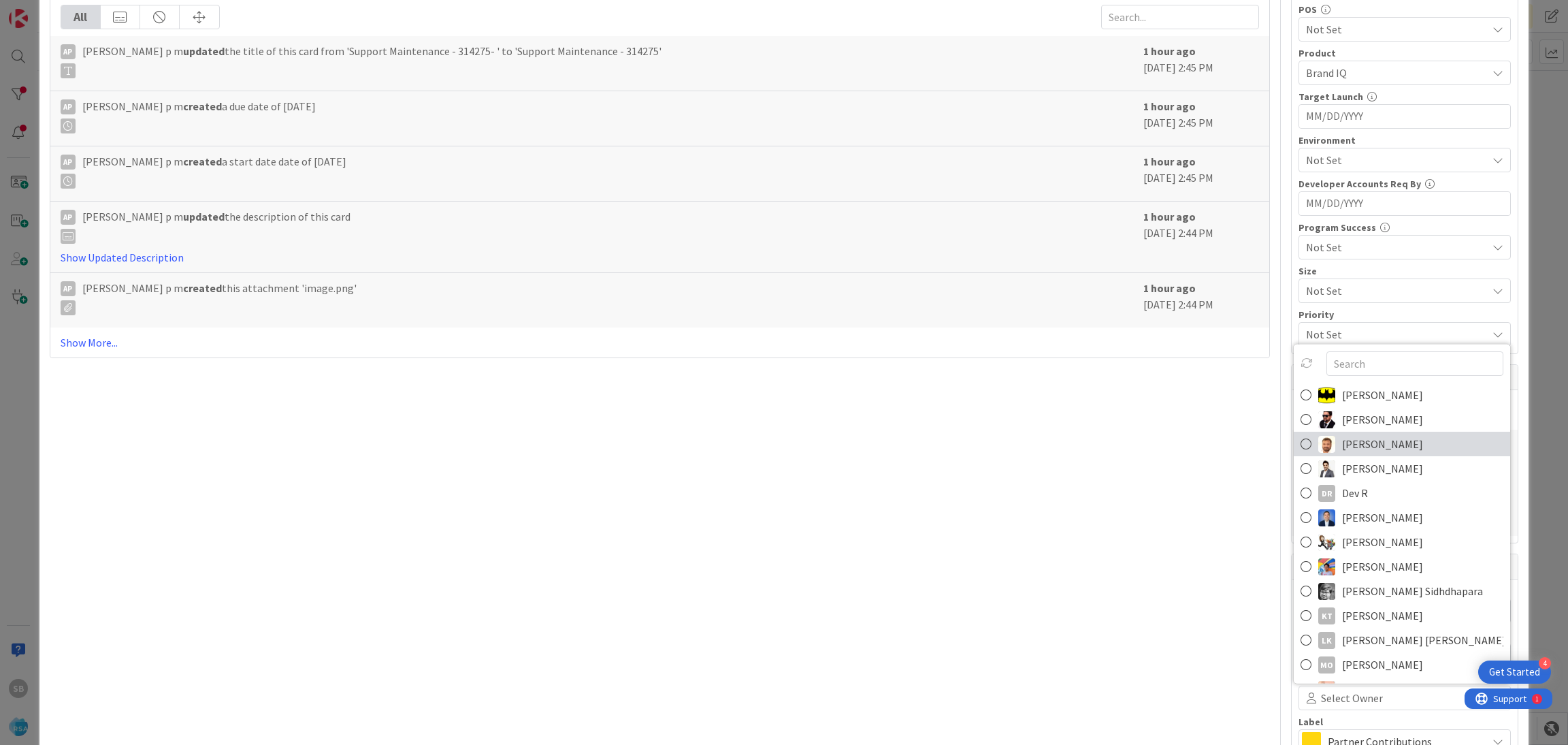
click at [1325, 444] on link "[PERSON_NAME]" at bounding box center [1401, 444] width 217 height 24
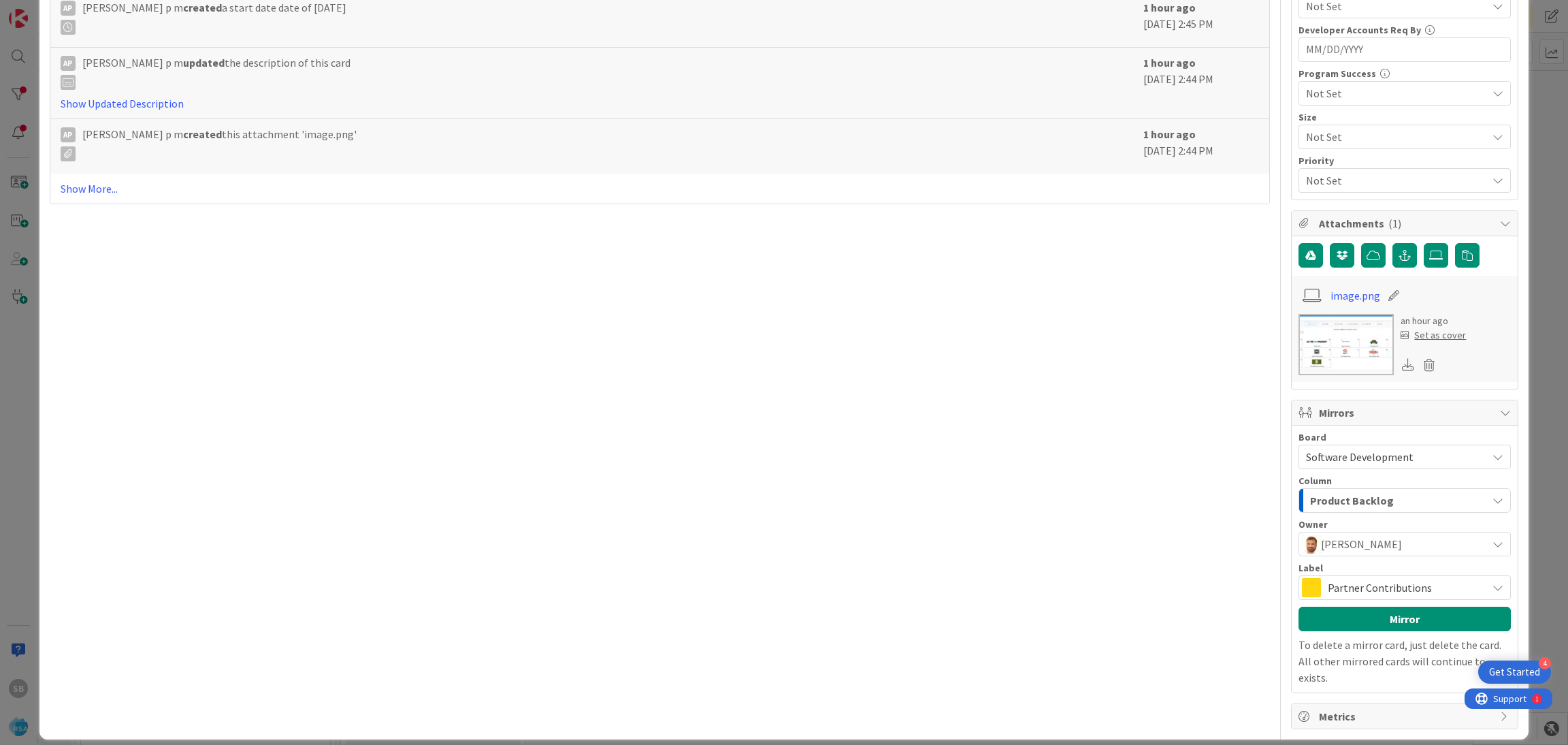
click at [1406, 596] on span "Partner Contributions" at bounding box center [1403, 587] width 152 height 19
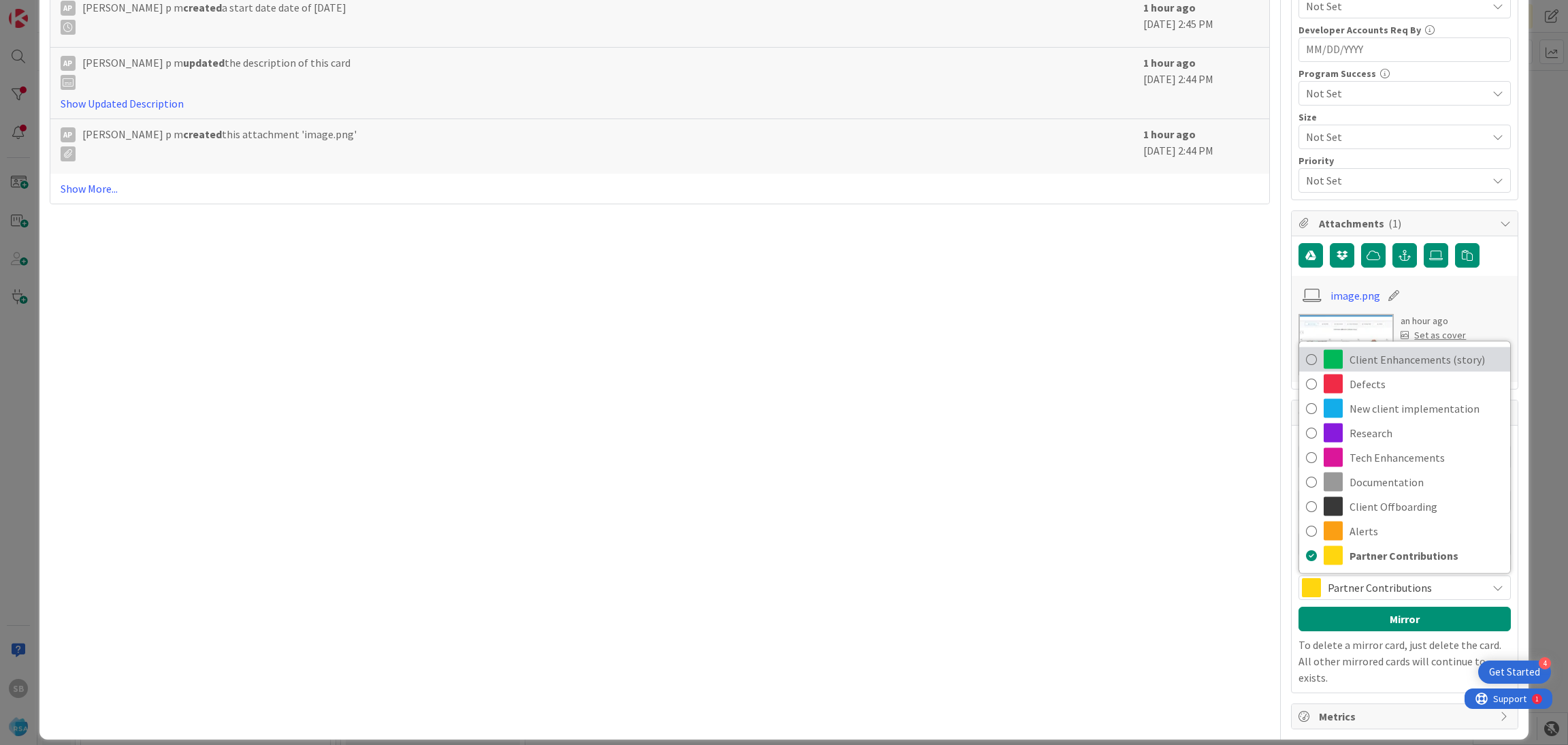
click at [1387, 370] on span "Client Enhancements (story)" at bounding box center [1426, 359] width 154 height 20
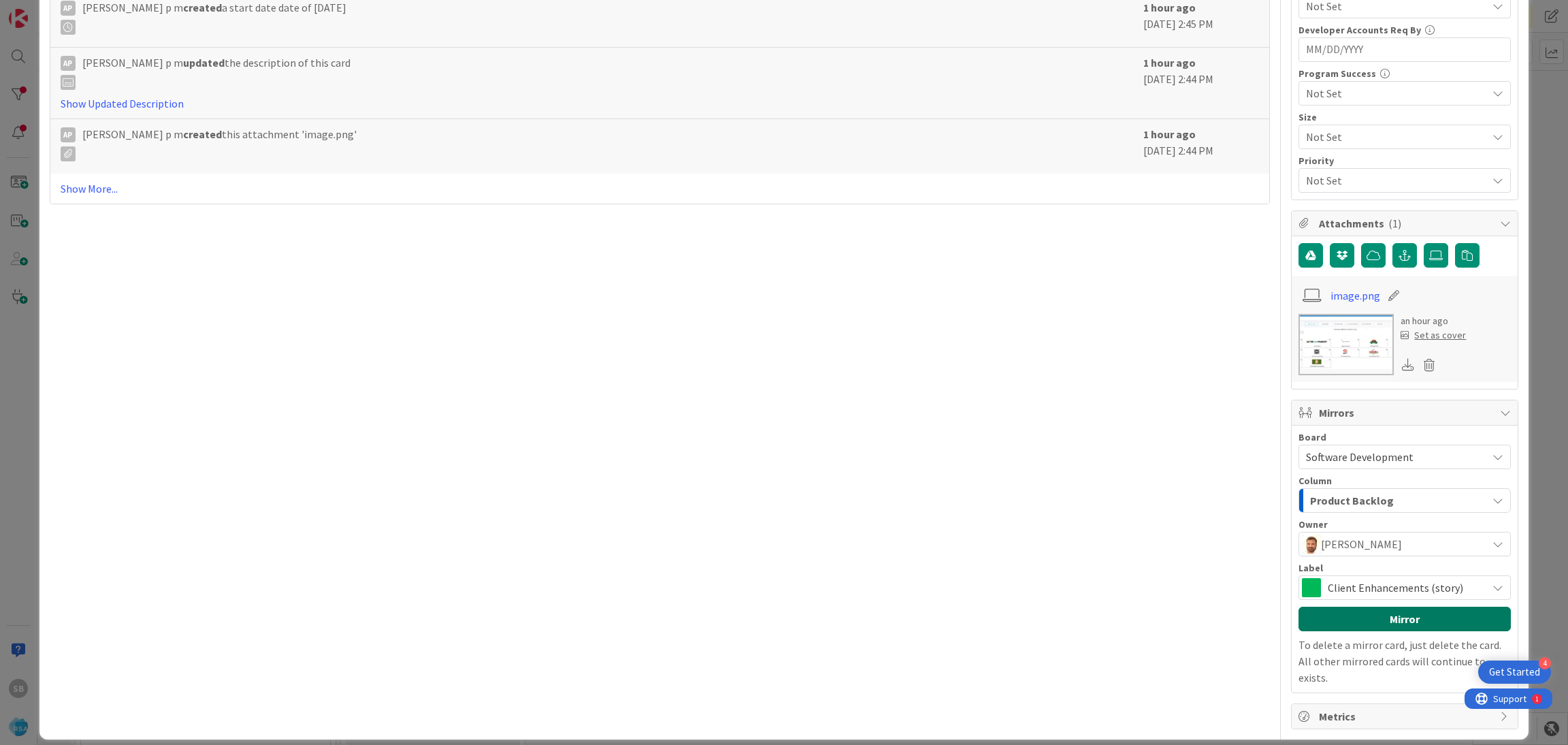
click at [1377, 612] on button "Mirror" at bounding box center [1405, 619] width 213 height 24
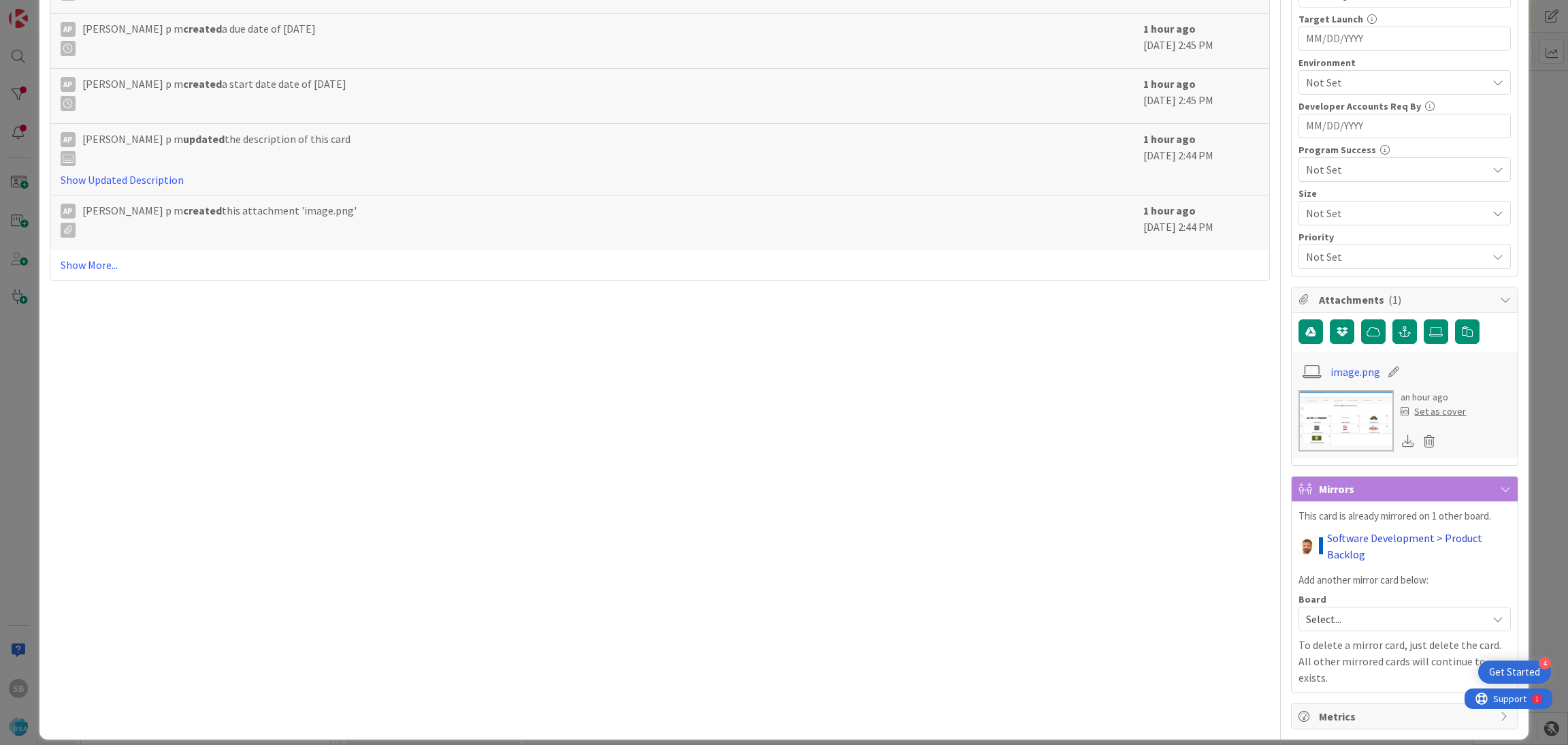
click at [1327, 556] on link "Software Development > Product Backlog" at bounding box center [1419, 546] width 184 height 33
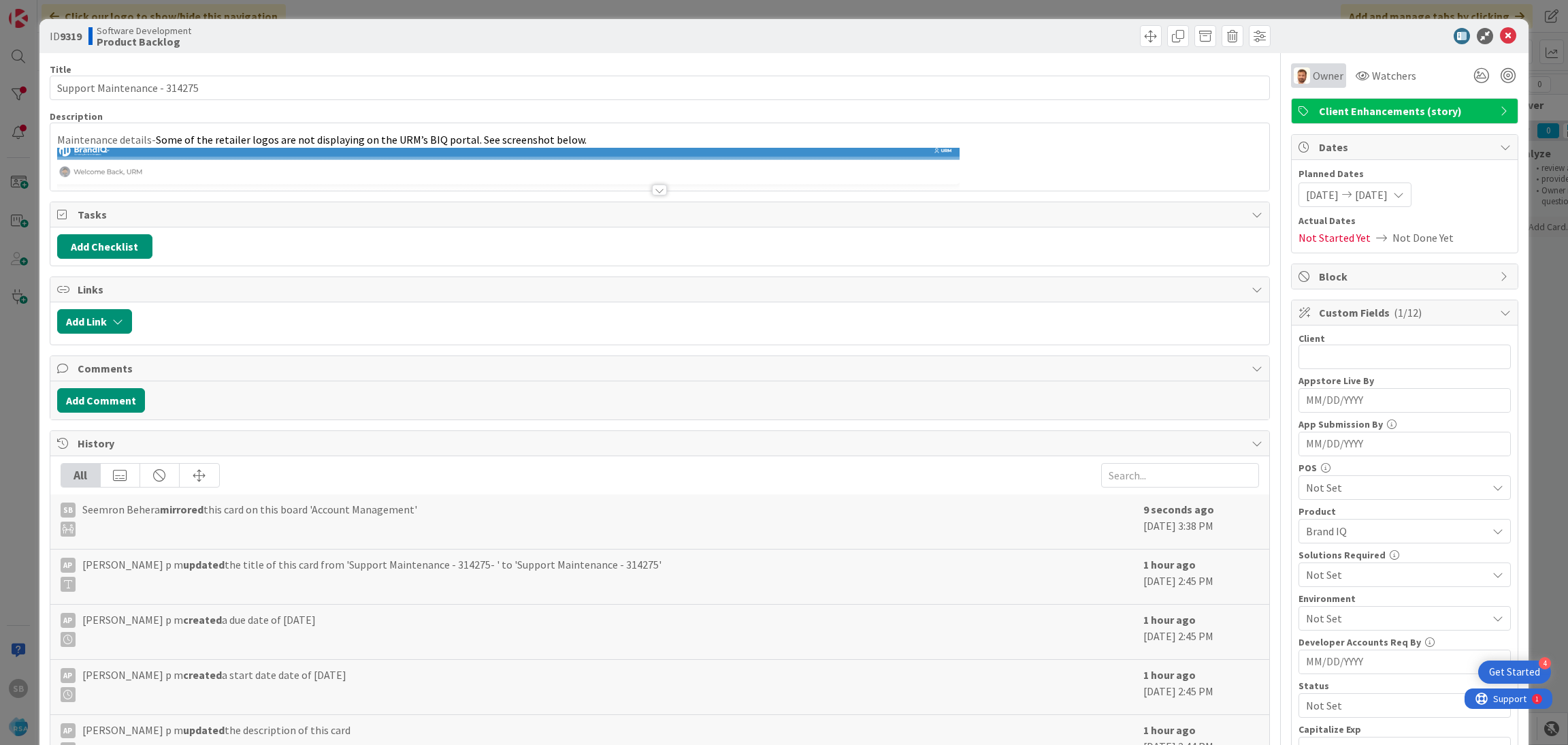
click at [1313, 75] on span "Owner" at bounding box center [1328, 76] width 31 height 17
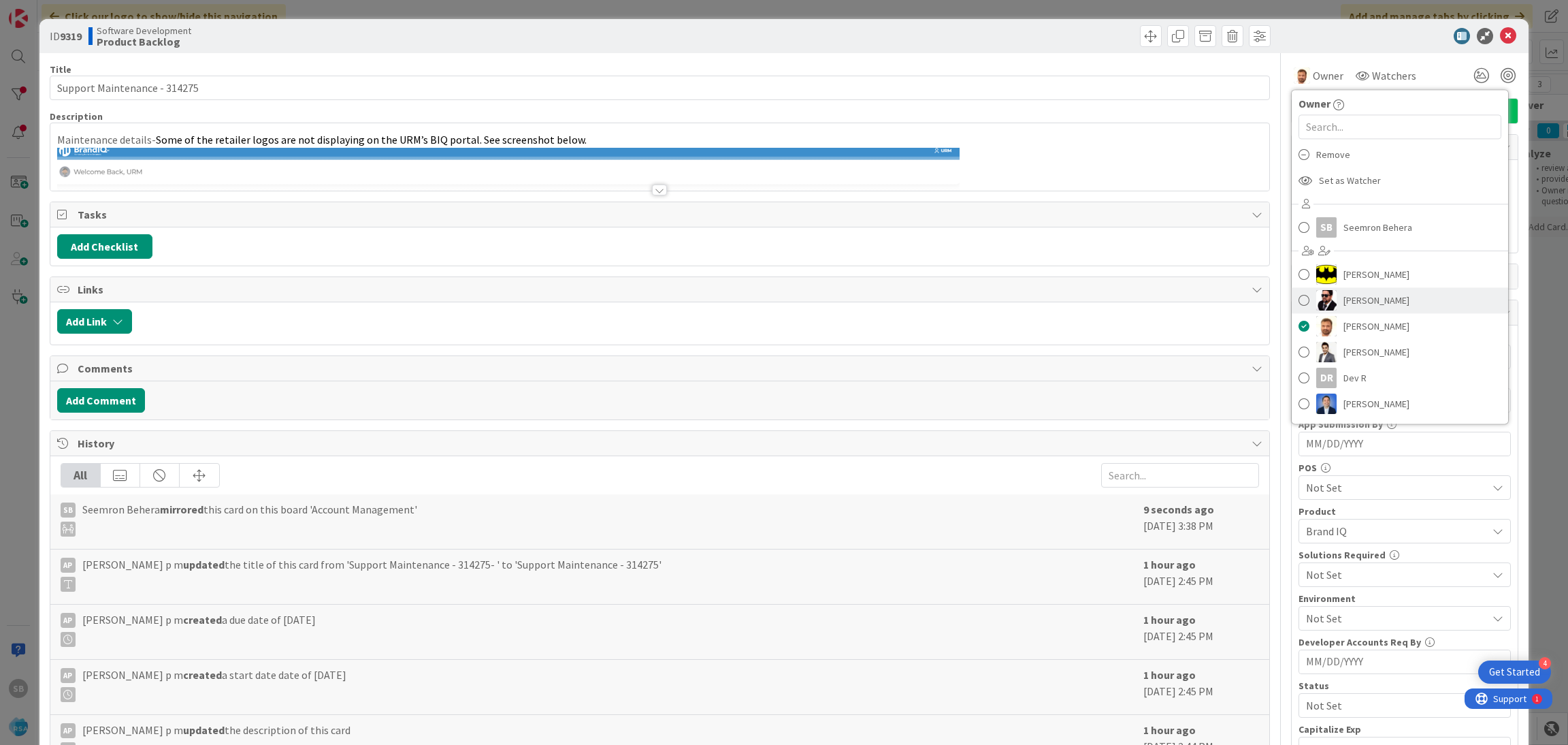
click at [1295, 294] on link "[PERSON_NAME]" at bounding box center [1399, 300] width 217 height 26
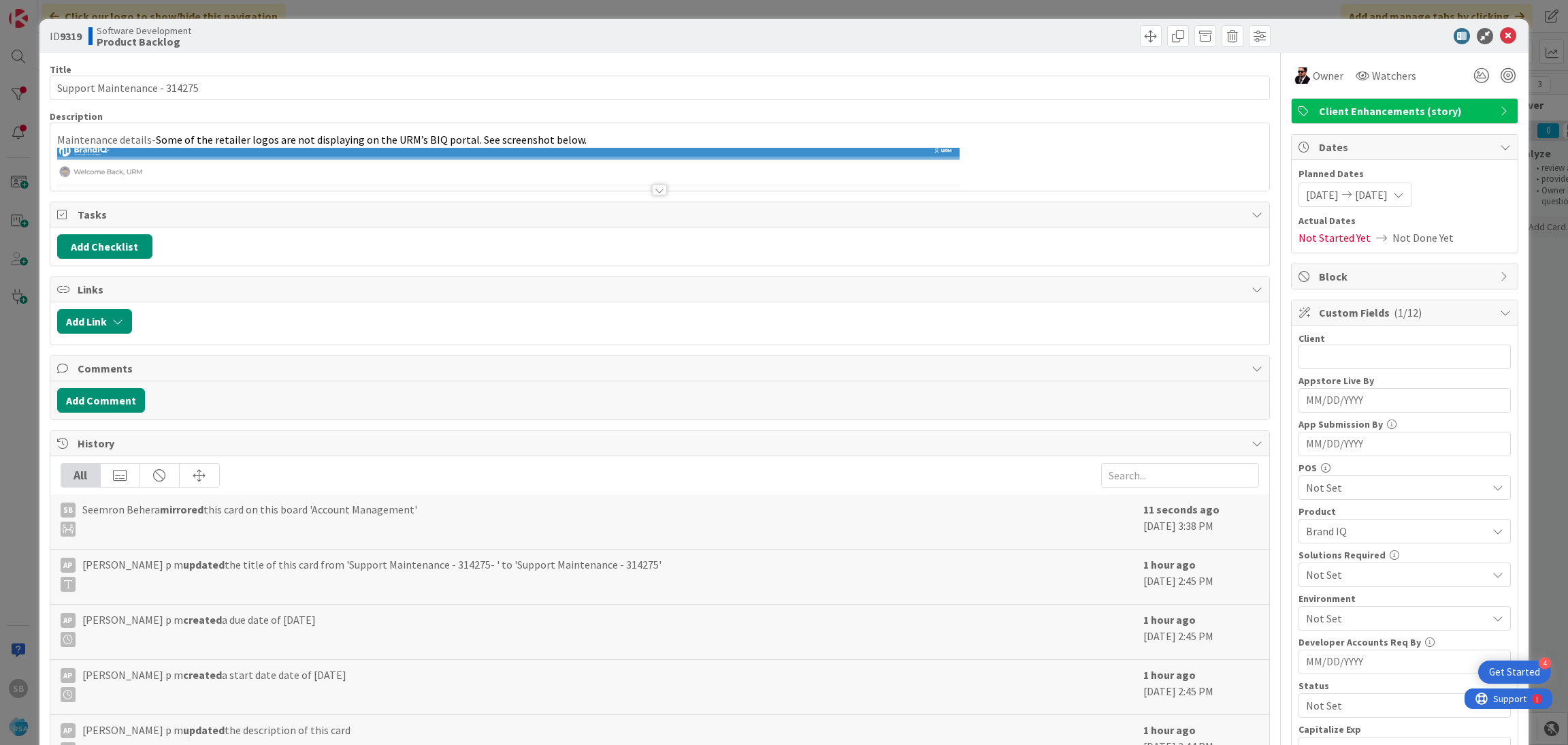
click at [1480, 41] on div at bounding box center [1397, 36] width 241 height 17
click at [1499, 42] on icon at bounding box center [1508, 36] width 17 height 17
